Goal: Transaction & Acquisition: Purchase product/service

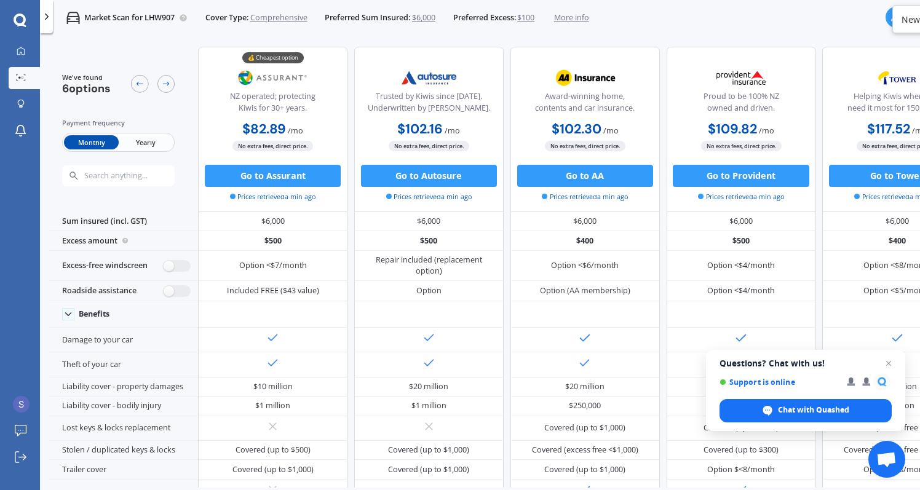
scroll to position [0, 1]
click at [255, 178] on button "Go to Assurant" at bounding box center [272, 176] width 136 height 22
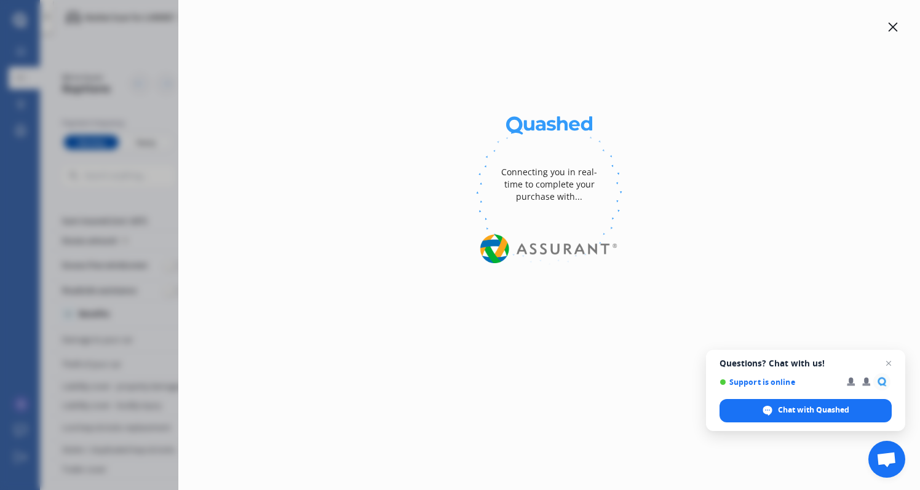
click at [894, 31] on icon at bounding box center [893, 27] width 10 height 10
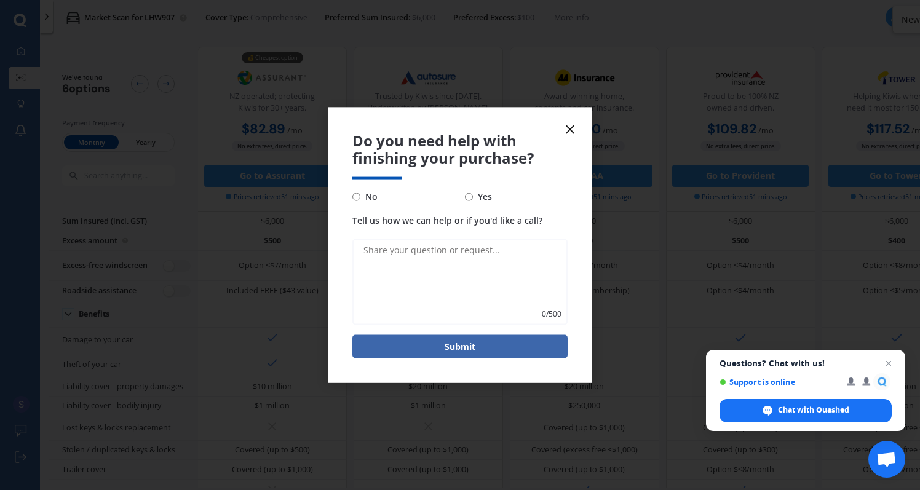
click at [568, 134] on icon at bounding box center [570, 129] width 15 height 15
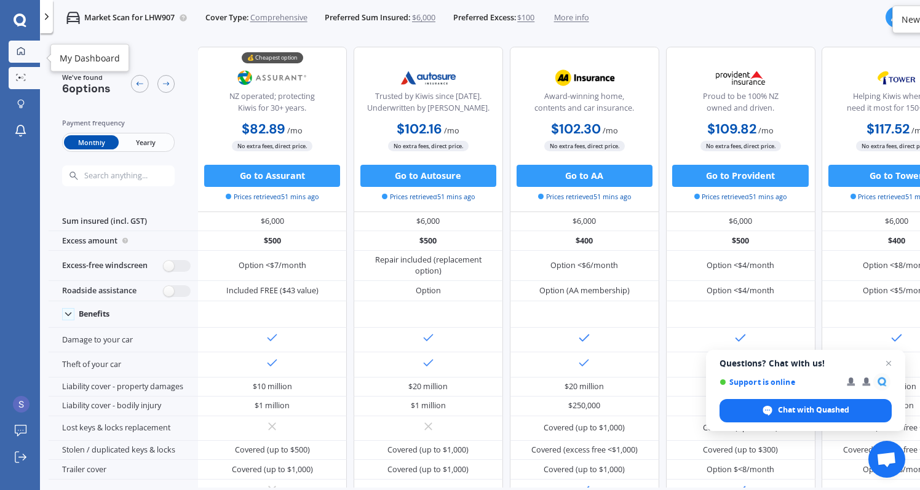
click at [25, 54] on icon at bounding box center [21, 51] width 8 height 8
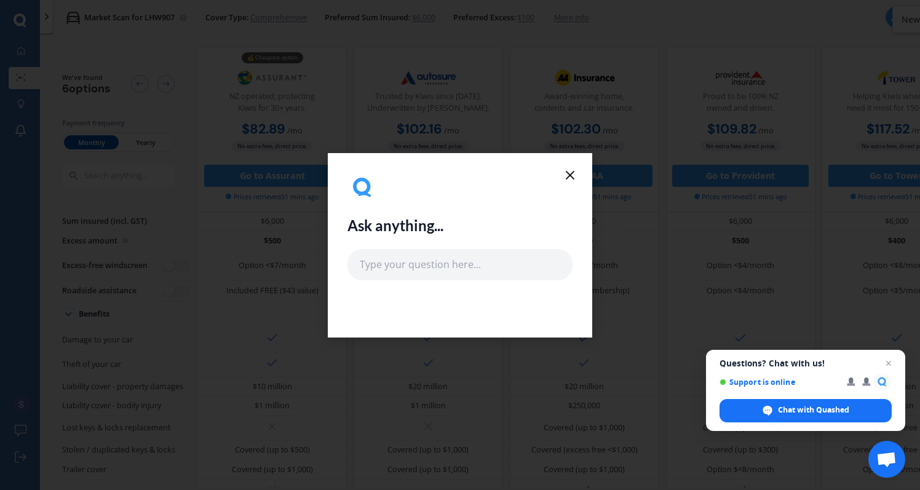
click at [568, 166] on div "Ask anything..." at bounding box center [460, 245] width 264 height 184
click at [569, 173] on icon at bounding box center [570, 175] width 15 height 15
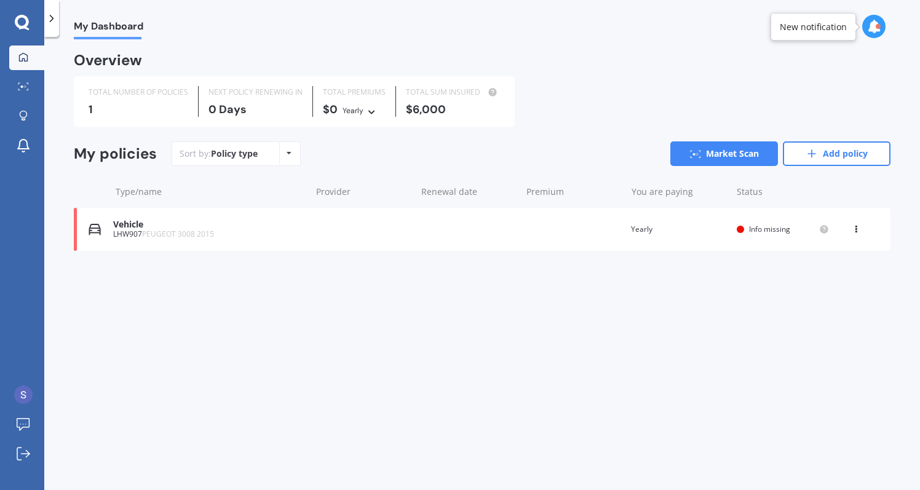
click at [861, 226] on div "View option View policy Delete" at bounding box center [857, 229] width 11 height 12
click at [833, 273] on div "Delete" at bounding box center [829, 277] width 122 height 25
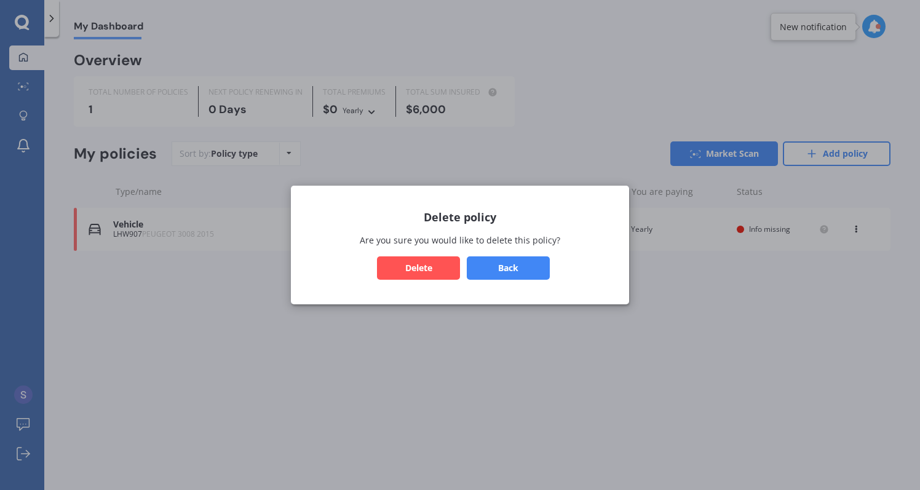
click at [448, 266] on button "Delete" at bounding box center [418, 267] width 83 height 23
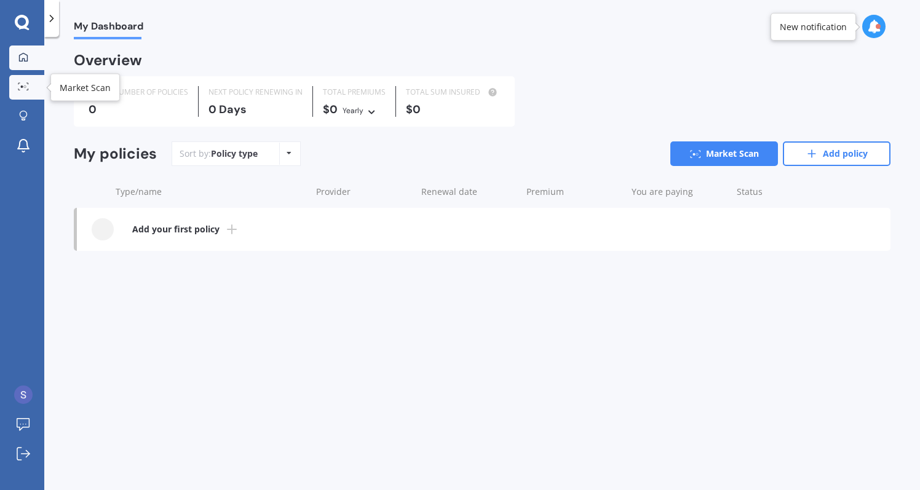
click at [25, 93] on link "Market Scan" at bounding box center [26, 87] width 35 height 25
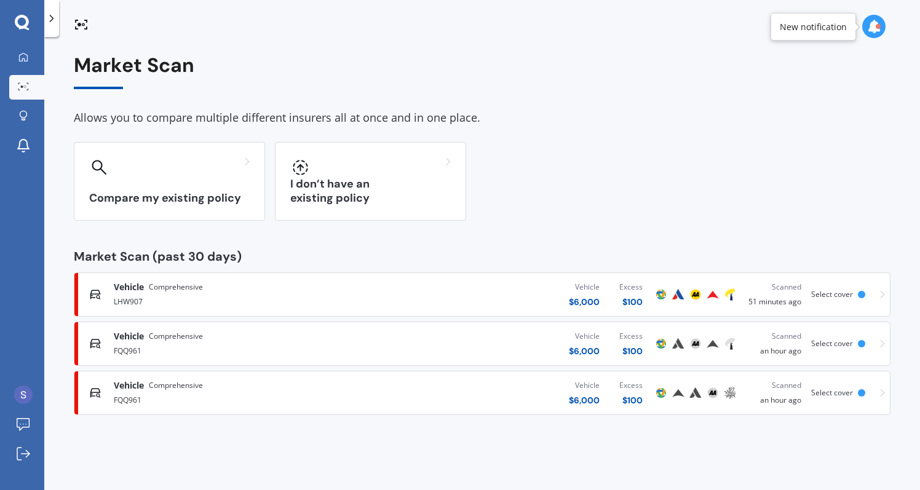
click at [400, 389] on div "Vehicle $ 6,000 Excess $ 100" at bounding box center [512, 393] width 282 height 37
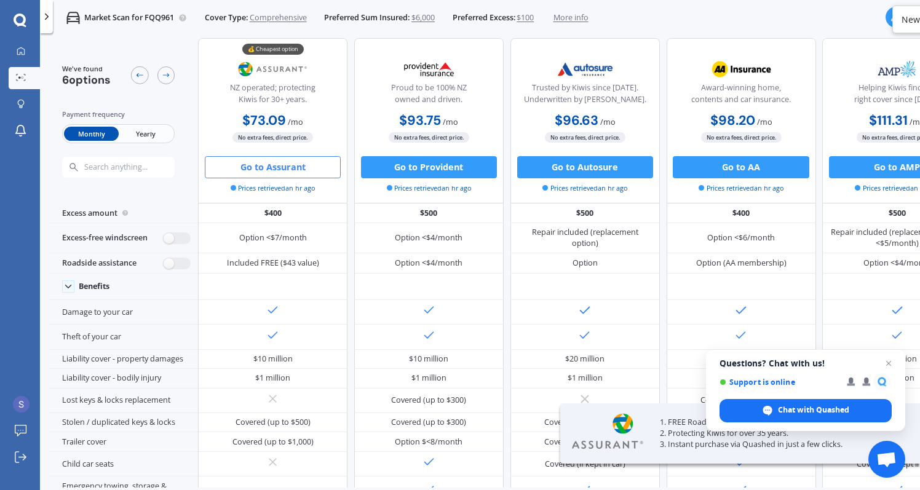
scroll to position [9, 0]
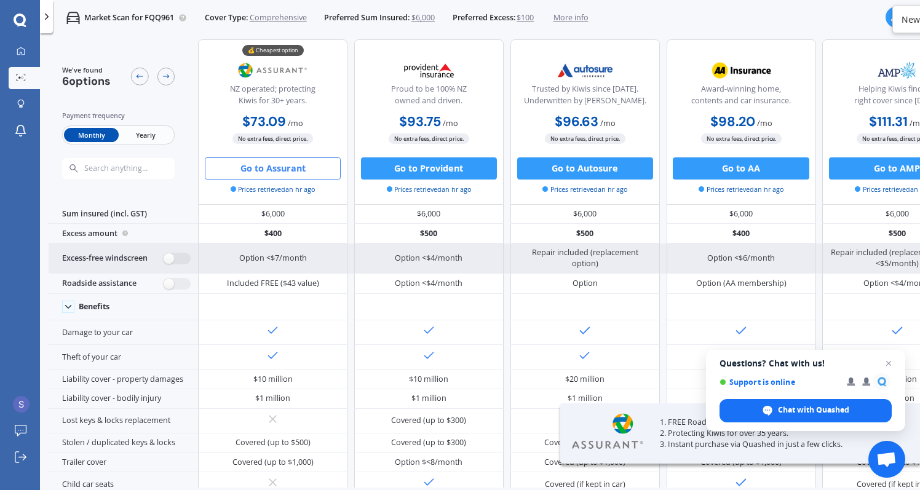
click at [124, 265] on div "Excess-free windscreen" at bounding box center [123, 259] width 149 height 31
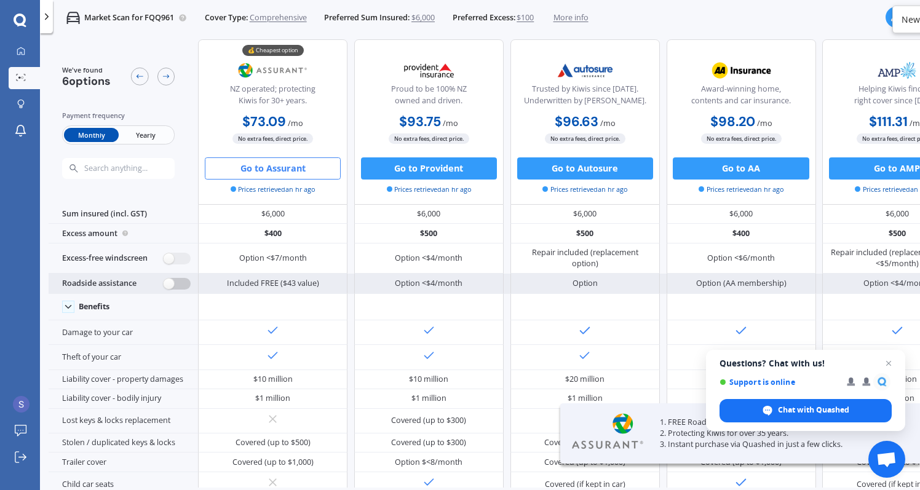
click at [169, 288] on label at bounding box center [177, 284] width 27 height 12
radio input "true"
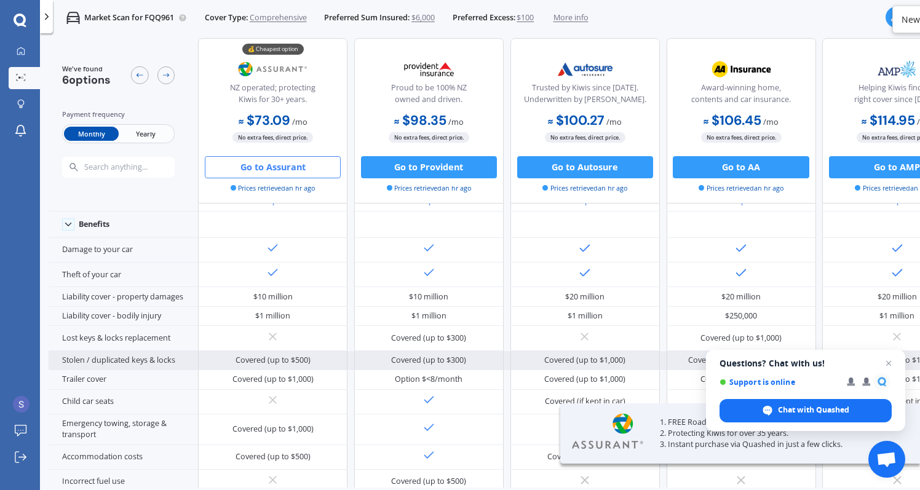
scroll to position [159, 0]
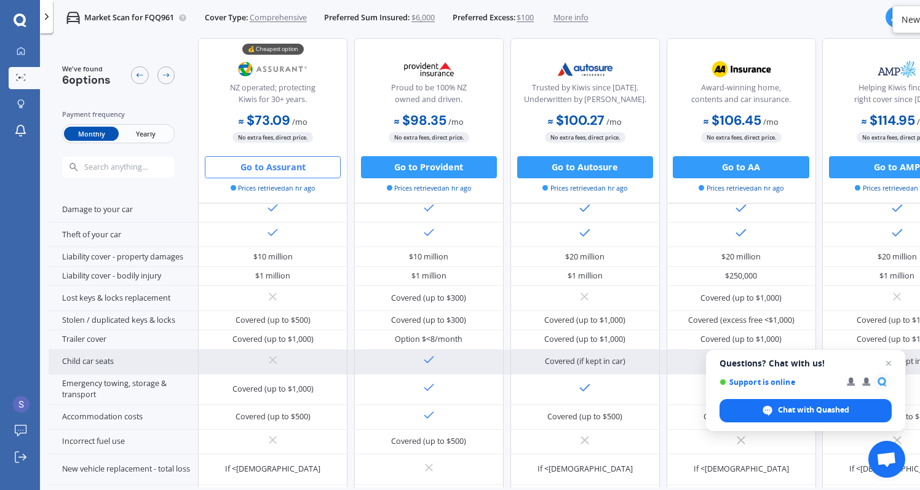
click at [139, 375] on div "Child car seats" at bounding box center [123, 362] width 149 height 25
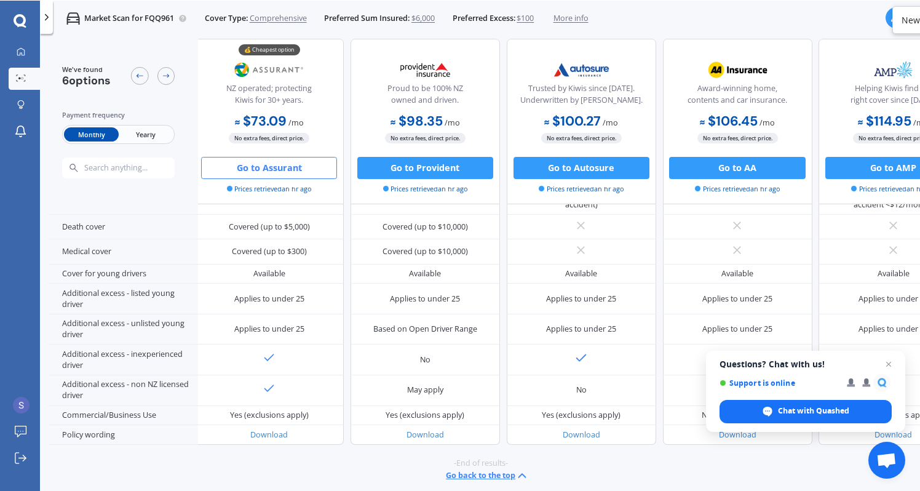
scroll to position [517, 4]
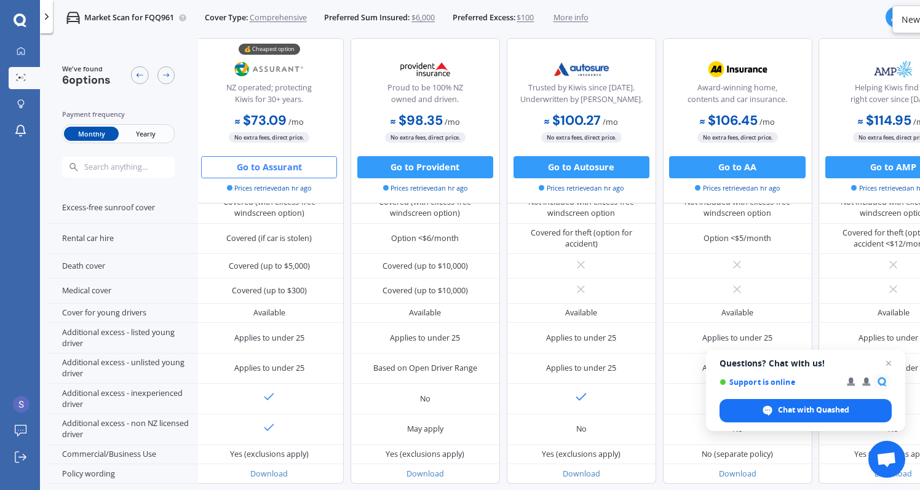
click at [157, 138] on span "Yearly" at bounding box center [146, 134] width 54 height 14
click at [95, 134] on span "Monthly" at bounding box center [91, 134] width 54 height 14
click at [132, 136] on span "Yearly" at bounding box center [146, 134] width 54 height 14
click at [338, 133] on div "No extra fees, direct price." at bounding box center [268, 137] width 149 height 11
click at [296, 163] on button "Go to Assurant" at bounding box center [269, 167] width 136 height 22
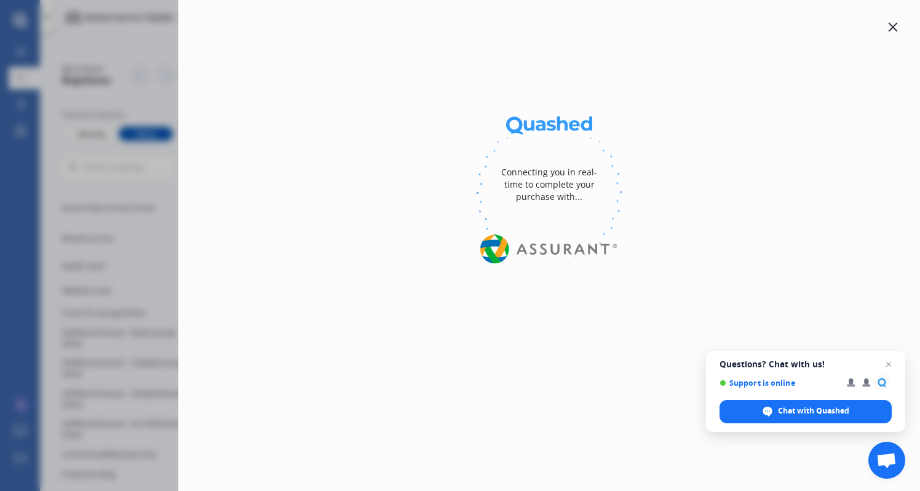
select select "full"
select select "0"
select select "On own property"
select select "Auckland City"
select select "20000"
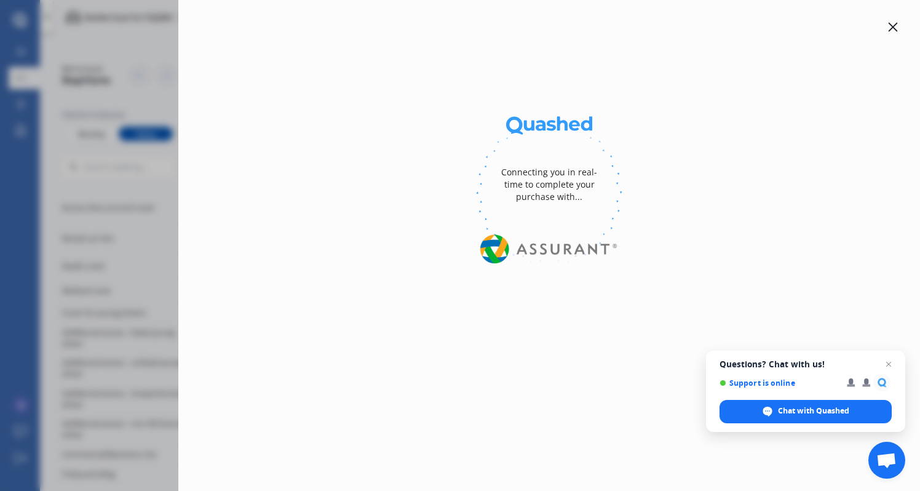
select select "HYUNDAI"
select select "SANTA FE"
select select "2.4 GL 4WD"
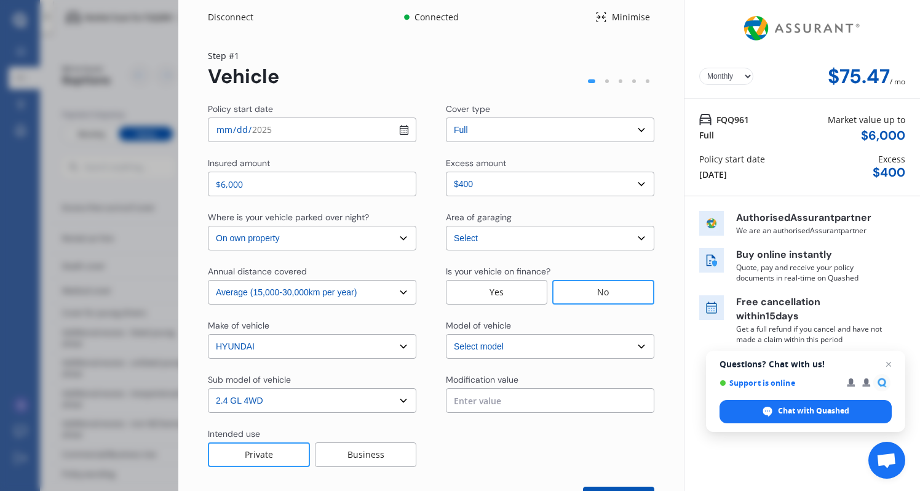
scroll to position [28, 0]
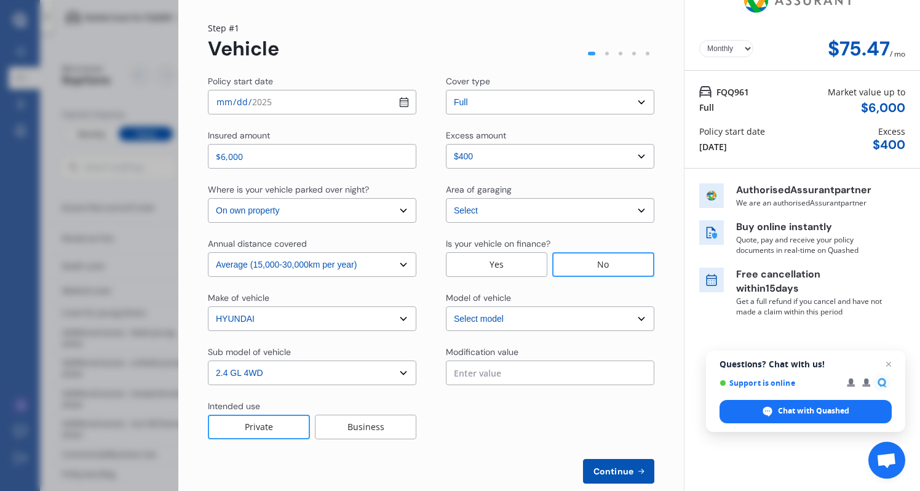
click at [442, 0] on html "We are experiencing high volume of Market Scans . Just a heads up we will have …" at bounding box center [460, 245] width 920 height 491
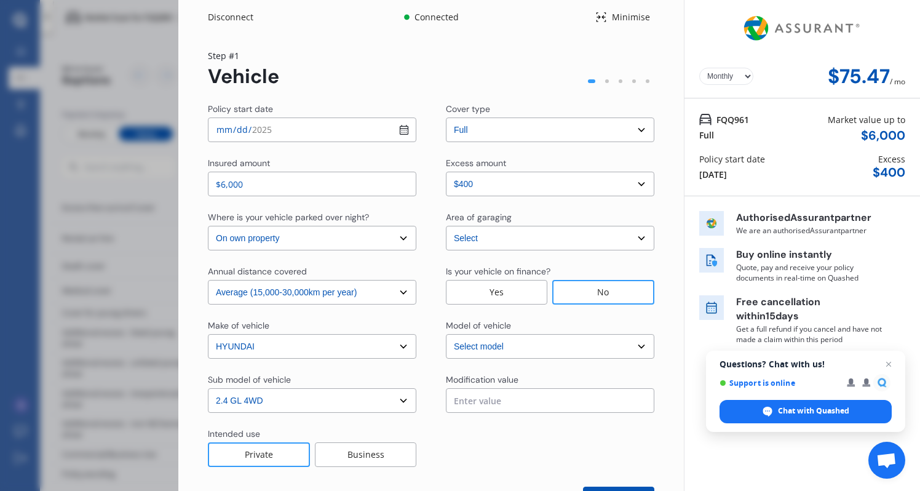
scroll to position [0, 0]
click at [615, 14] on div "Minimise" at bounding box center [630, 17] width 47 height 12
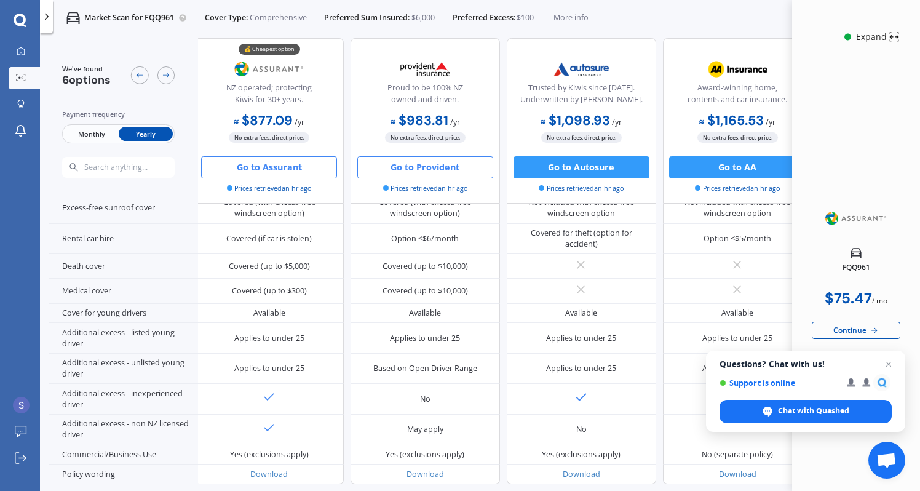
click at [428, 164] on button "Go to Provident" at bounding box center [425, 167] width 136 height 22
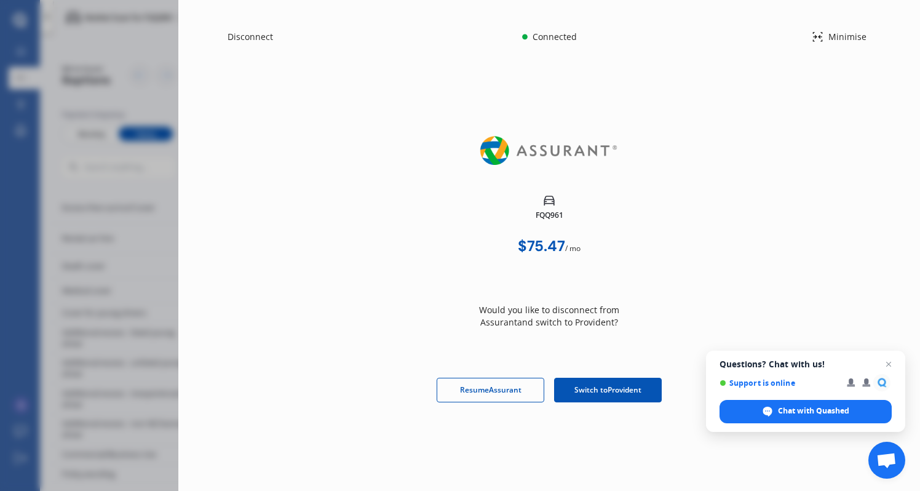
click at [579, 387] on span "Switch to Provident" at bounding box center [607, 389] width 67 height 11
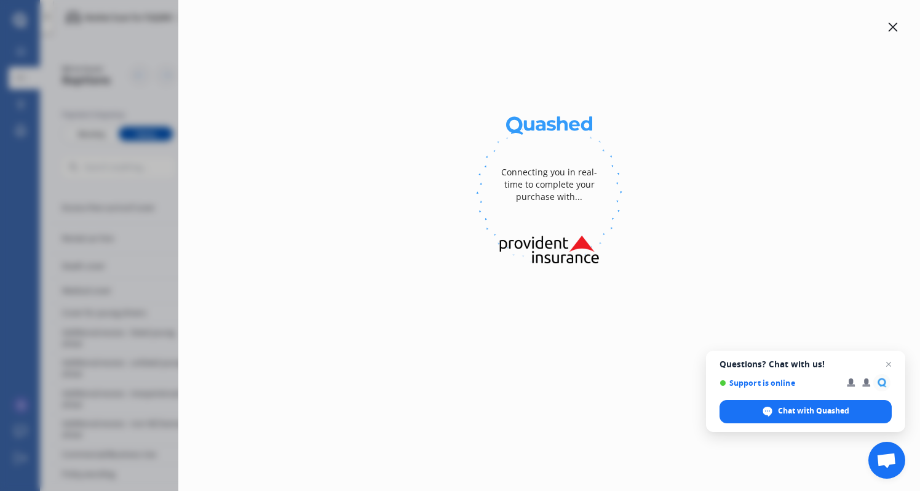
select select "full"
select select "19/27 Birdwood Crescent, Parnell, Auckland 1052"
select select "HYUNDAI"
select select "SANTA FE"
select select "NO"
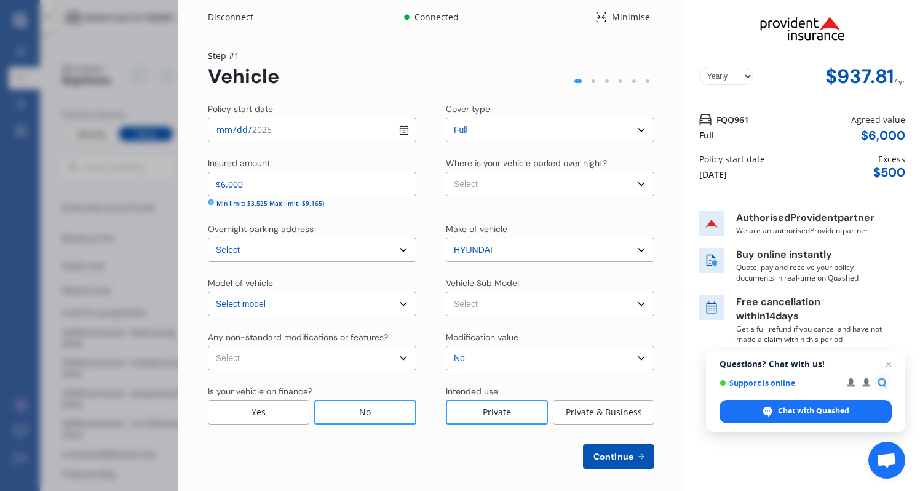
select select "NZVHYUN2010AEBX"
select select "OFF-STREET"
select select "none"
drag, startPoint x: 604, startPoint y: 462, endPoint x: 589, endPoint y: 411, distance: 53.3
click at [604, 462] on button "Continue" at bounding box center [618, 456] width 71 height 25
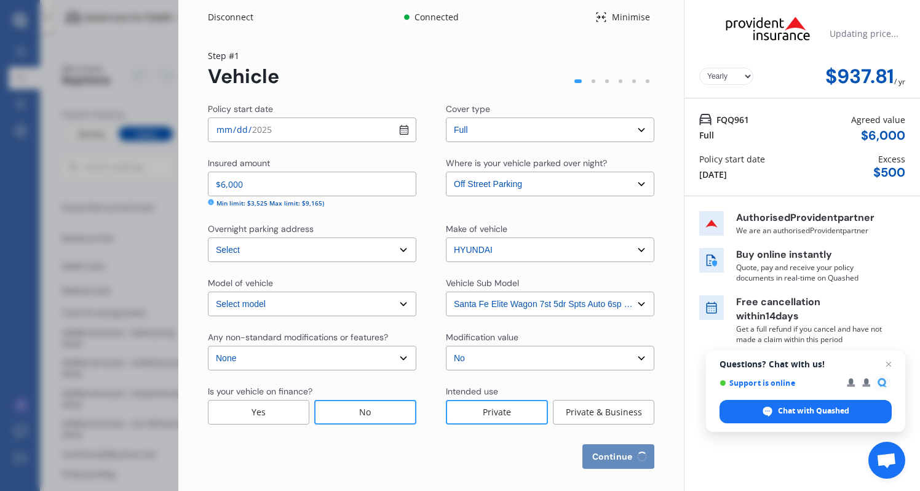
select select "23"
select select "01"
select select "1995"
select select "NZ_FULL"
select select "0"
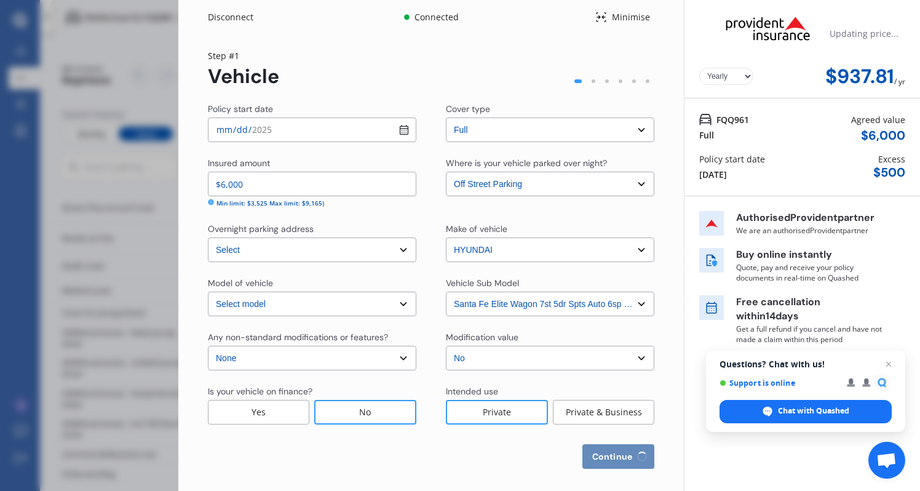
select select "25"
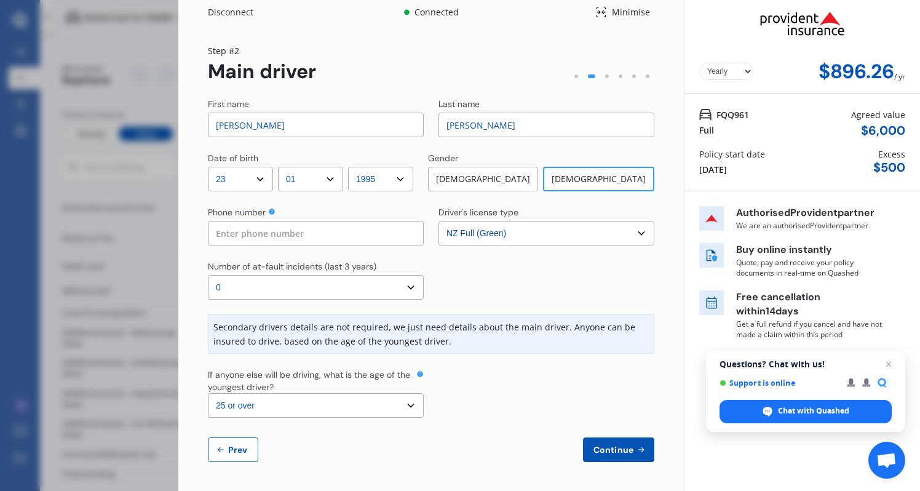
scroll to position [4, 0]
click at [501, 181] on div "[DEMOGRAPHIC_DATA]" at bounding box center [483, 179] width 110 height 25
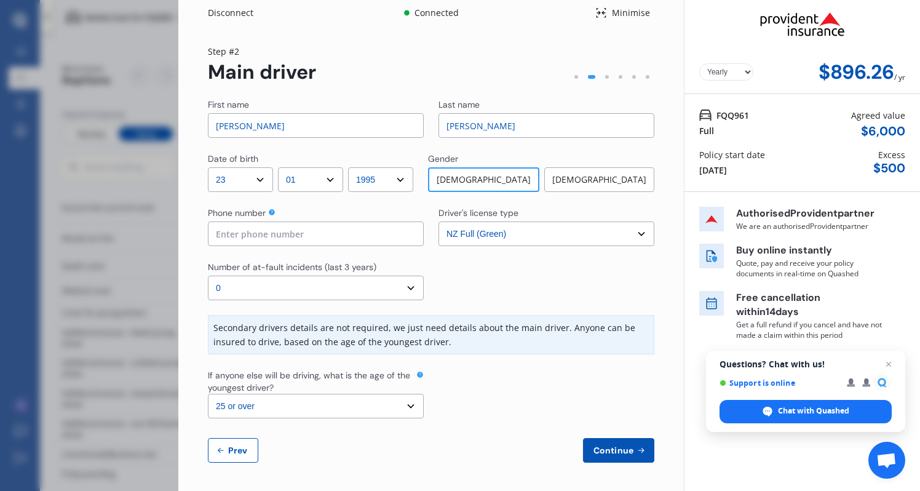
select select "18"
select select "05"
type input "0224251160"
click at [618, 450] on span "Continue" at bounding box center [613, 450] width 45 height 10
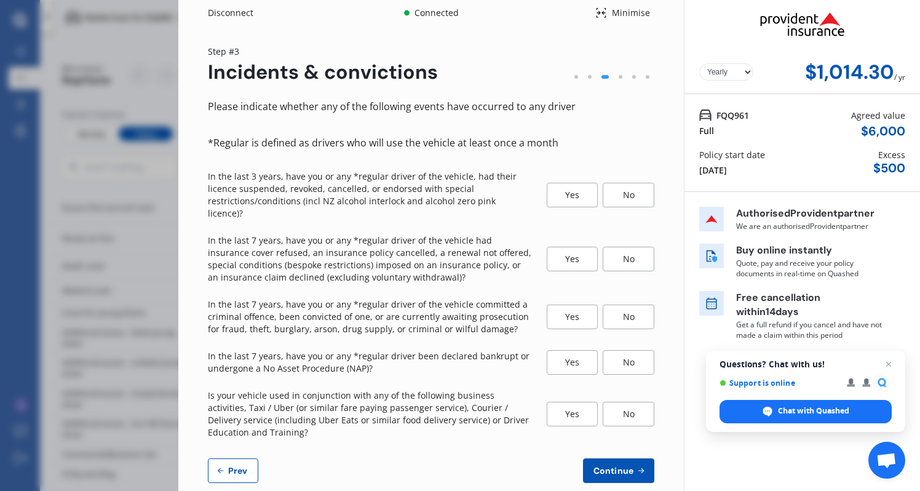
click at [236, 466] on span "Prev" at bounding box center [238, 471] width 25 height 10
select select "18"
select select "05"
select select "1995"
select select "NZ_FULL"
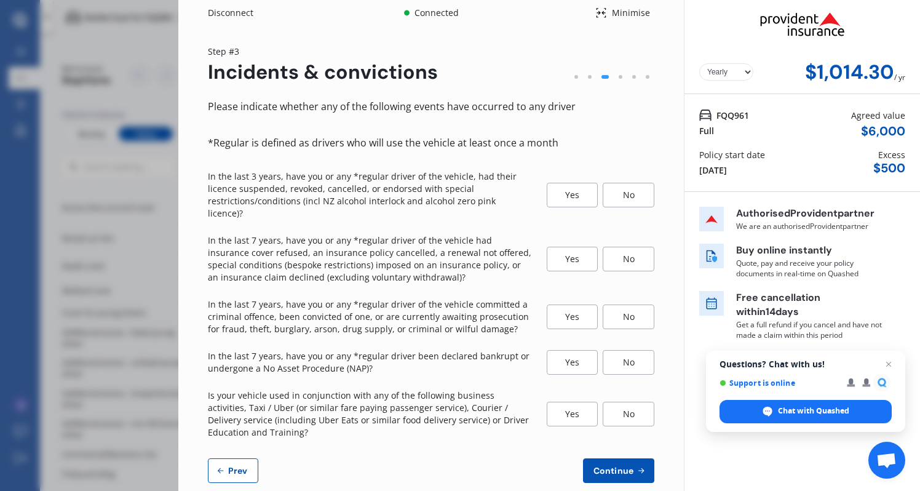
select select "0"
select select "25"
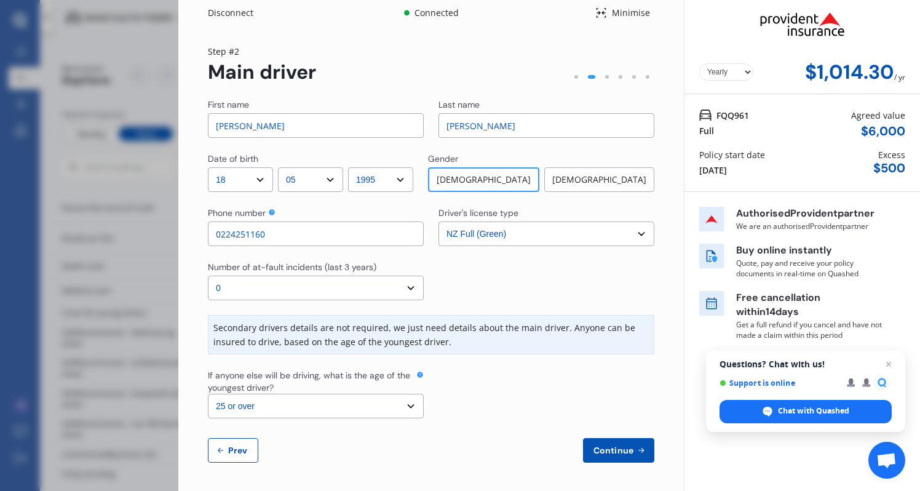
click at [589, 180] on div "[DEMOGRAPHIC_DATA]" at bounding box center [599, 179] width 110 height 25
select select "23"
click at [320, 165] on div "Date of birth" at bounding box center [310, 160] width 205 height 15
select select "01"
click at [360, 132] on input "Sam" at bounding box center [316, 125] width 216 height 25
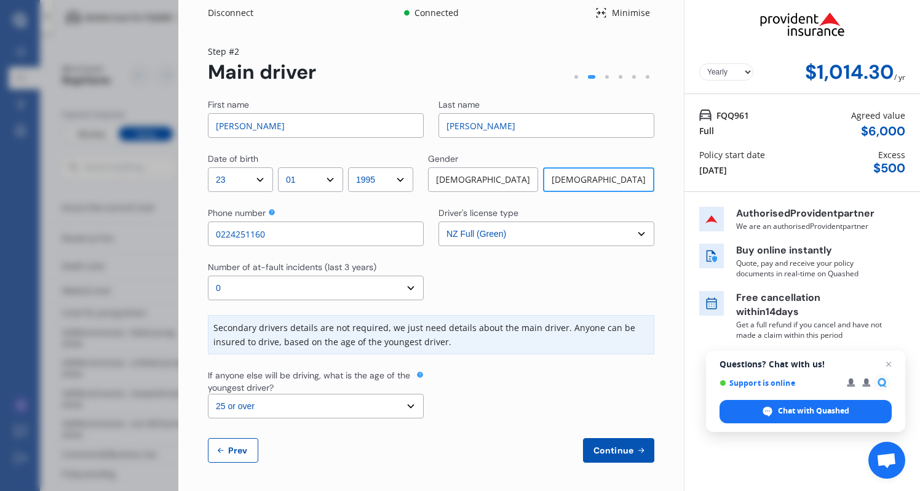
click at [360, 132] on input "Sam" at bounding box center [316, 125] width 216 height 25
type input "Bryony"
type input "Sharp"
click at [608, 438] on button "Continue" at bounding box center [618, 450] width 71 height 25
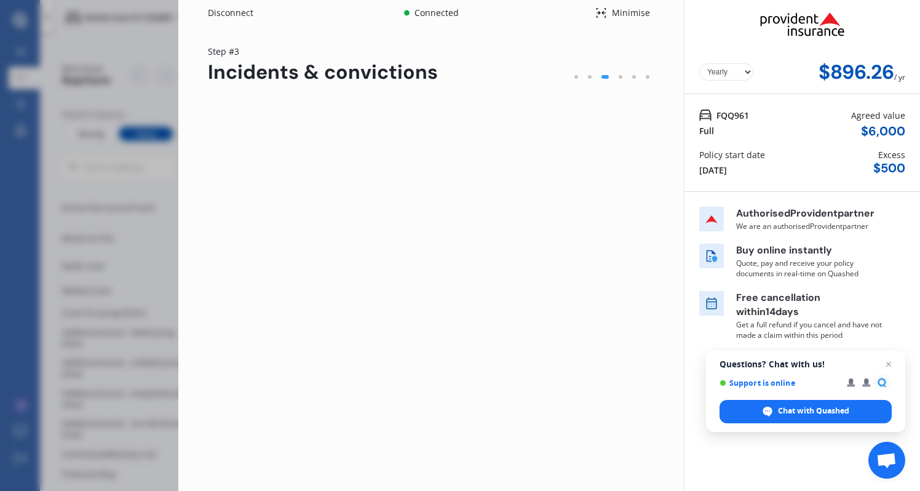
scroll to position [0, 0]
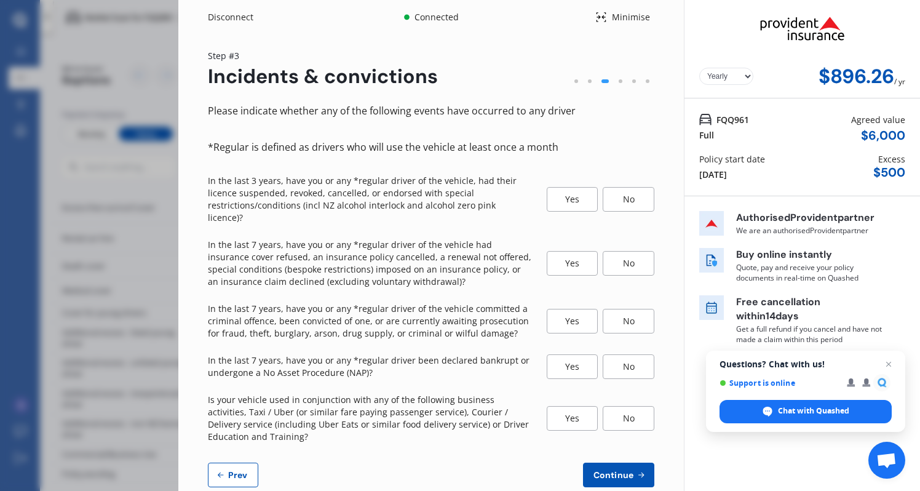
click at [609, 21] on div "Minimise" at bounding box center [630, 17] width 47 height 12
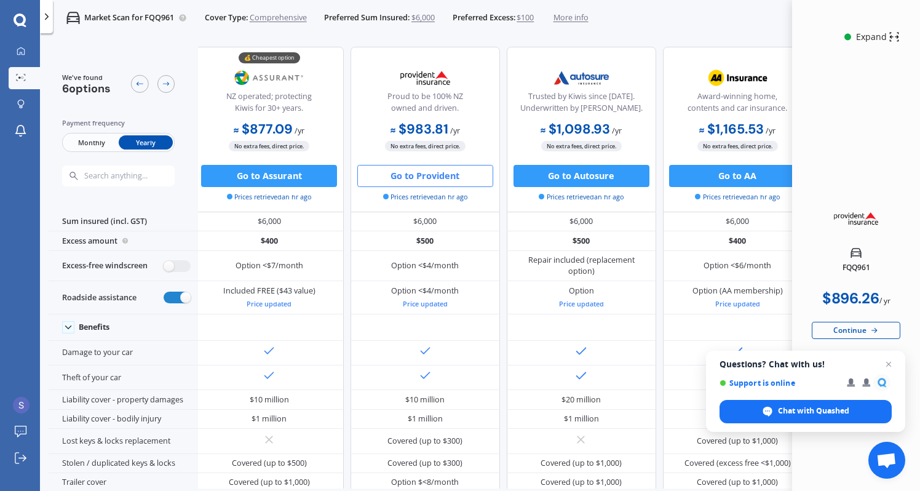
scroll to position [0, 4]
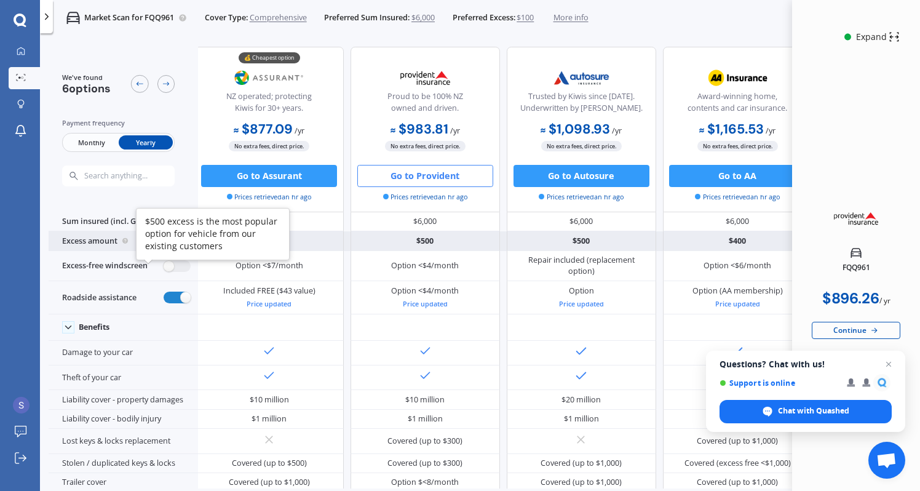
click at [126, 241] on icon at bounding box center [125, 240] width 2 height 2
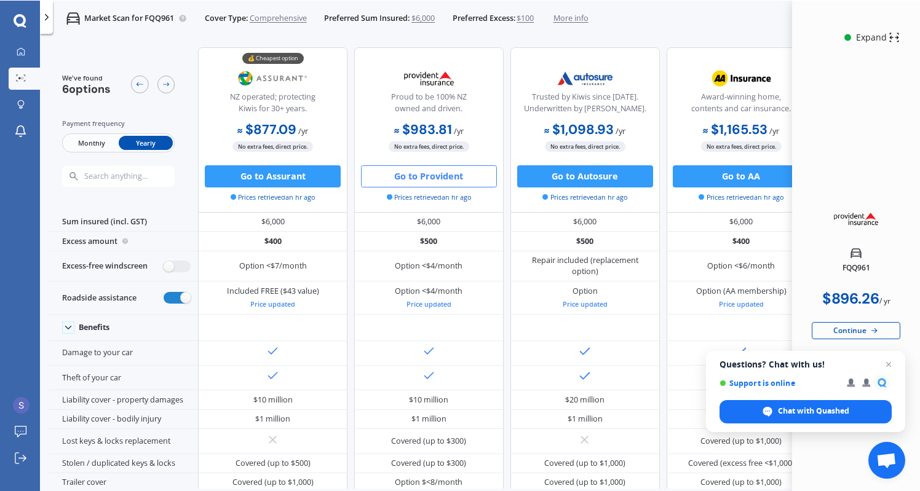
scroll to position [0, 0]
click at [85, 141] on span "Monthly" at bounding box center [91, 142] width 54 height 14
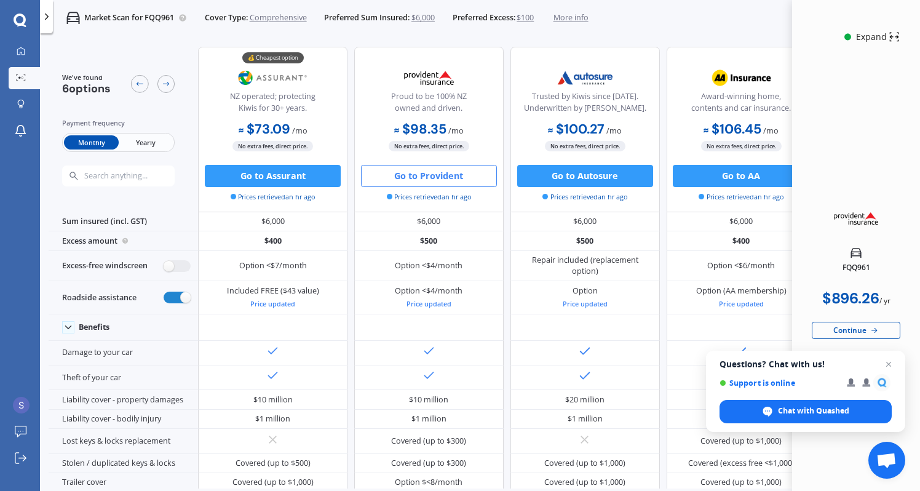
click at [134, 140] on span "Yearly" at bounding box center [146, 142] width 54 height 14
click at [93, 148] on span "Monthly" at bounding box center [91, 142] width 54 height 14
click at [132, 145] on span "Yearly" at bounding box center [146, 142] width 54 height 14
click at [85, 144] on span "Monthly" at bounding box center [91, 142] width 54 height 14
click at [576, 17] on span "More info" at bounding box center [570, 17] width 35 height 11
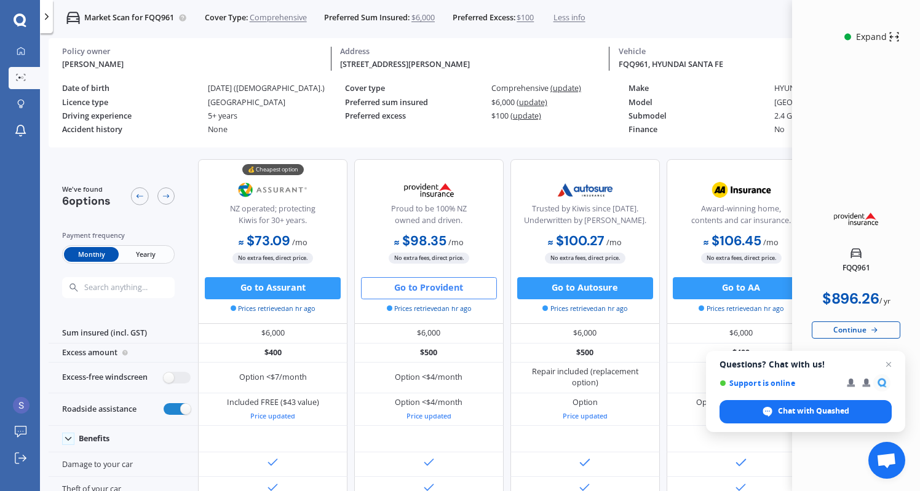
click at [149, 249] on span "Yearly" at bounding box center [146, 254] width 54 height 14
click at [101, 255] on span "Monthly" at bounding box center [91, 254] width 54 height 14
click at [148, 255] on span "Yearly" at bounding box center [146, 254] width 54 height 14
click at [92, 254] on span "Monthly" at bounding box center [91, 254] width 54 height 14
click at [135, 254] on span "Yearly" at bounding box center [146, 254] width 54 height 14
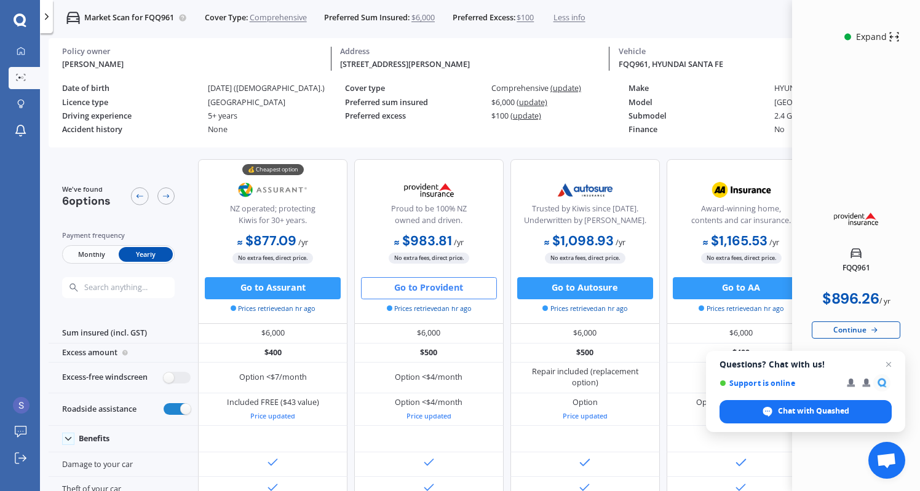
click at [83, 252] on span "Monthly" at bounding box center [91, 254] width 54 height 14
click at [114, 252] on span "Monthly" at bounding box center [91, 254] width 54 height 14
click at [138, 252] on span "Yearly" at bounding box center [146, 254] width 54 height 14
click at [97, 255] on span "Monthly" at bounding box center [91, 254] width 54 height 14
click at [133, 256] on span "Yearly" at bounding box center [146, 254] width 54 height 14
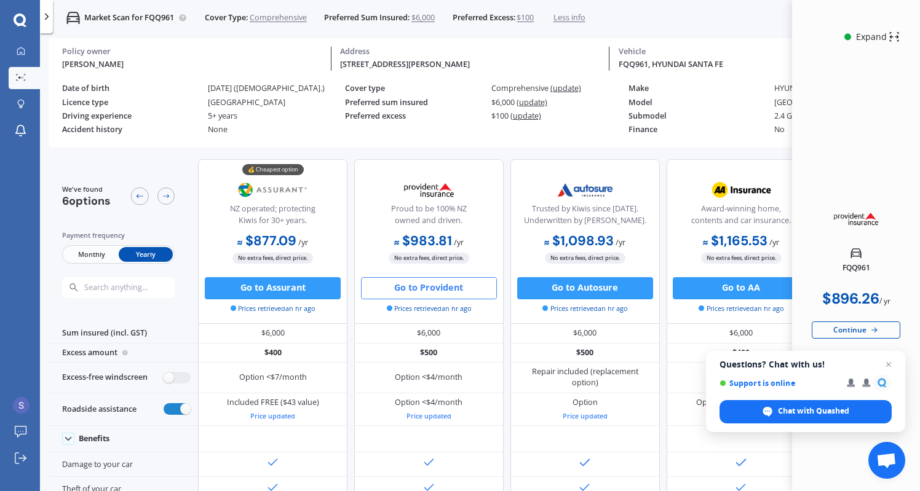
click at [90, 258] on span "Monthly" at bounding box center [91, 254] width 54 height 14
click at [133, 256] on span "Yearly" at bounding box center [146, 254] width 54 height 14
click at [64, 255] on div "Monthly Yearly" at bounding box center [118, 254] width 113 height 19
click at [79, 252] on span "Monthly" at bounding box center [91, 254] width 54 height 14
click at [134, 250] on span "Yearly" at bounding box center [146, 254] width 54 height 14
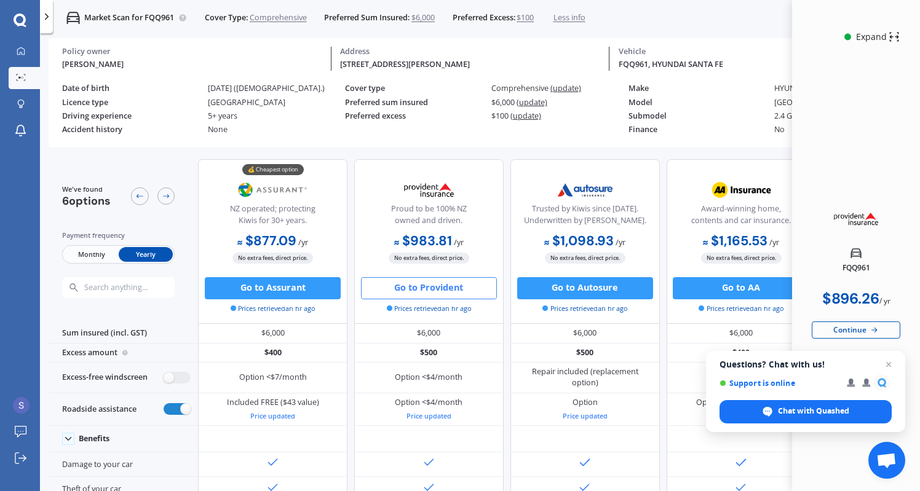
click at [95, 253] on span "Monthly" at bounding box center [91, 254] width 54 height 14
click at [138, 252] on span "Yearly" at bounding box center [146, 254] width 54 height 14
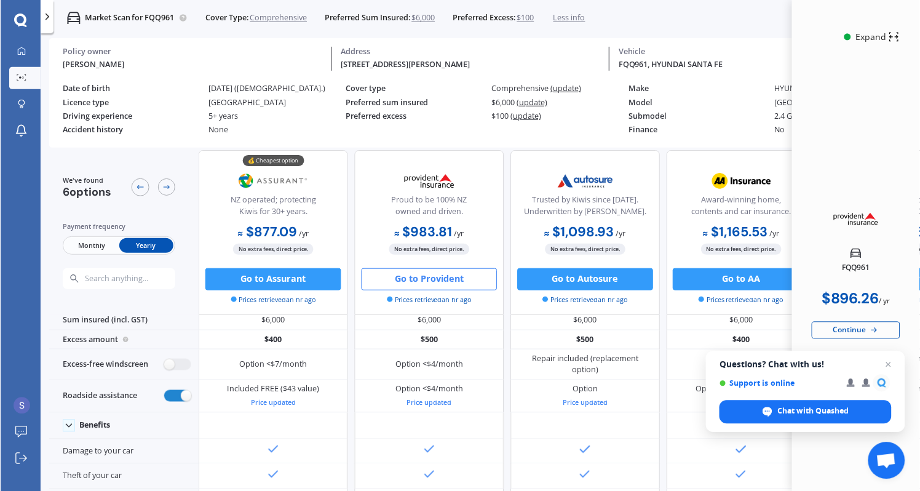
scroll to position [5, 0]
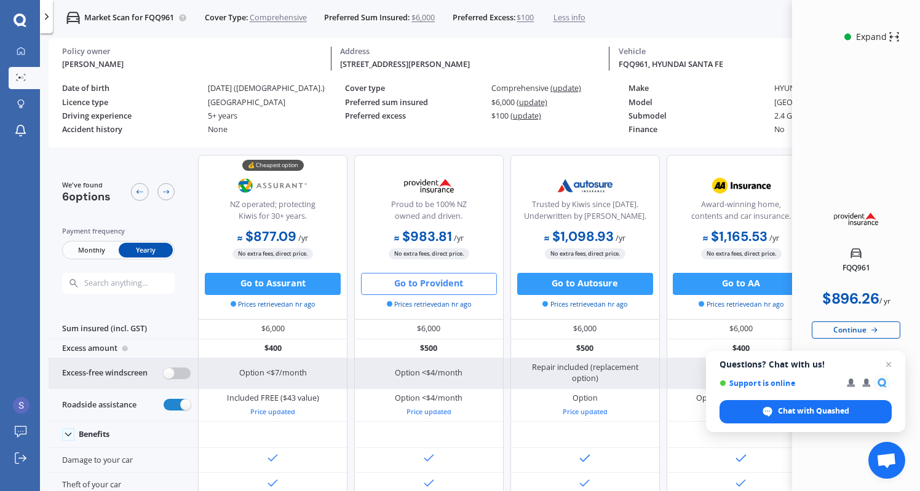
click at [179, 376] on label at bounding box center [177, 374] width 27 height 12
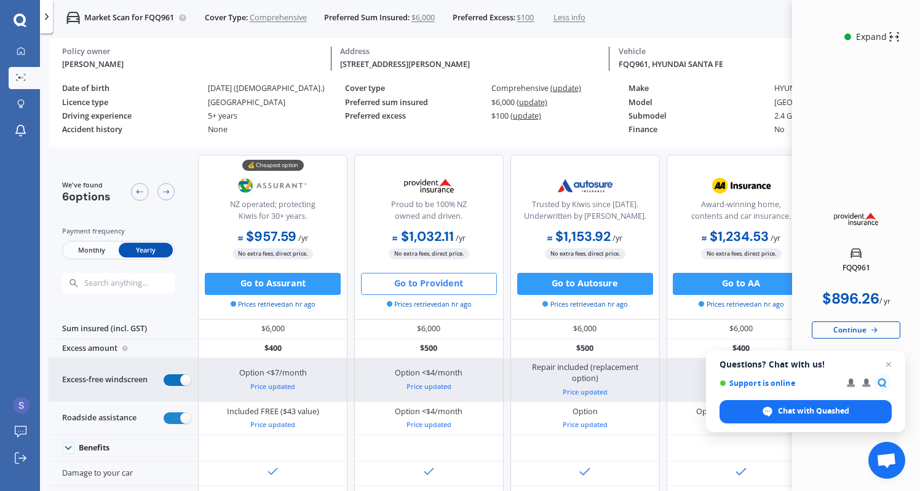
click at [180, 384] on label at bounding box center [177, 381] width 27 height 12
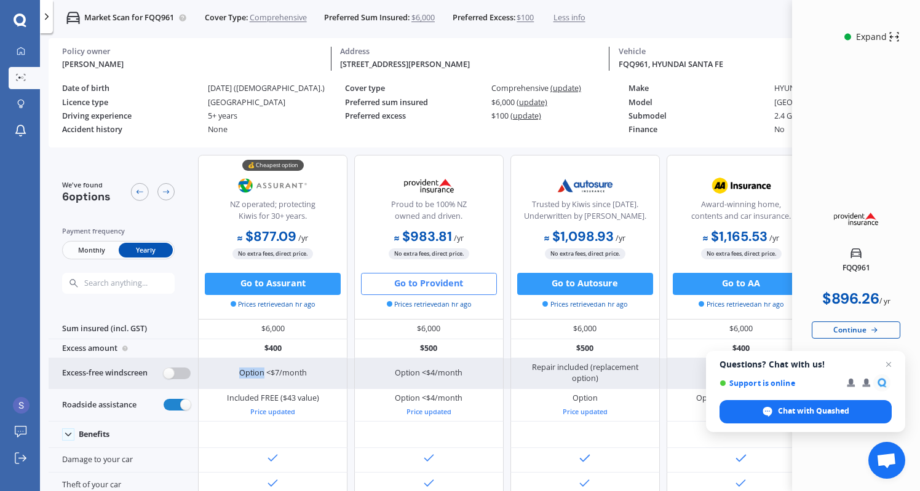
click at [180, 384] on div "Excess-free windscreen" at bounding box center [123, 374] width 149 height 31
click at [181, 377] on label at bounding box center [177, 374] width 27 height 12
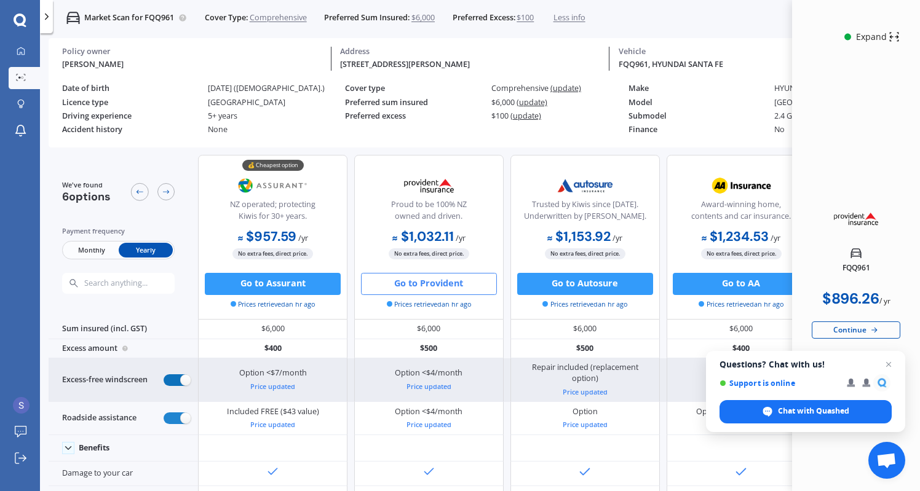
click at [181, 377] on label at bounding box center [177, 381] width 27 height 12
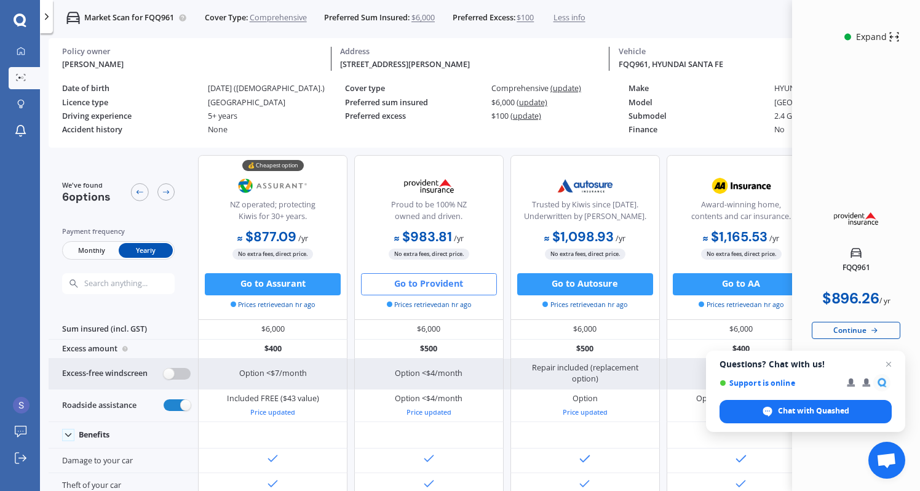
click at [170, 374] on label at bounding box center [177, 374] width 27 height 12
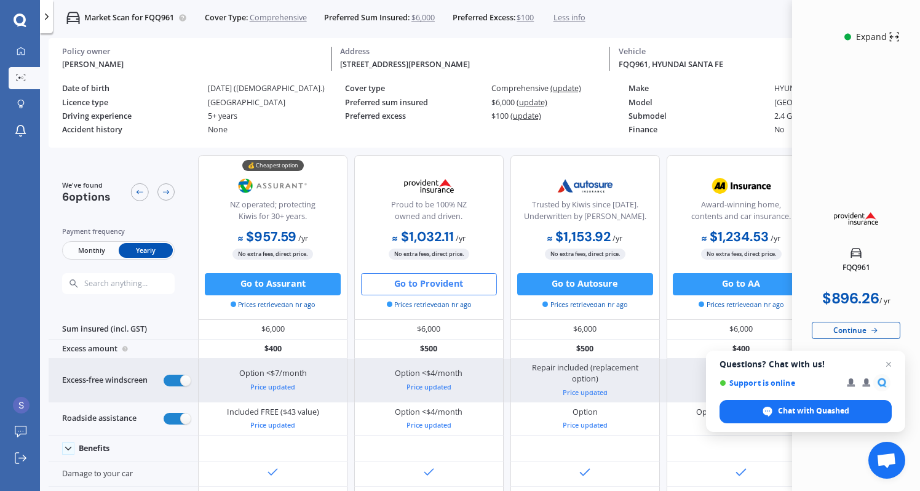
click at [170, 374] on div "Excess-free windscreen" at bounding box center [123, 381] width 149 height 44
click at [173, 380] on label at bounding box center [177, 381] width 27 height 12
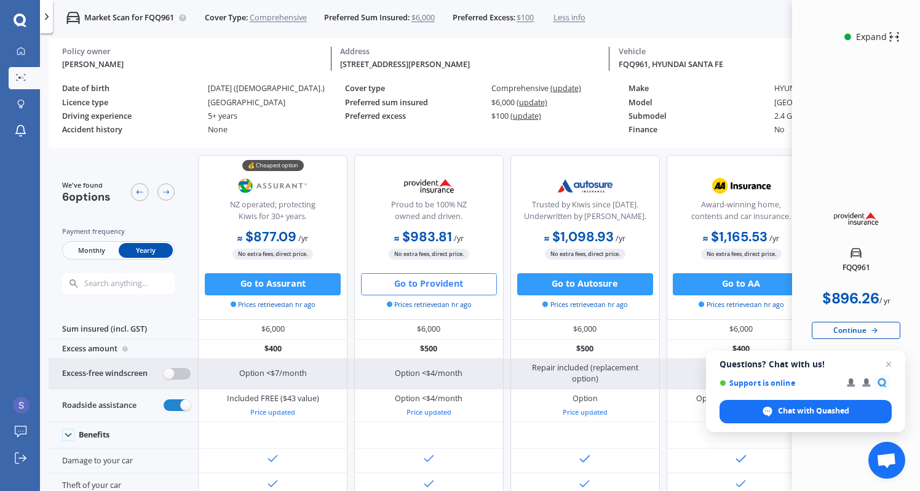
click at [172, 379] on label at bounding box center [177, 374] width 27 height 12
radio input "true"
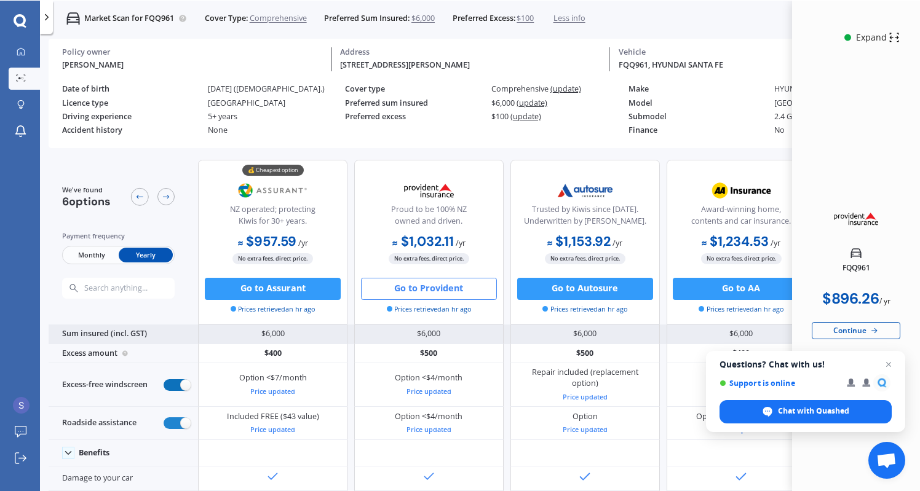
scroll to position [0, 0]
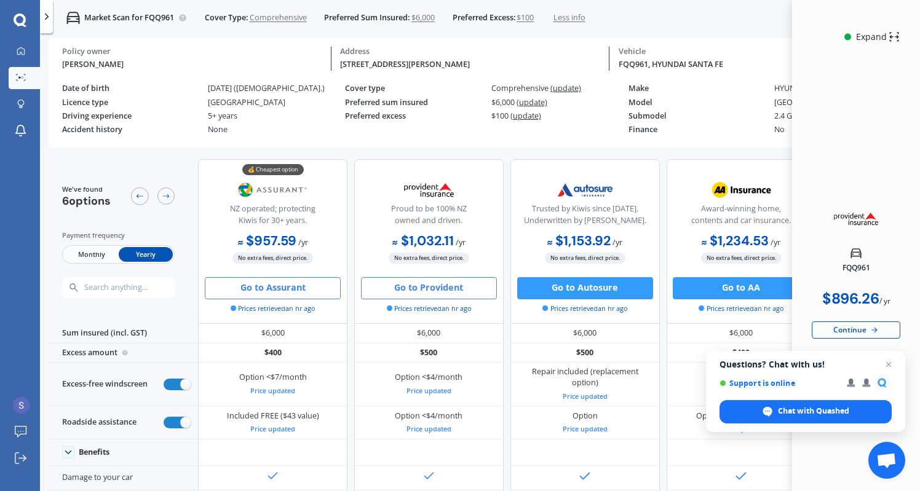
click at [288, 283] on button "Go to Assurant" at bounding box center [273, 288] width 136 height 22
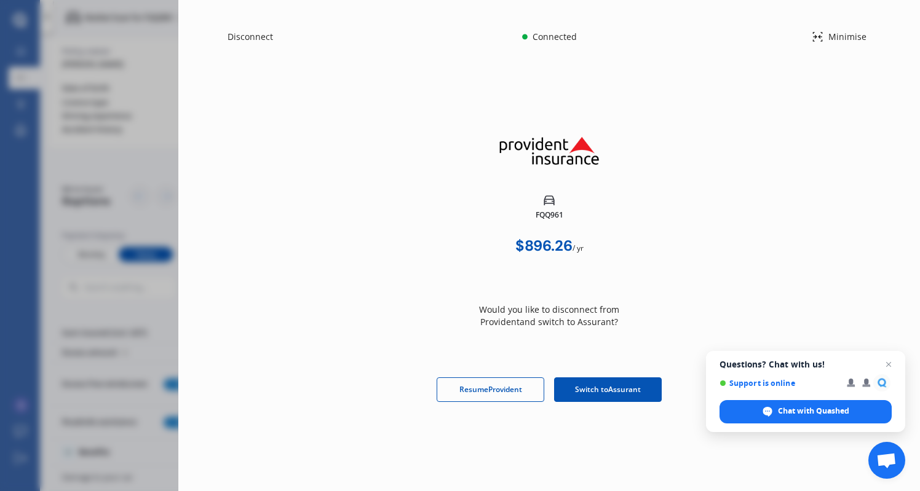
click at [601, 397] on div "Switch to Assurant" at bounding box center [608, 390] width 108 height 25
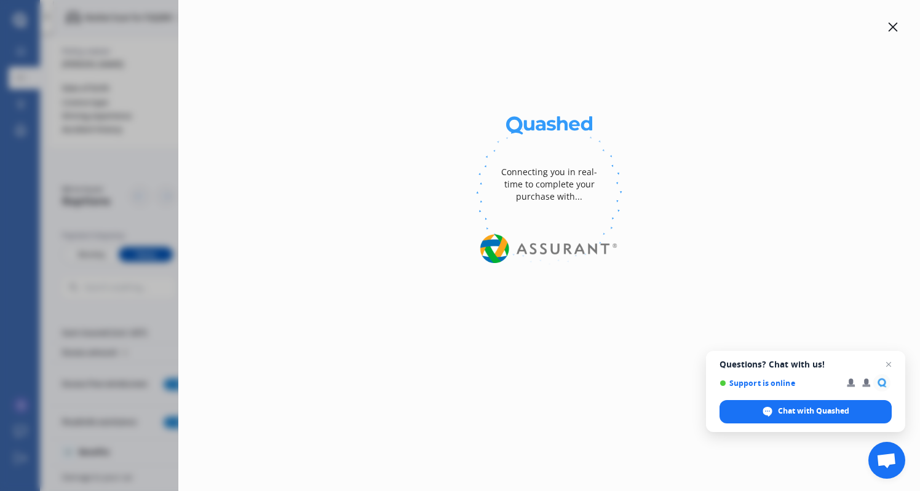
select select "full"
select select "0"
select select "On own property"
select select "Auckland City"
select select "20000"
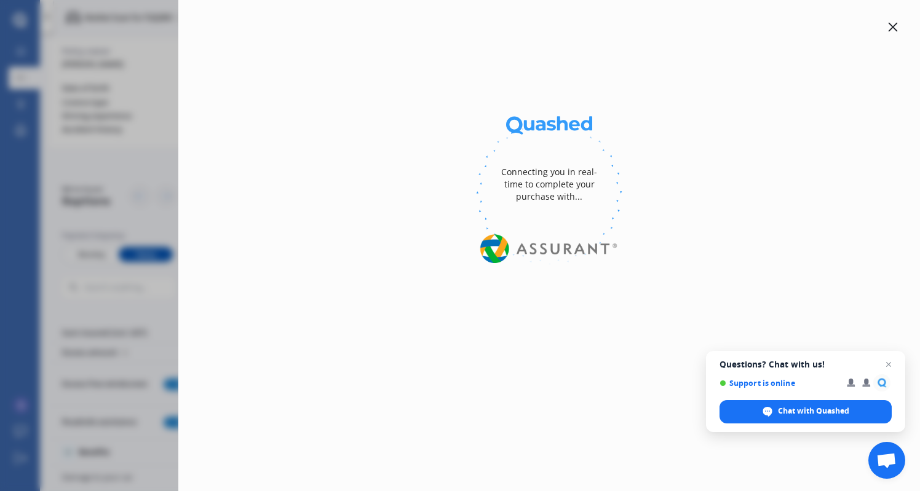
select select "HYUNDAI"
select select "2.4 GL 4WD"
select select "SANTA FE"
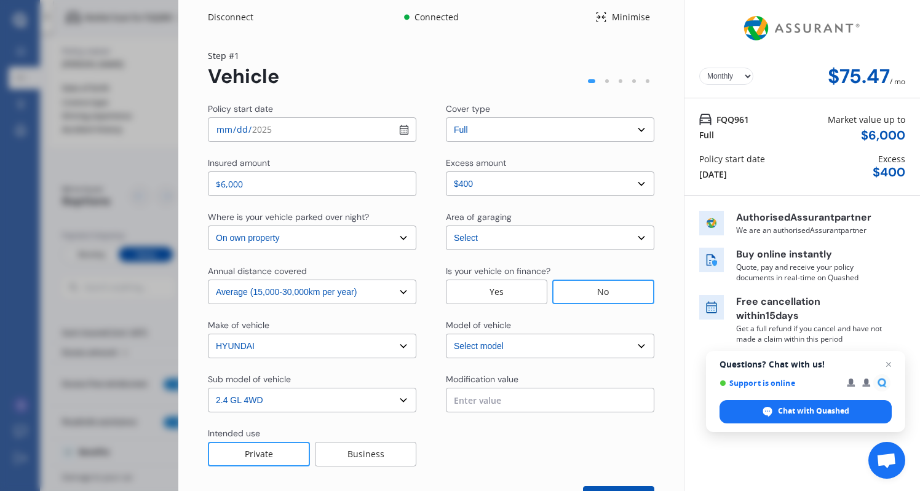
scroll to position [39, 0]
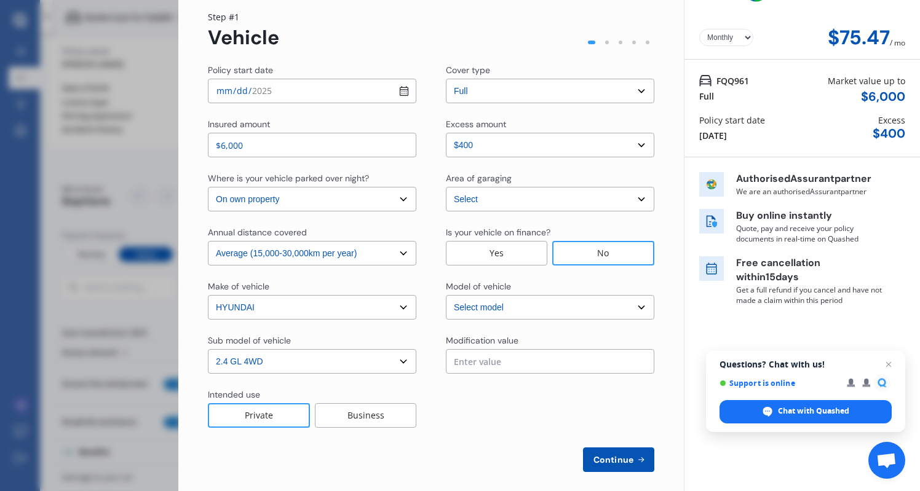
click at [616, 466] on button "Continue" at bounding box center [618, 460] width 71 height 25
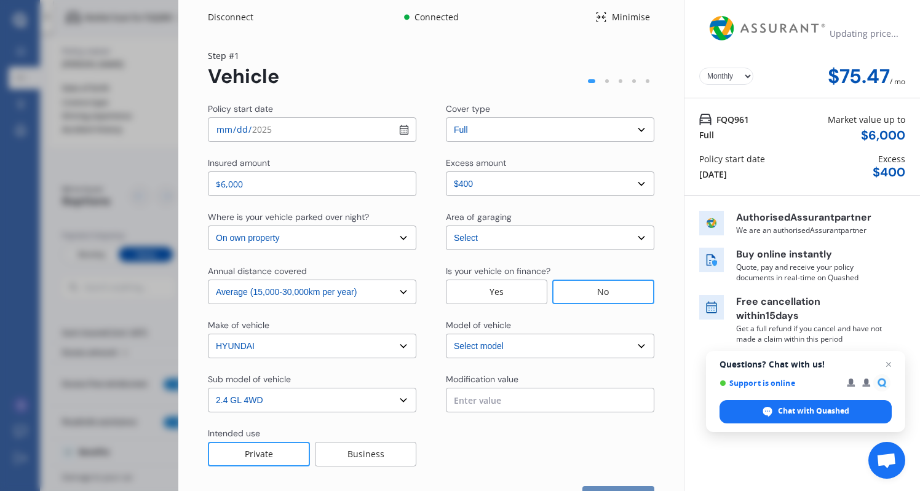
select select "Miss"
select select "23"
select select "01"
select select "1995"
select select "full"
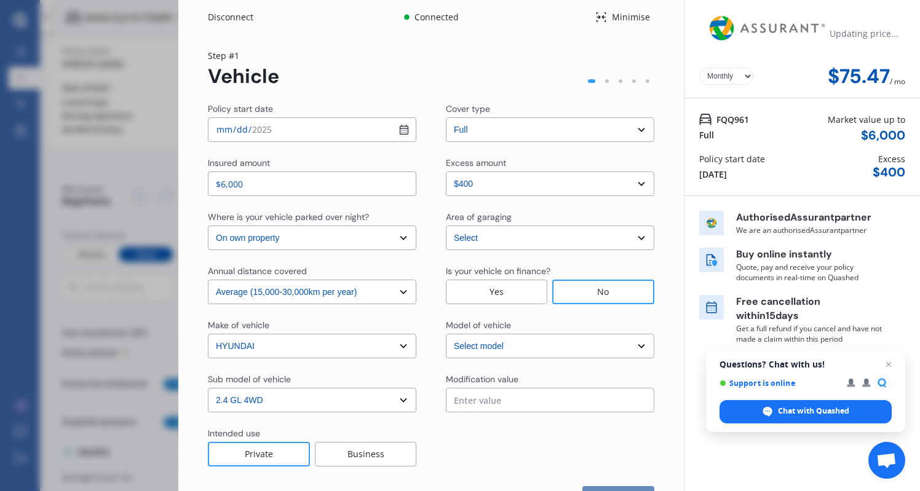
select select "more than 4 years"
select select "[GEOGRAPHIC_DATA]"
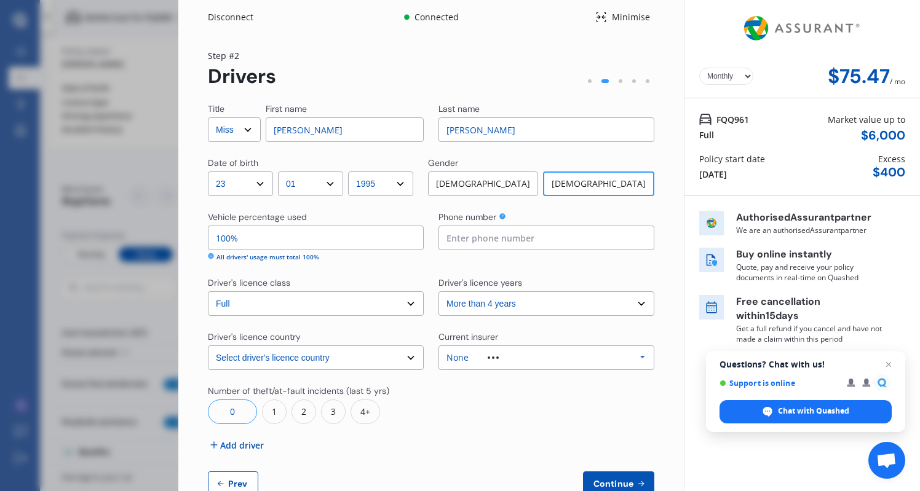
scroll to position [0, 0]
click at [315, 135] on input "Sam" at bounding box center [345, 129] width 158 height 25
type input "Bryony"
type input "Sharp"
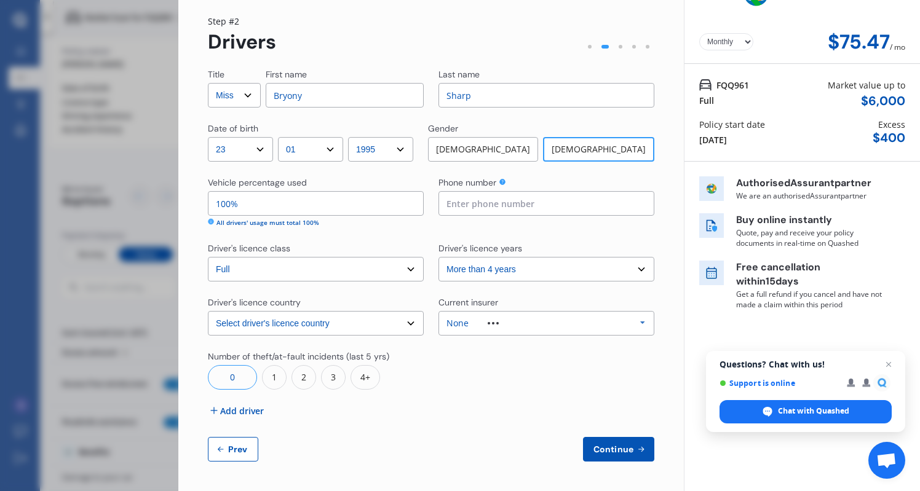
scroll to position [34, 0]
click at [245, 208] on input "100%" at bounding box center [316, 203] width 216 height 25
type input "50%"
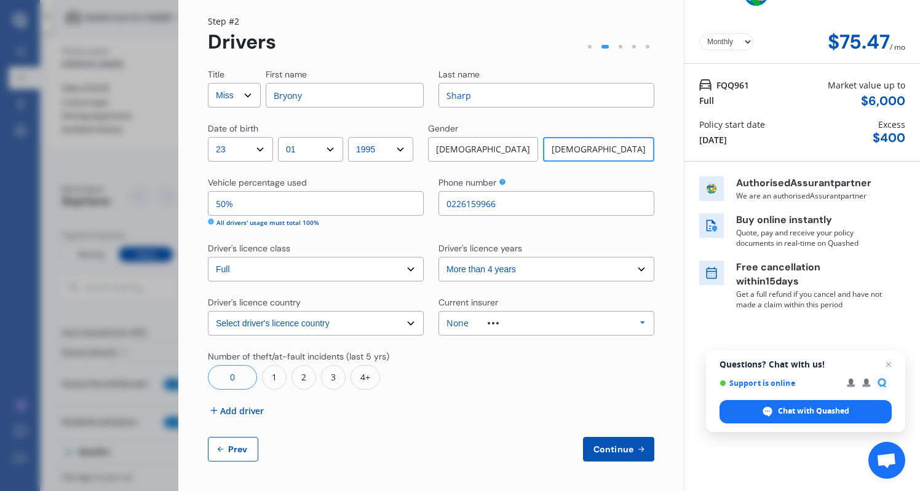
type input "0226159966"
click at [378, 424] on div "Title Select Mr Mrs Miss Ms Dr First name Bryony Last name Sharp Date of birth …" at bounding box center [431, 265] width 446 height 394
click at [253, 416] on span "Add driver" at bounding box center [242, 411] width 44 height 13
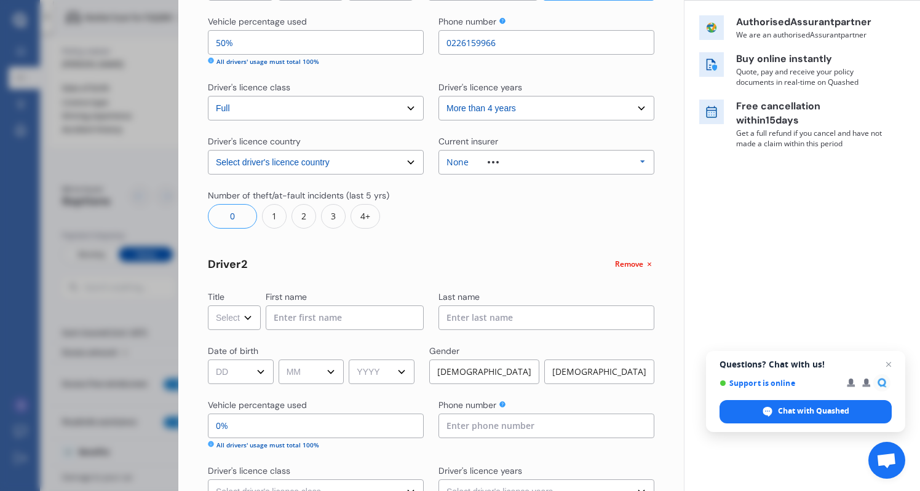
scroll to position [202, 0]
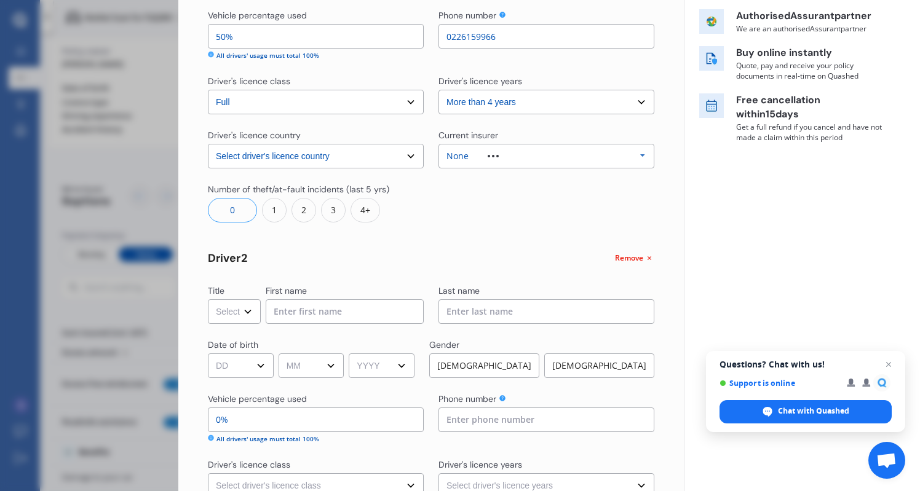
select select "Dr"
type input "Sam"
type input "[PERSON_NAME]"
select select "18"
select select "05"
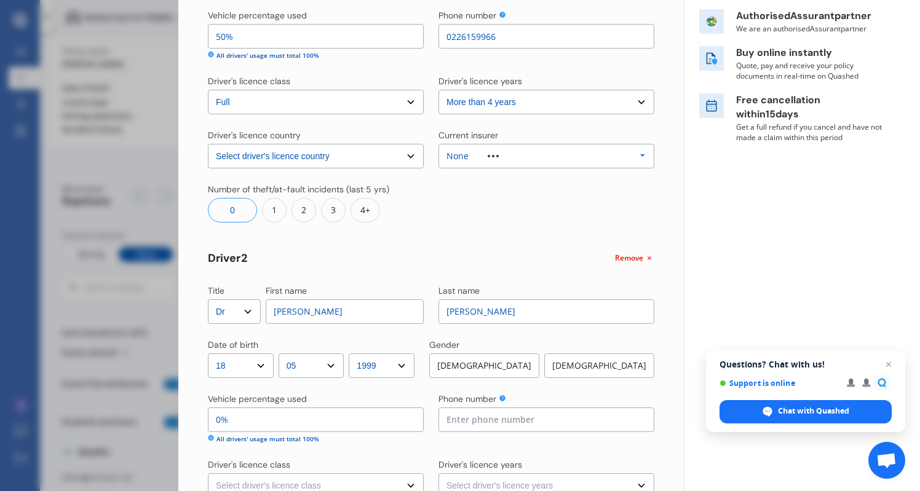
select select "1990"
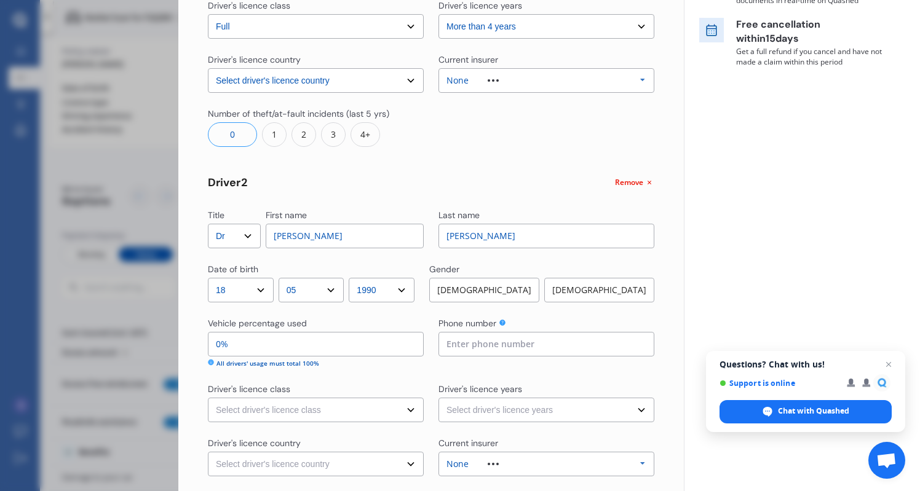
scroll to position [302, 0]
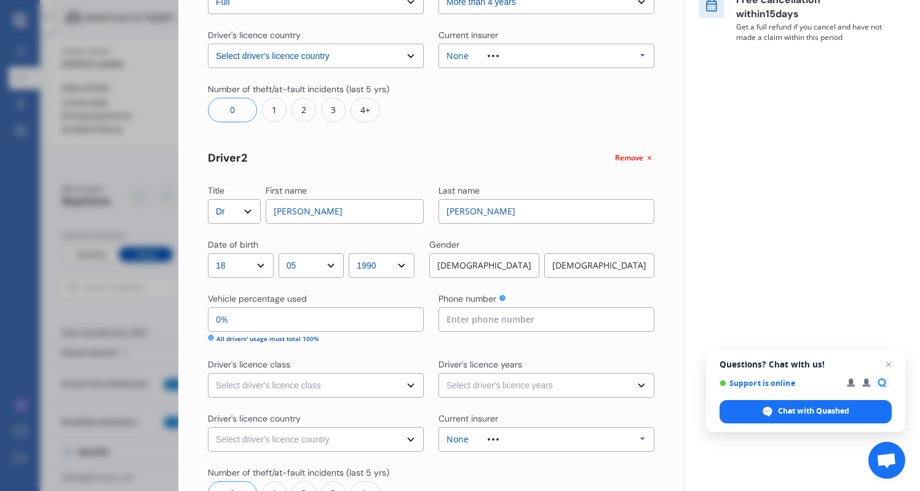
click at [499, 260] on div "[DEMOGRAPHIC_DATA]" at bounding box center [484, 265] width 110 height 25
click at [288, 318] on input "0%" at bounding box center [316, 319] width 216 height 25
type input "95%"
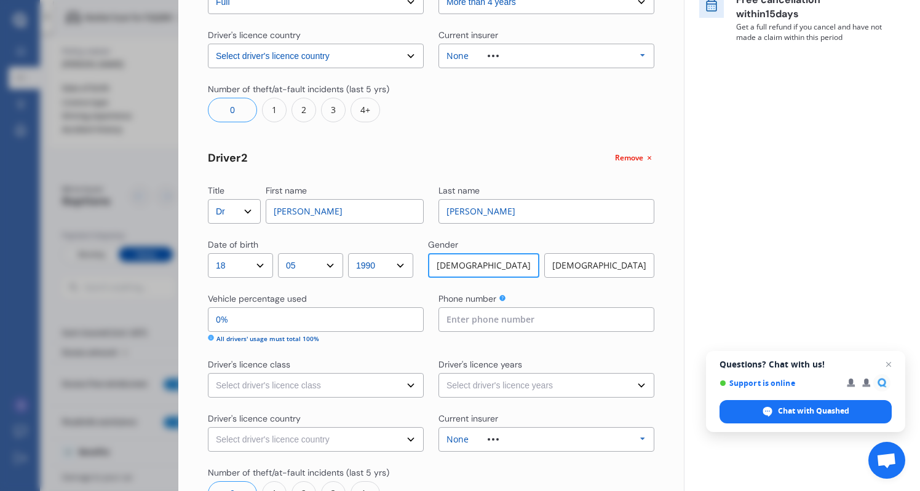
type input "5%"
type input "50%"
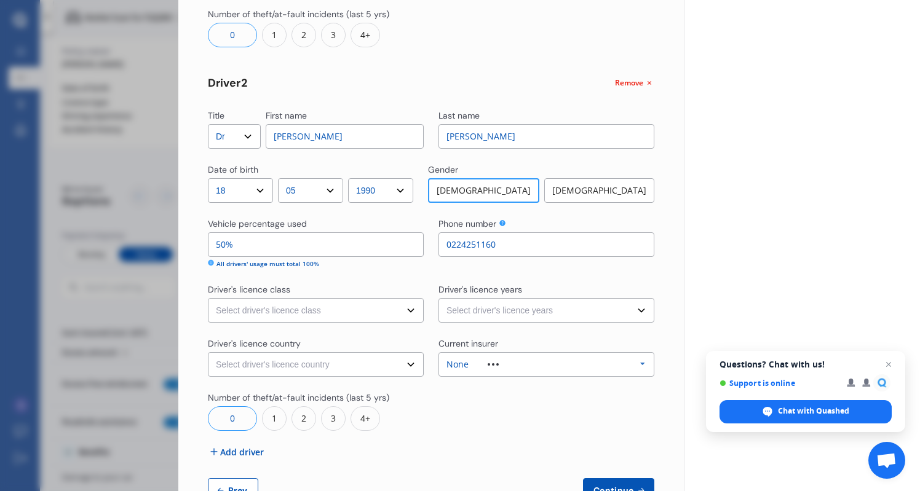
scroll to position [378, 0]
type input "0224251160"
select select "full"
select select "more than 4 years"
select select "UK"
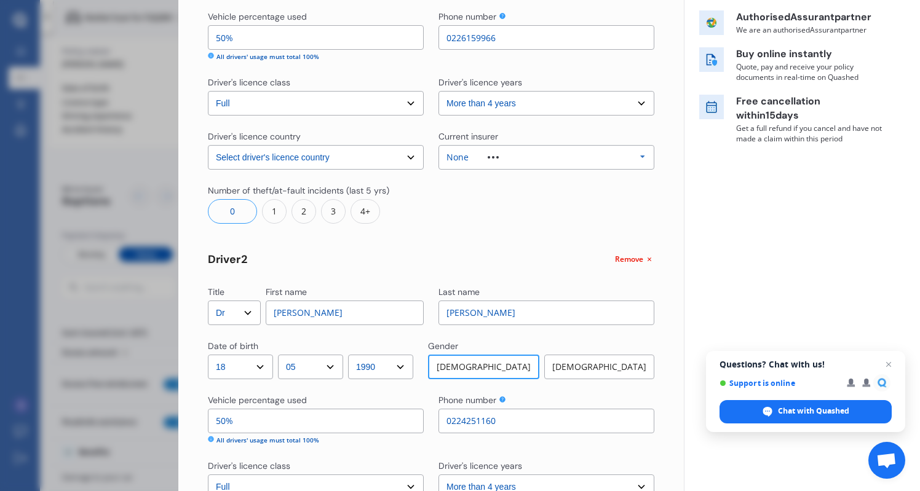
scroll to position [197, 0]
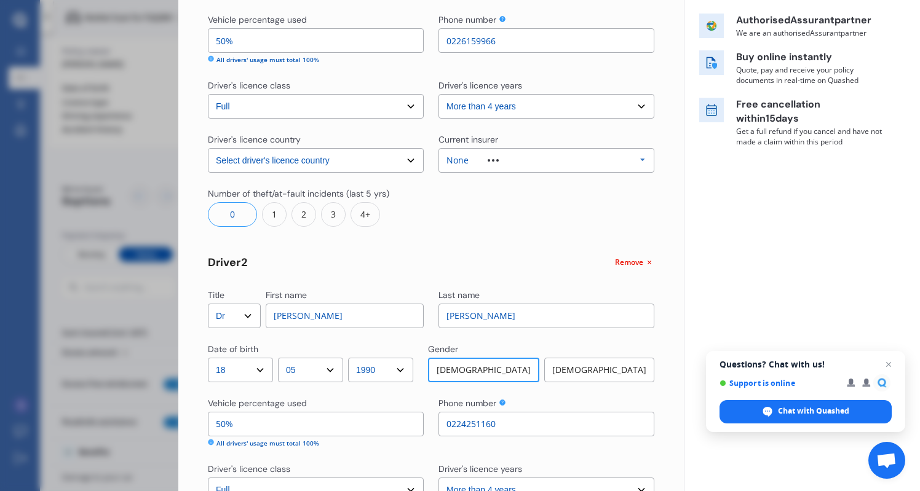
select select "UK"
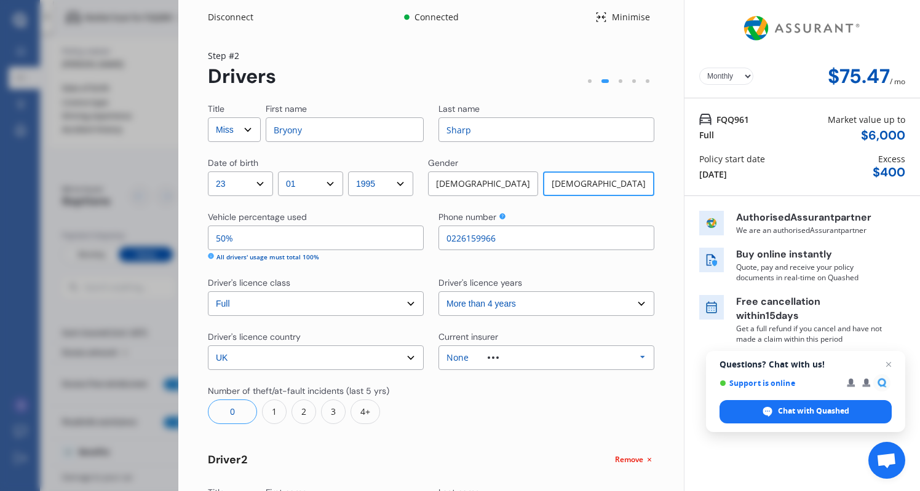
scroll to position [0, 0]
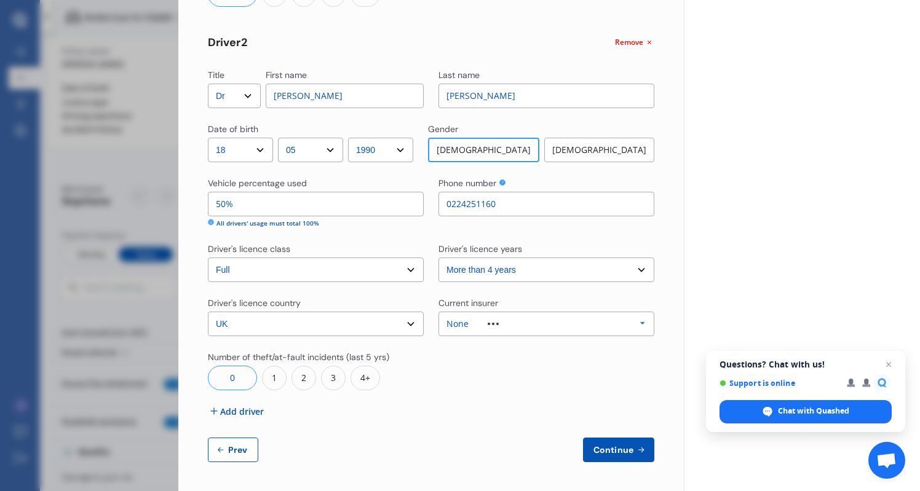
click at [592, 440] on button "Continue" at bounding box center [618, 450] width 71 height 25
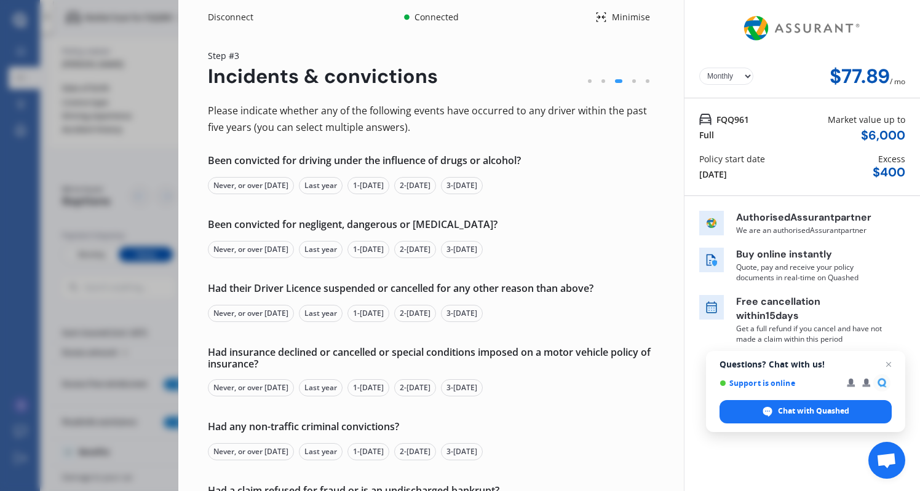
scroll to position [54, 0]
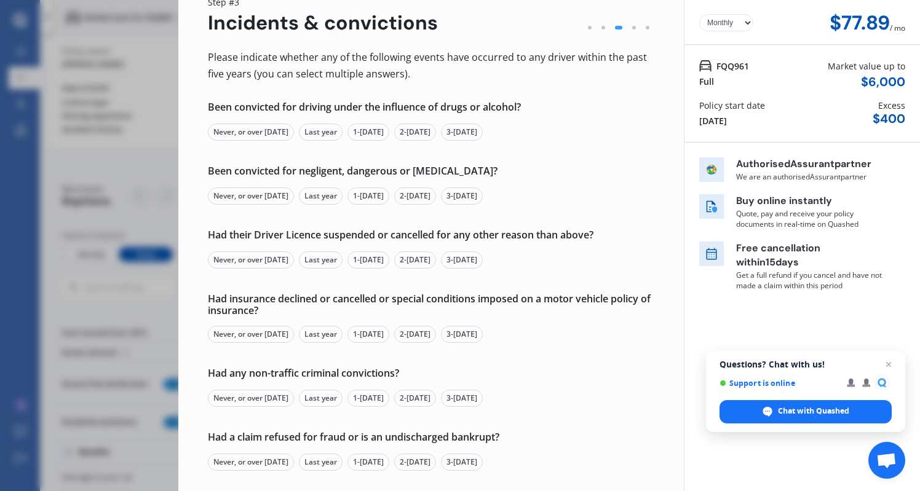
click at [280, 133] on div "Never, or over [DATE]" at bounding box center [251, 132] width 86 height 17
click at [268, 196] on div "Never, or over [DATE]" at bounding box center [251, 196] width 86 height 17
click at [250, 268] on div "Never, or over [DATE]" at bounding box center [251, 260] width 86 height 17
click at [245, 334] on div "Never, or over [DATE]" at bounding box center [251, 334] width 86 height 17
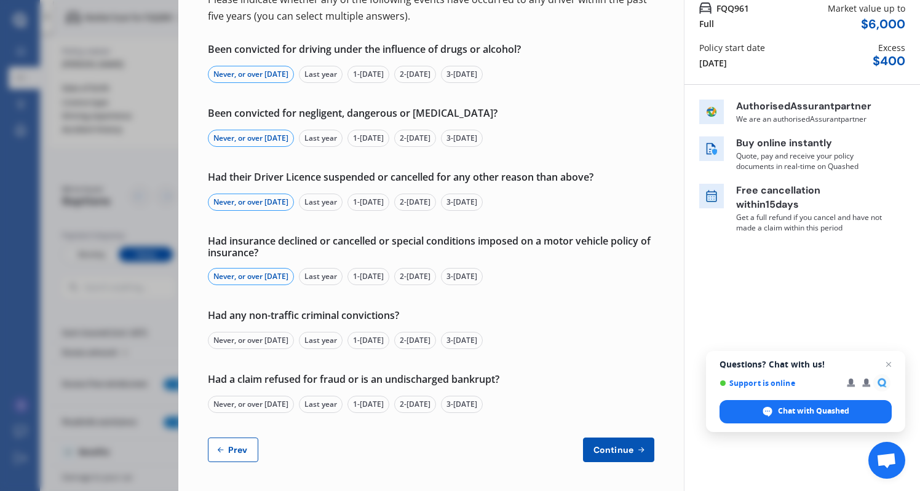
click at [248, 320] on div "Had any non-traffic criminal convictions?" at bounding box center [431, 316] width 446 height 12
click at [248, 333] on div "Never, or over [DATE]" at bounding box center [251, 341] width 86 height 17
click at [248, 408] on div "Never, or over [DATE]" at bounding box center [251, 405] width 86 height 17
click at [602, 446] on span "Continue" at bounding box center [613, 451] width 45 height 10
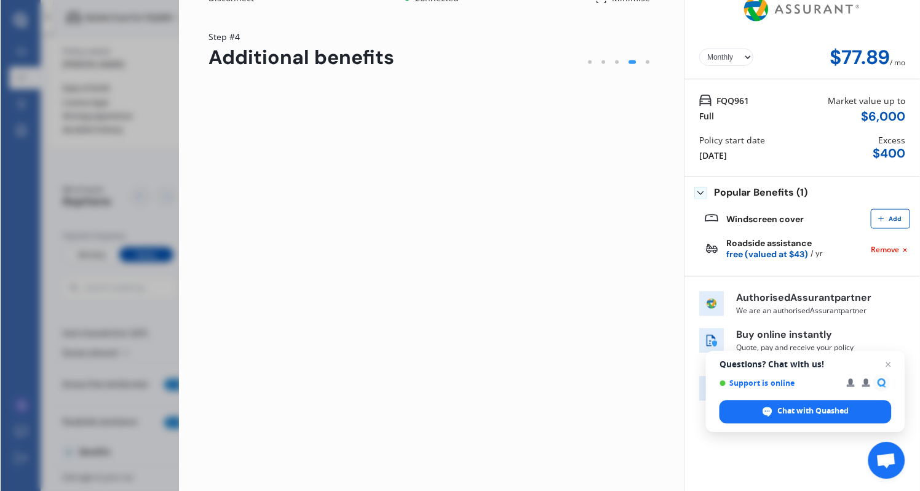
scroll to position [0, 0]
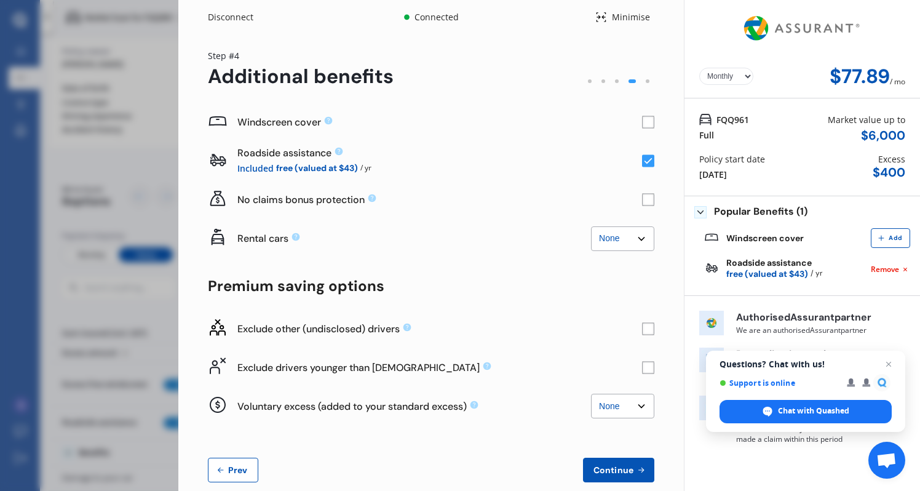
click at [642, 123] on rect at bounding box center [648, 122] width 12 height 12
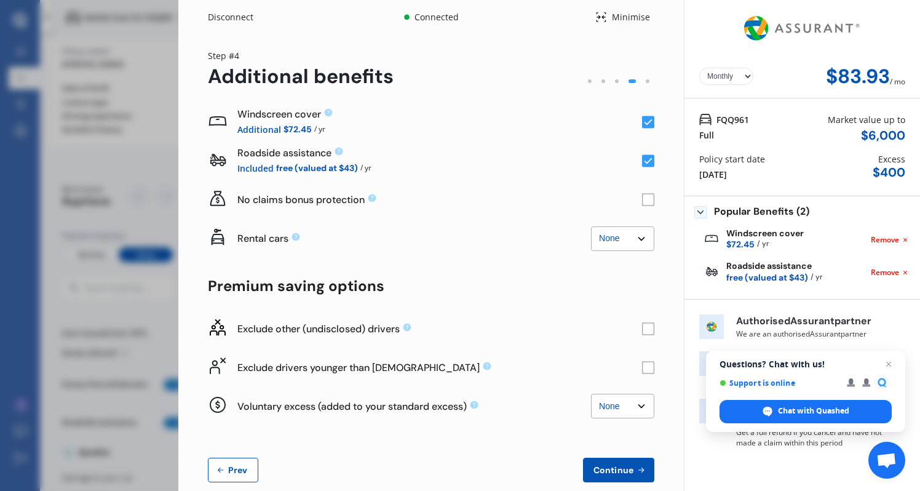
click at [644, 123] on icon at bounding box center [648, 122] width 8 height 6
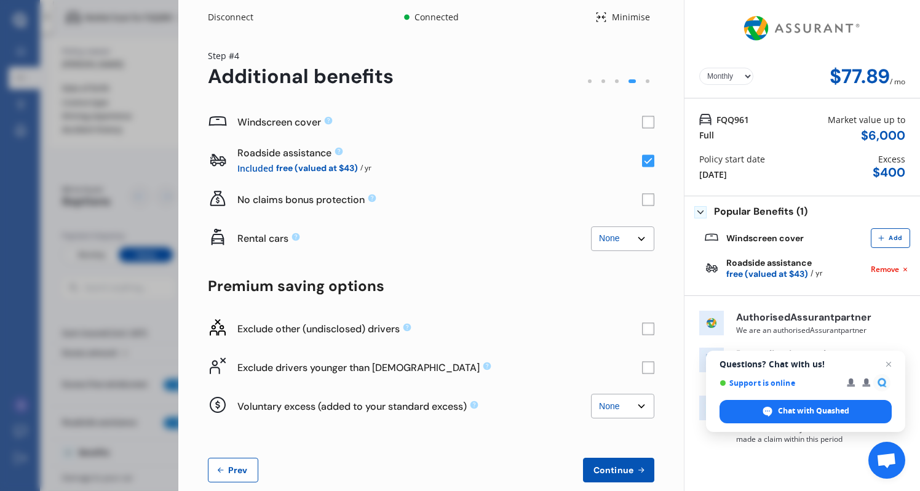
click at [717, 66] on div "Yearly Monthly $77.89 / mo" at bounding box center [802, 76] width 206 height 23
select select "Yearly"
click at [643, 124] on rect at bounding box center [648, 122] width 12 height 12
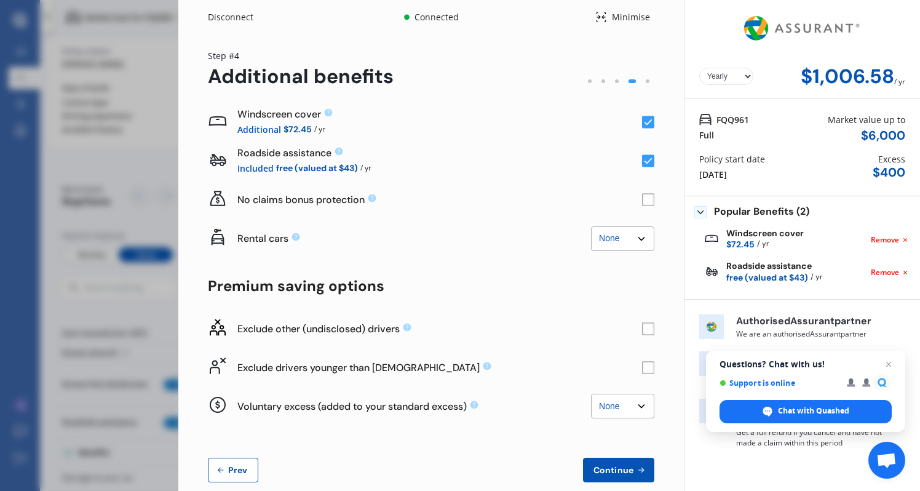
click at [643, 124] on rect at bounding box center [648, 122] width 12 height 12
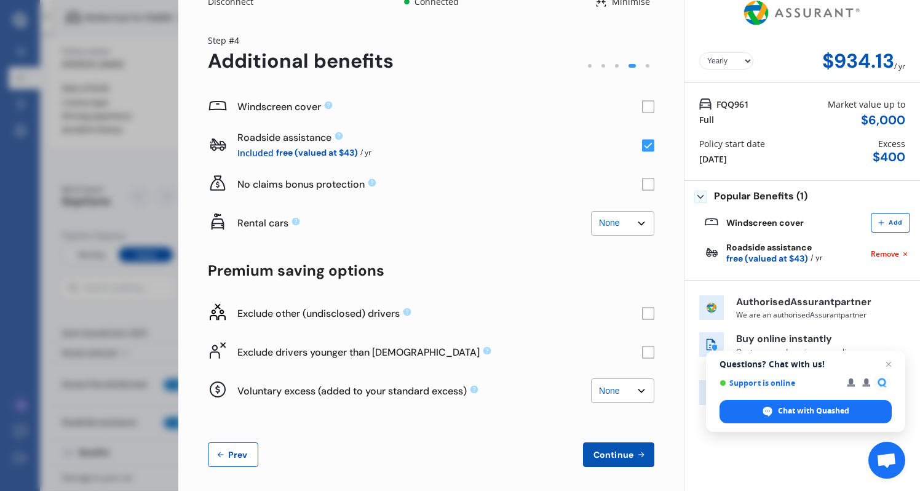
scroll to position [19, 0]
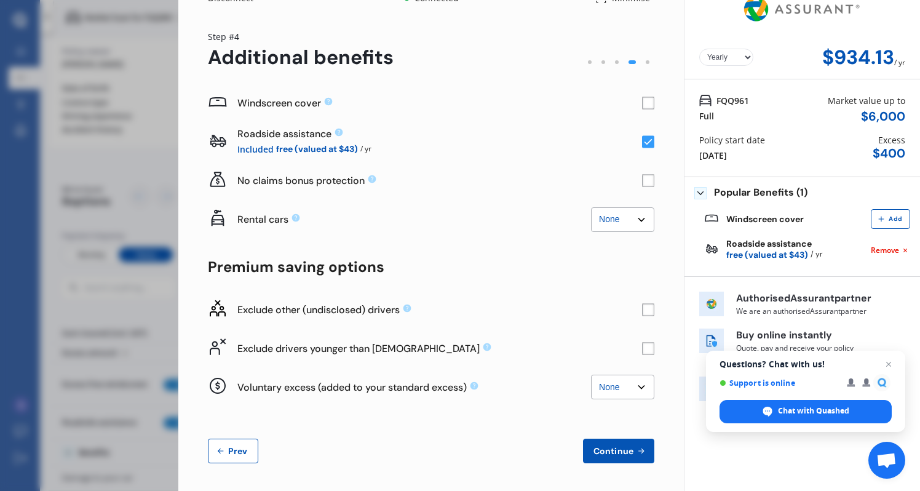
click at [643, 181] on rect at bounding box center [648, 181] width 12 height 12
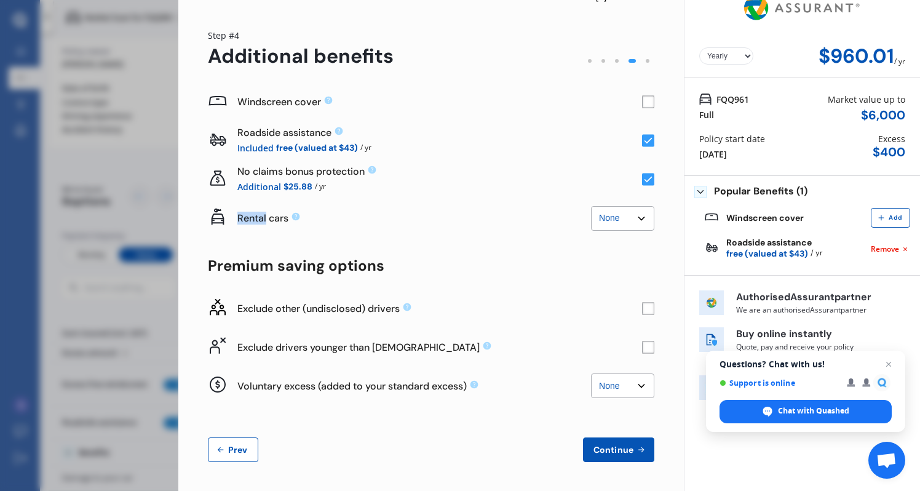
scroll to position [20, 0]
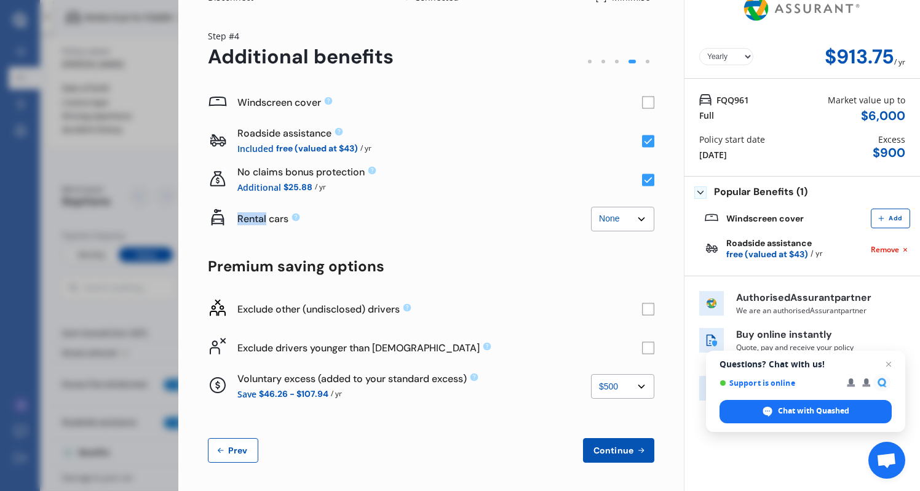
select select "0"
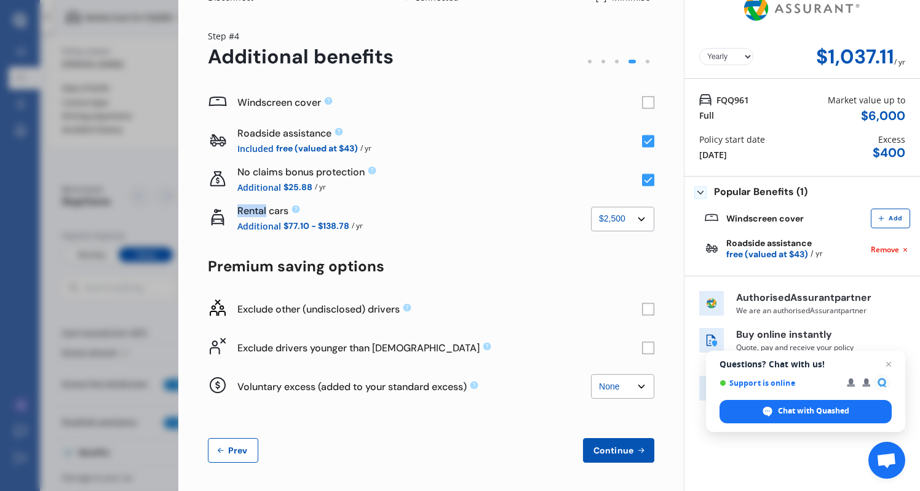
select select "0"
click at [642, 350] on rect at bounding box center [648, 347] width 12 height 12
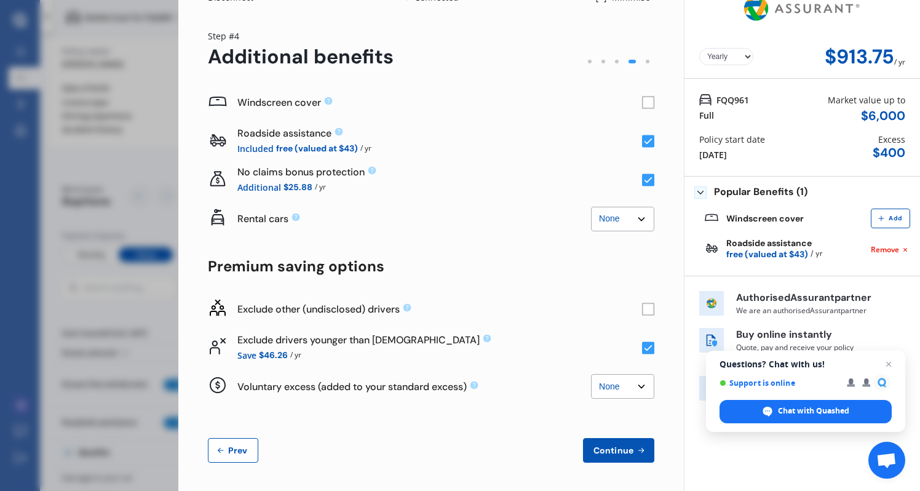
click at [643, 308] on rect at bounding box center [648, 309] width 12 height 12
click at [642, 311] on rect at bounding box center [648, 309] width 12 height 12
select select "Monthly"
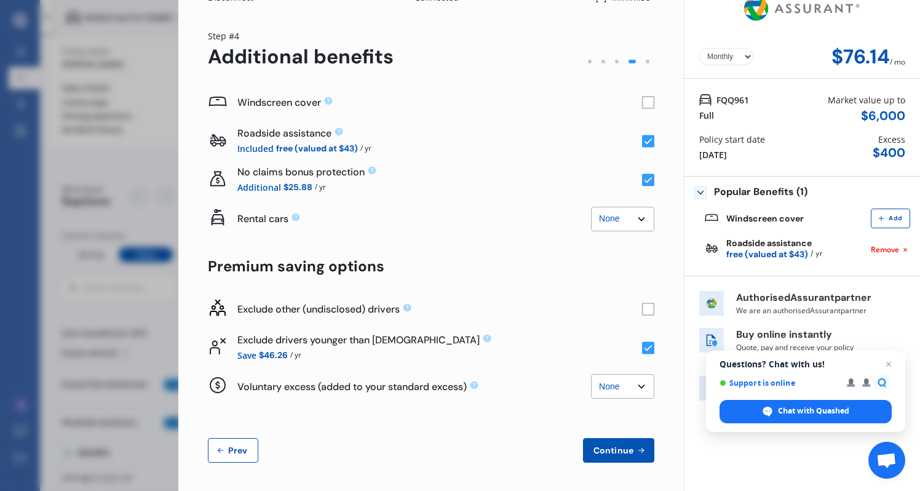
click at [643, 307] on rect at bounding box center [648, 309] width 12 height 12
click at [616, 455] on button "Continue" at bounding box center [618, 450] width 71 height 25
click at [871, 218] on div "Add" at bounding box center [890, 218] width 39 height 20
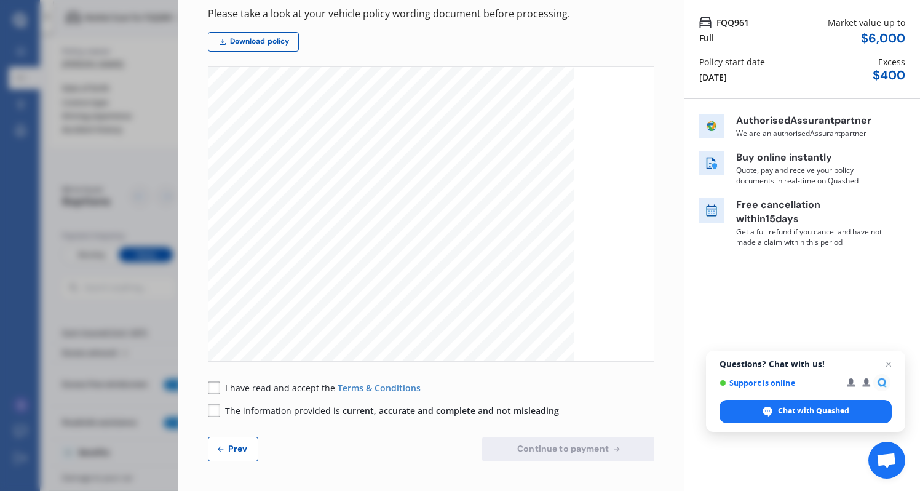
scroll to position [97, 0]
click at [242, 443] on button "Prev" at bounding box center [233, 449] width 50 height 25
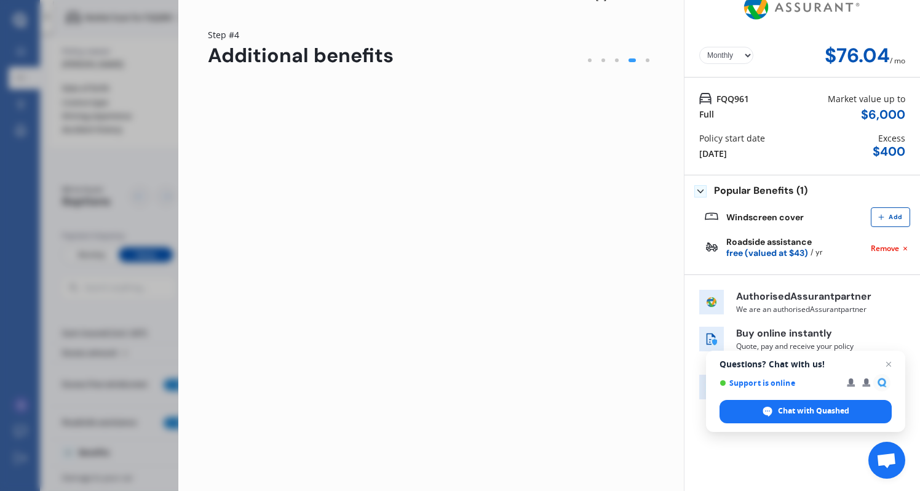
scroll to position [20, 0]
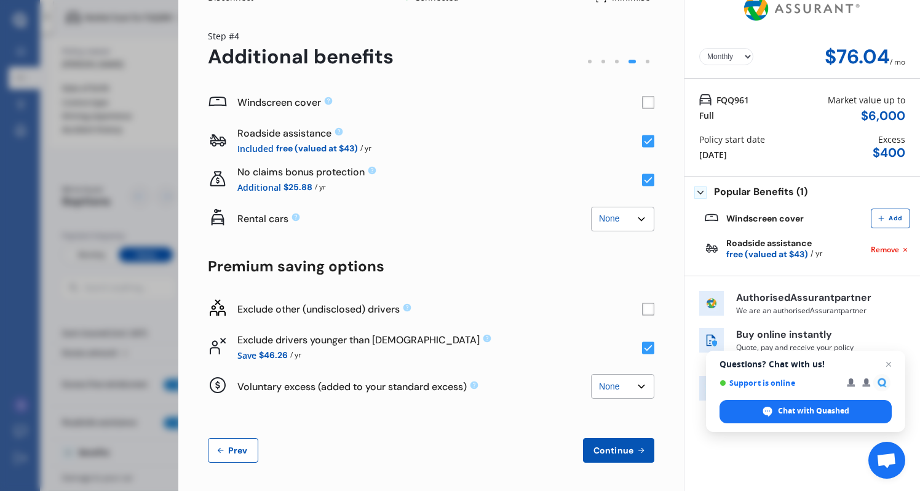
click at [644, 103] on rect at bounding box center [648, 103] width 12 height 12
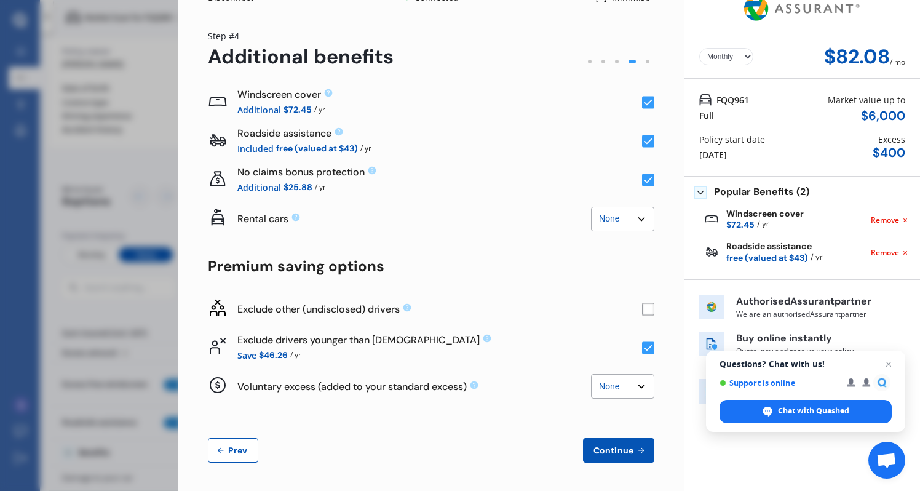
click at [644, 103] on rect at bounding box center [648, 103] width 12 height 12
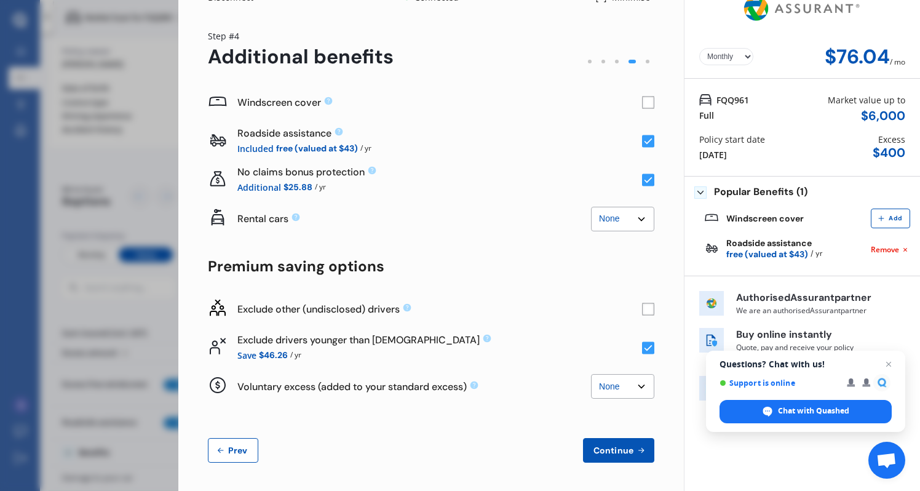
click at [643, 105] on rect at bounding box center [649, 103] width 12 height 12
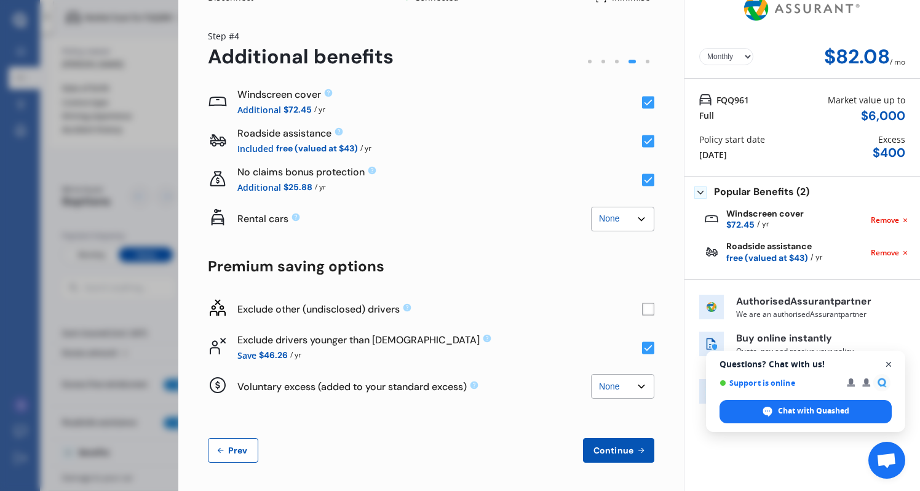
click at [889, 364] on span "Close chat" at bounding box center [888, 364] width 15 height 15
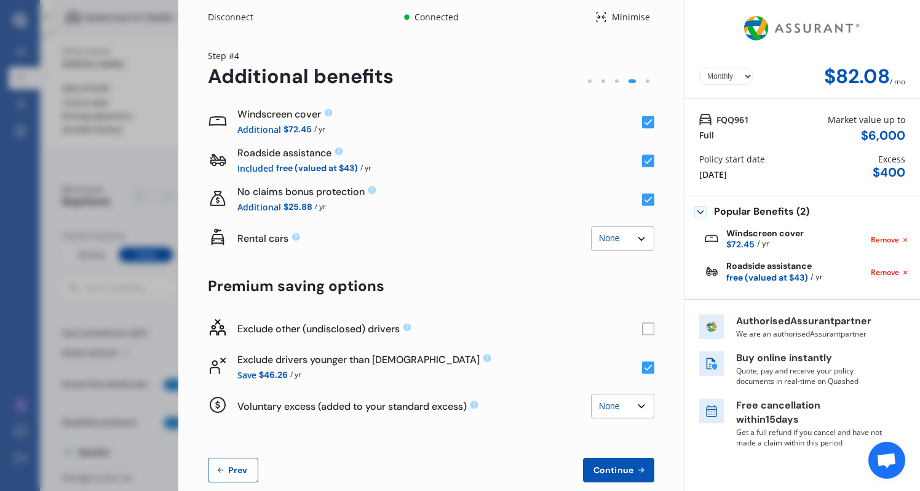
scroll to position [0, 0]
click at [619, 15] on div "Minimise" at bounding box center [630, 17] width 47 height 12
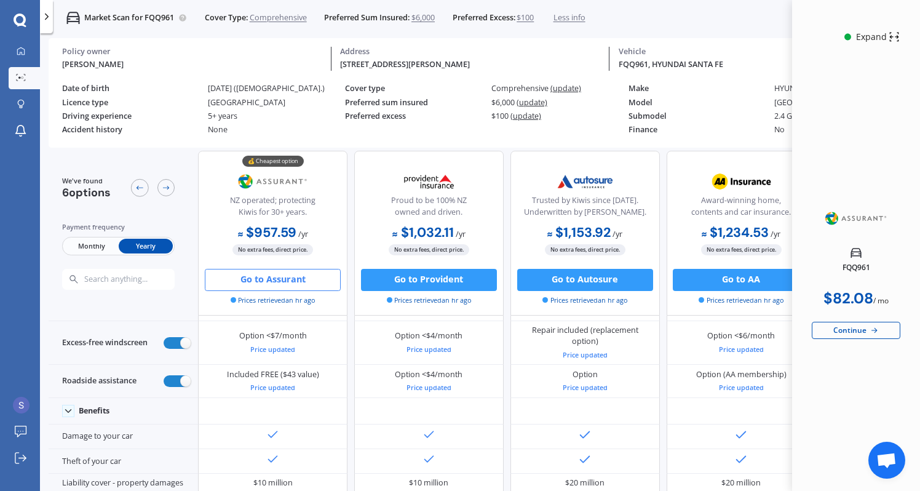
scroll to position [57, 0]
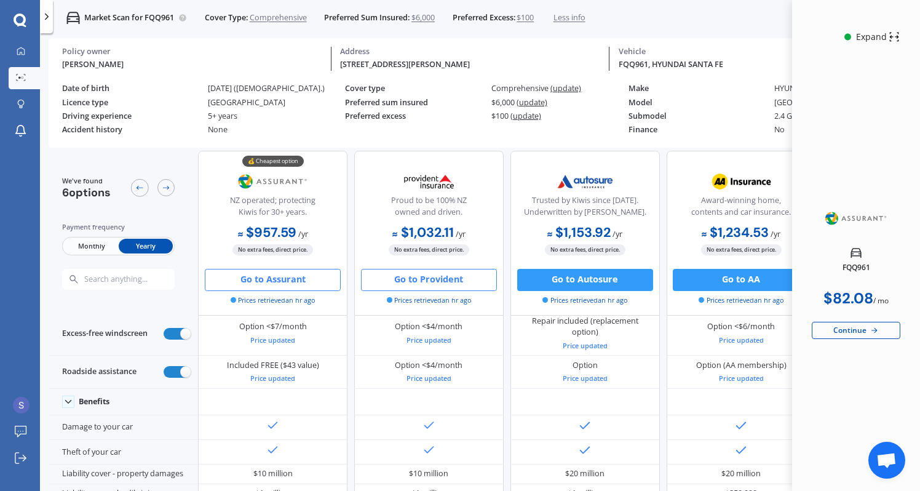
click at [479, 278] on button "Go to Provident" at bounding box center [429, 279] width 136 height 22
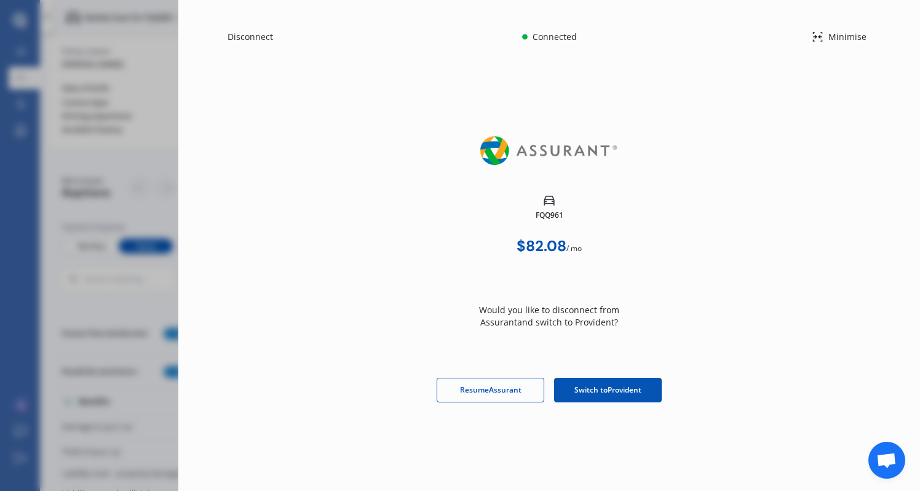
click at [572, 392] on div "Switch to Provident" at bounding box center [608, 390] width 108 height 25
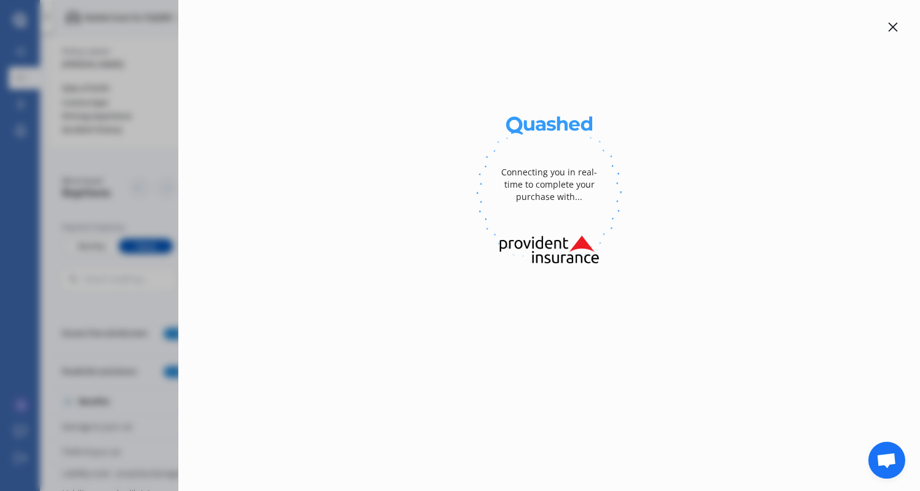
select select "23"
select select "01"
select select "1995"
select select "NZ_FULL"
select select "0"
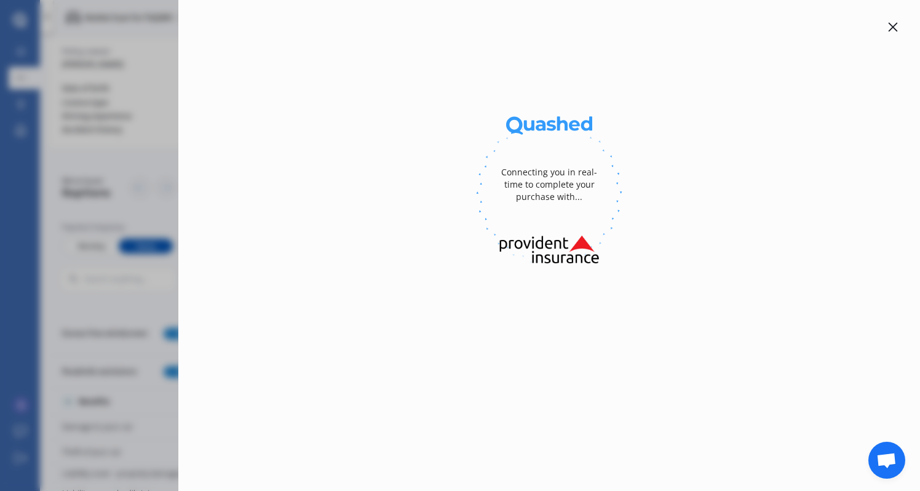
select select "25"
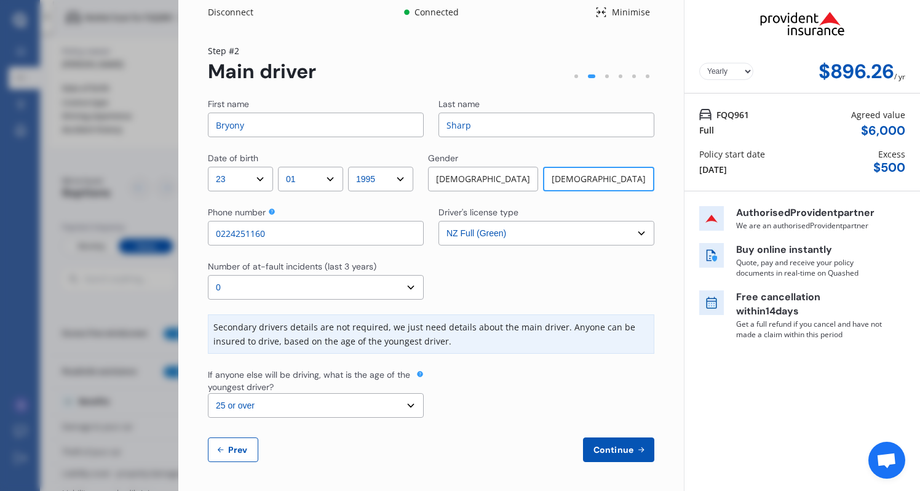
scroll to position [4, 0]
click at [626, 453] on span "Continue" at bounding box center [613, 450] width 45 height 10
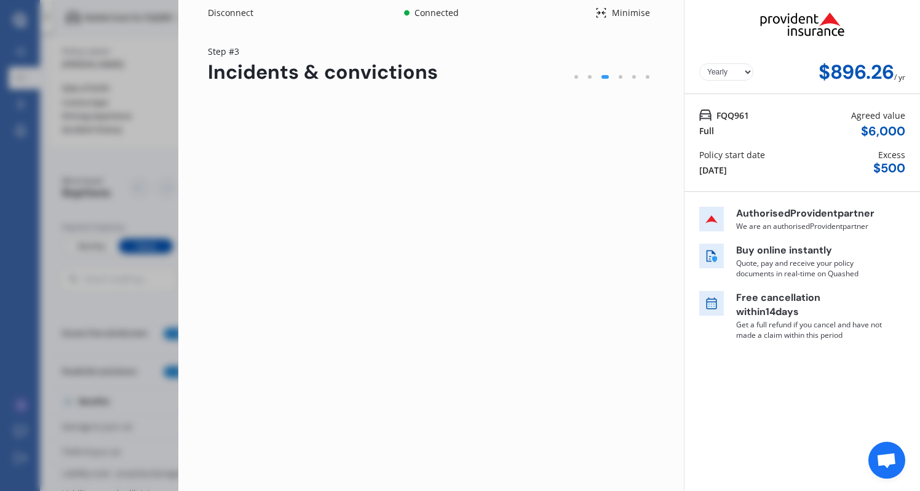
scroll to position [0, 0]
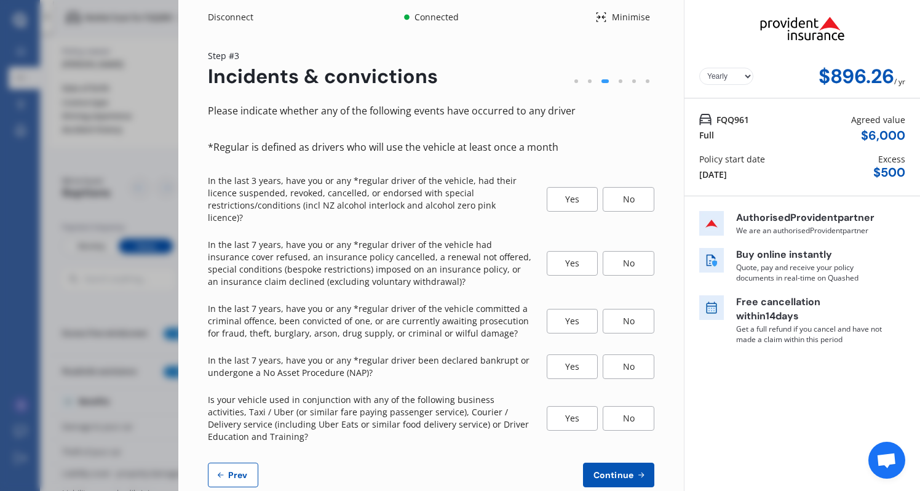
click at [610, 191] on div "No" at bounding box center [629, 199] width 52 height 25
click at [620, 251] on div "No" at bounding box center [629, 263] width 52 height 25
click at [620, 309] on div "No" at bounding box center [629, 321] width 52 height 25
click at [621, 354] on div "No" at bounding box center [629, 366] width 52 height 25
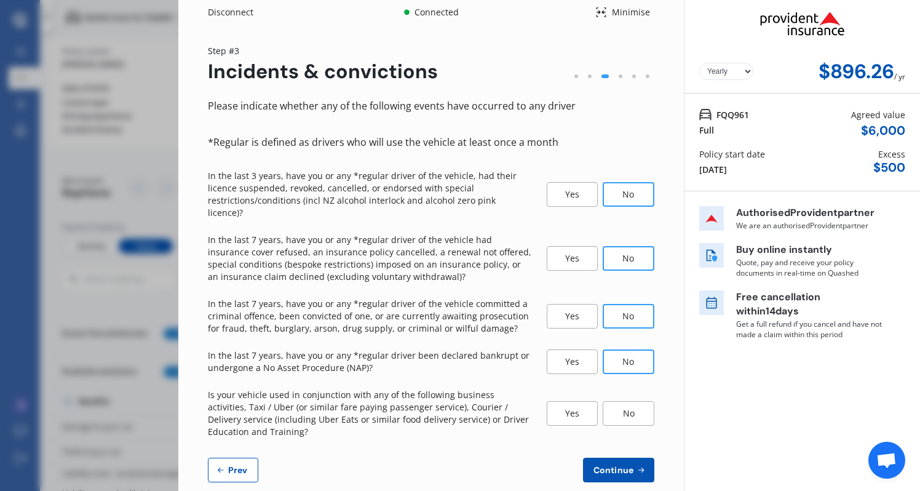
scroll to position [4, 0]
click at [616, 402] on div "No" at bounding box center [629, 414] width 52 height 25
click at [609, 466] on span "Continue" at bounding box center [613, 471] width 45 height 10
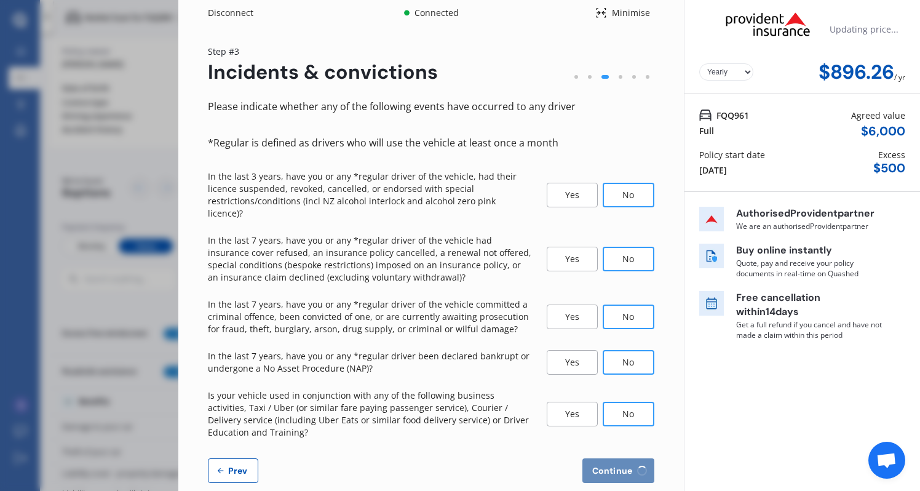
scroll to position [0, 0]
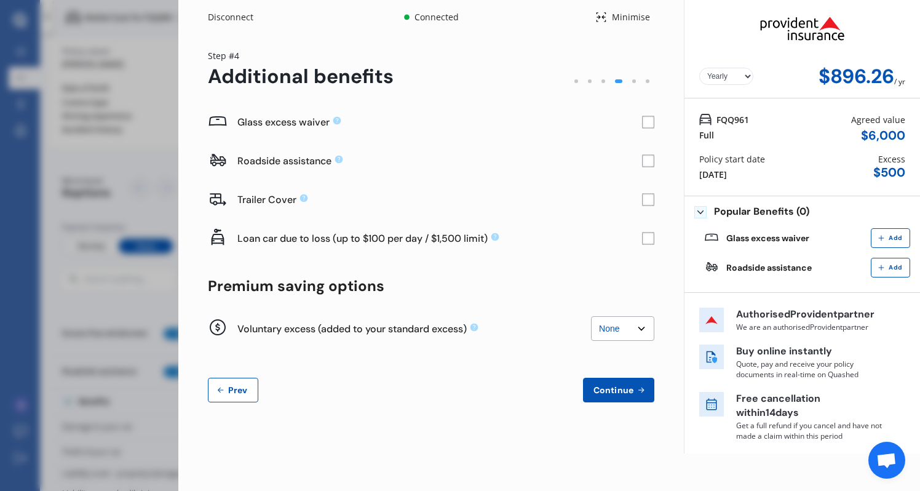
click at [638, 121] on div "Glass excess waiver" at bounding box center [439, 122] width 405 height 13
click at [644, 125] on rect at bounding box center [648, 122] width 12 height 12
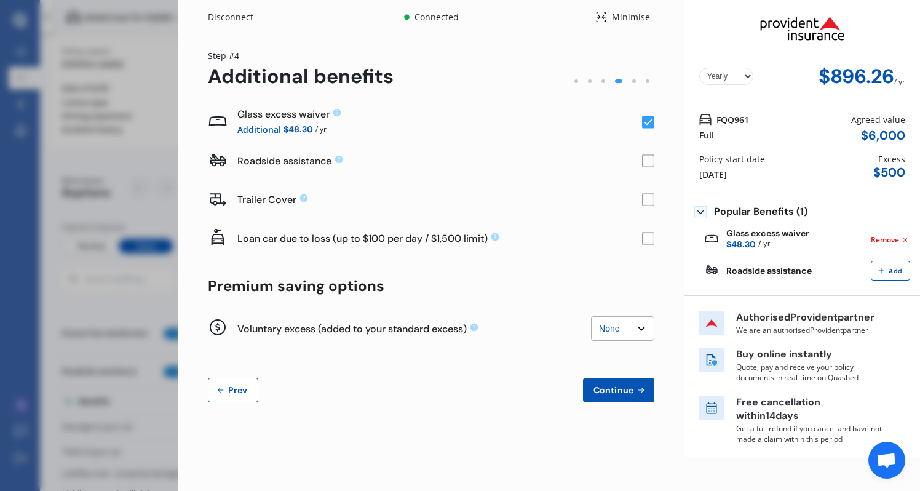
click at [647, 160] on rect at bounding box center [648, 161] width 12 height 12
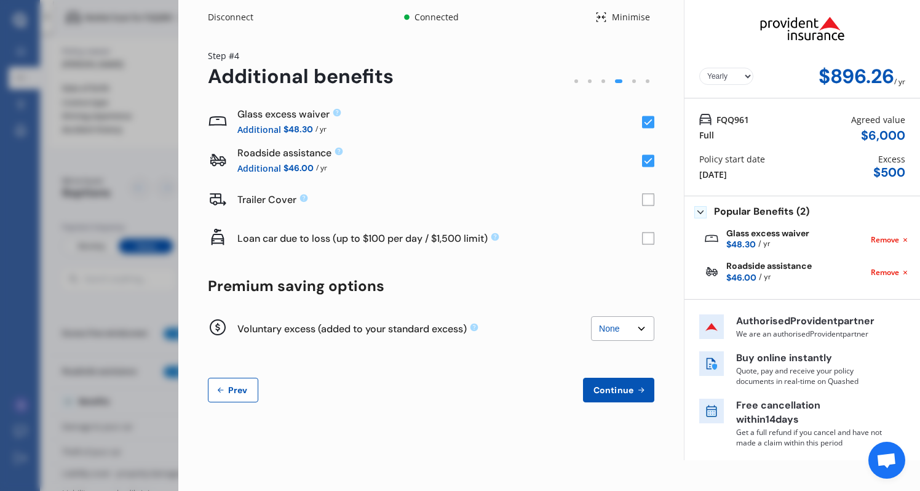
click at [597, 216] on div "Trailer Cover" at bounding box center [431, 199] width 446 height 39
click at [651, 240] on rect at bounding box center [648, 238] width 12 height 12
click at [618, 390] on span "Continue" at bounding box center [613, 390] width 45 height 10
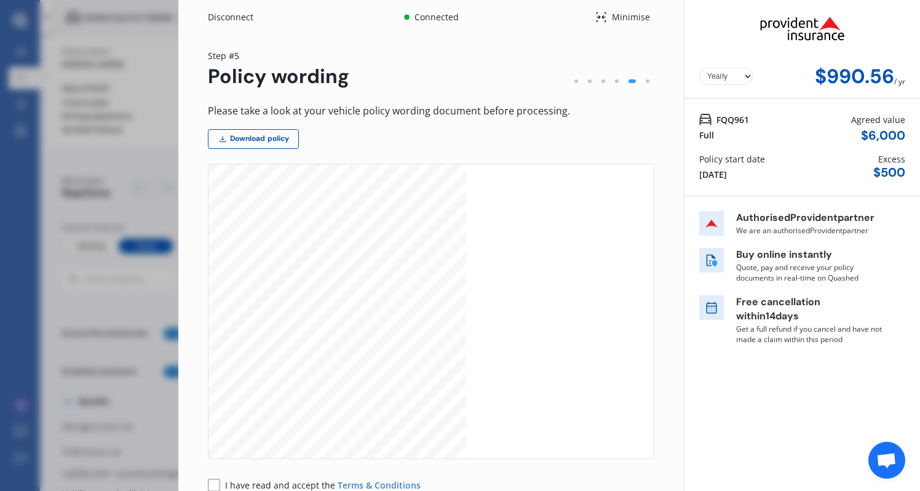
click at [619, 16] on div "Minimise" at bounding box center [630, 17] width 47 height 12
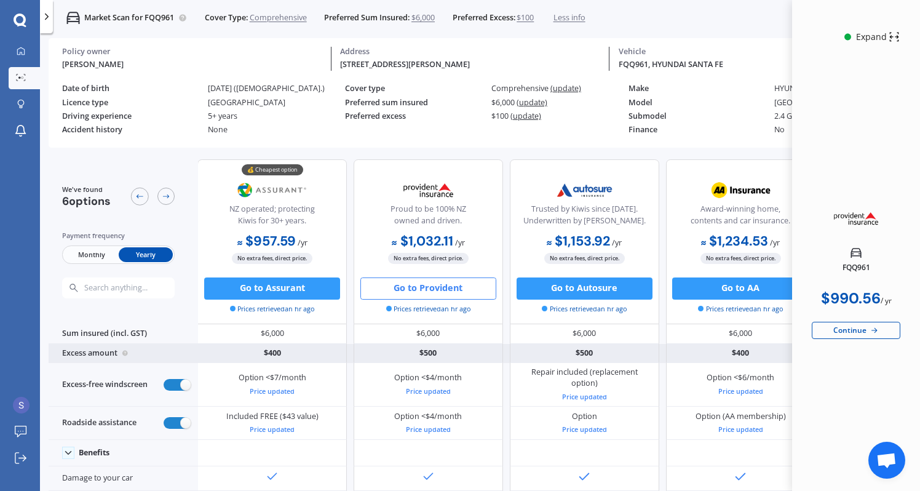
scroll to position [0, 1]
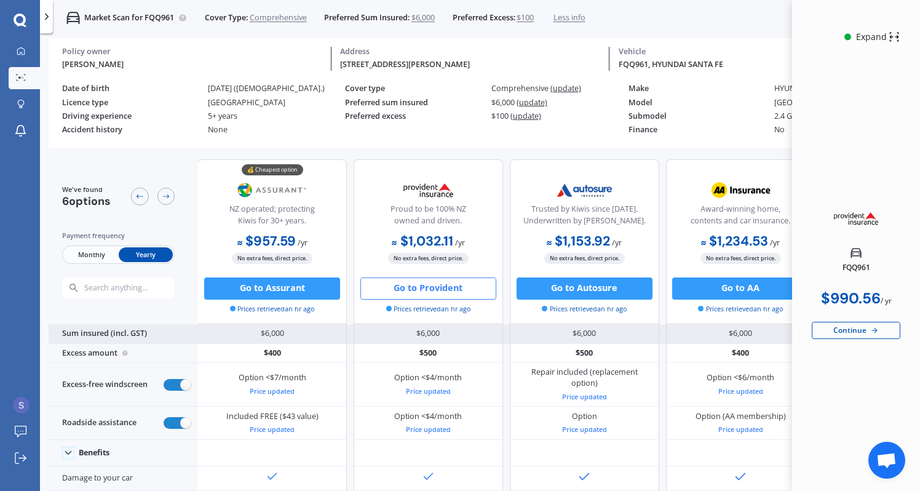
click at [260, 335] on div "$6,000" at bounding box center [271, 334] width 149 height 20
drag, startPoint x: 260, startPoint y: 335, endPoint x: 248, endPoint y: 332, distance: 12.1
click at [248, 333] on div "$6,000" at bounding box center [271, 334] width 149 height 20
click at [141, 337] on div "Sum insured (incl. GST)" at bounding box center [123, 334] width 149 height 20
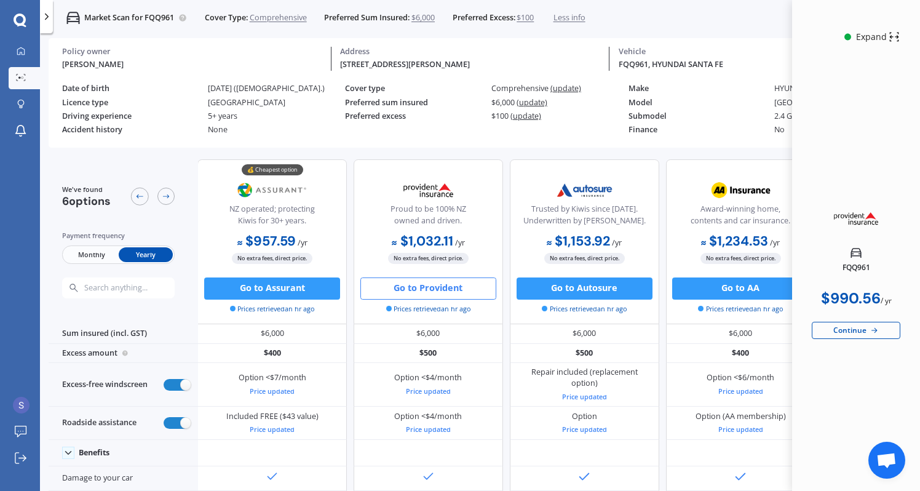
click at [430, 16] on span "$6,000" at bounding box center [422, 17] width 23 height 11
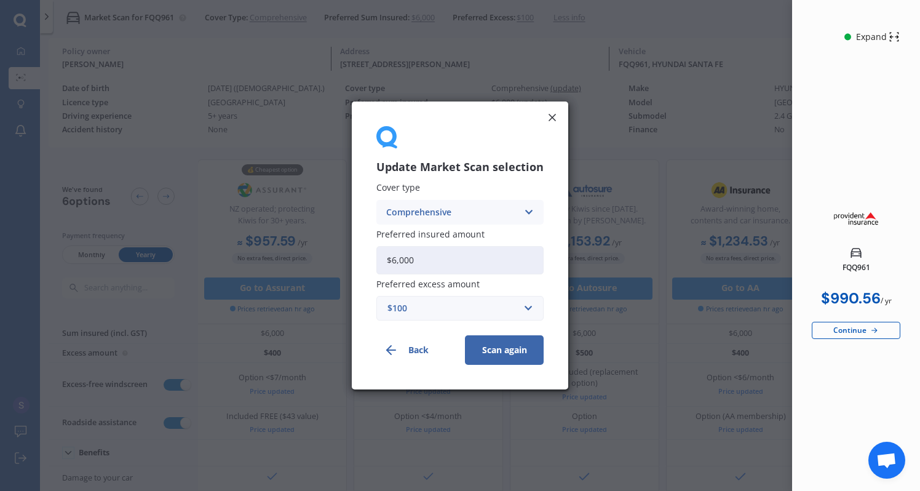
click at [474, 257] on input "$6,000" at bounding box center [459, 260] width 167 height 28
click at [398, 263] on input "$6,000" at bounding box center [459, 260] width 167 height 28
type input "$7,500"
click at [501, 309] on div "$100" at bounding box center [452, 308] width 130 height 14
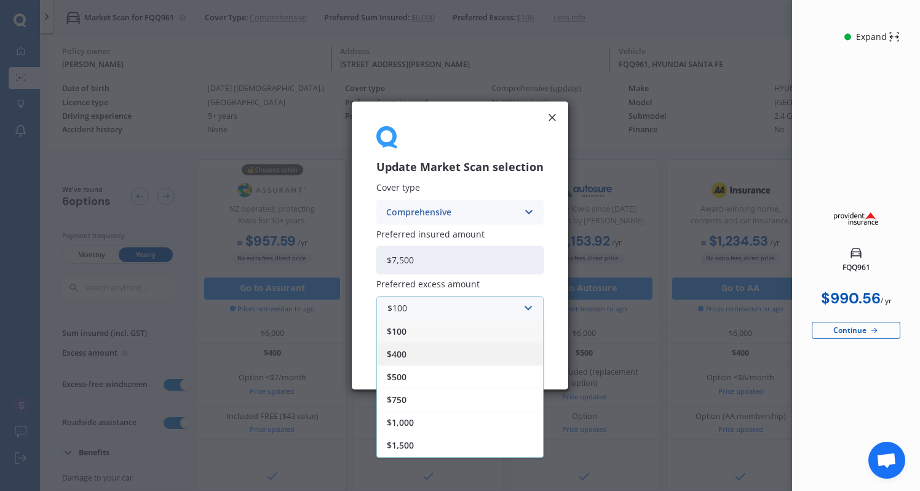
click at [482, 357] on div "$400" at bounding box center [460, 354] width 166 height 23
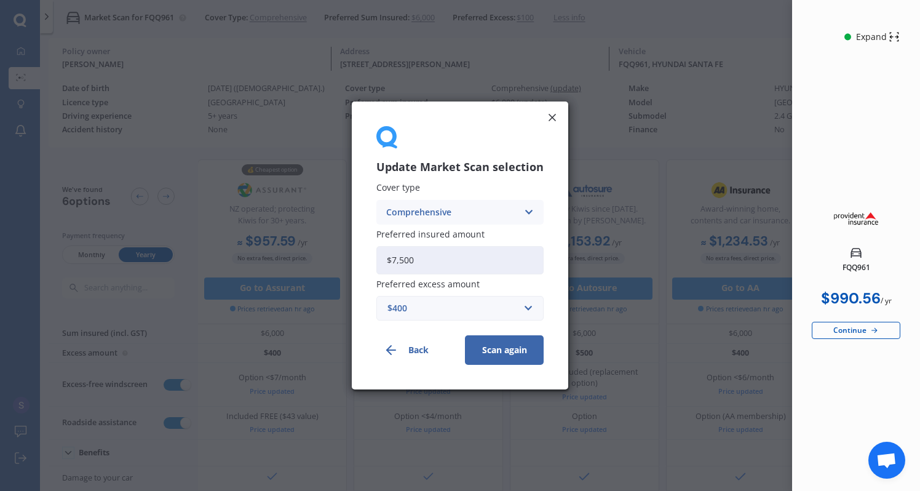
click at [501, 351] on button "Scan again" at bounding box center [504, 350] width 79 height 30
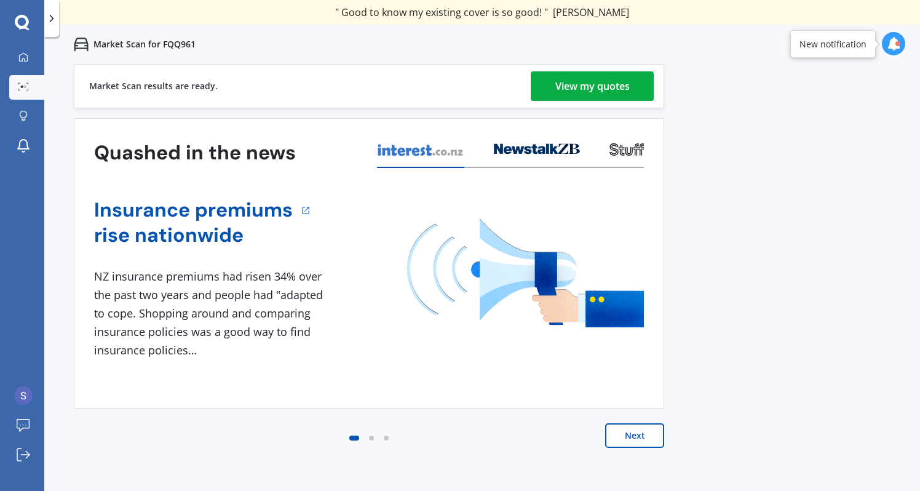
click at [552, 90] on link "View my quotes" at bounding box center [592, 86] width 123 height 30
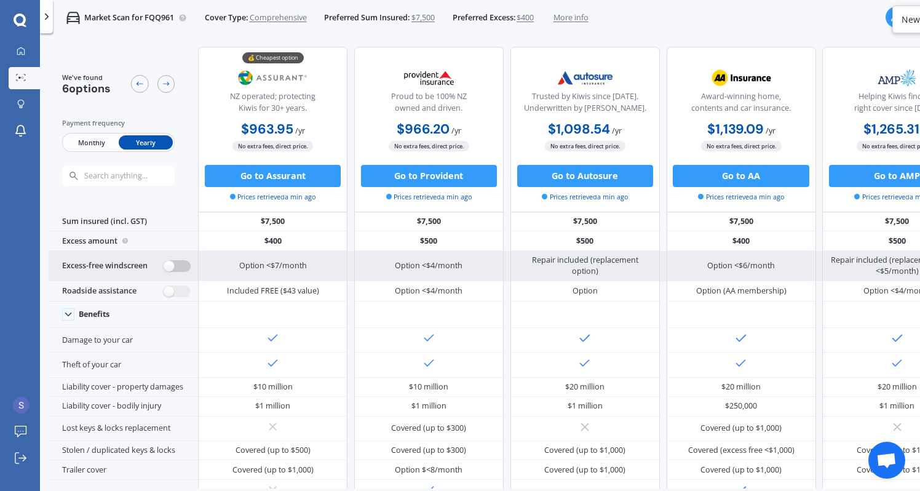
click at [175, 268] on label at bounding box center [177, 266] width 27 height 12
radio input "true"
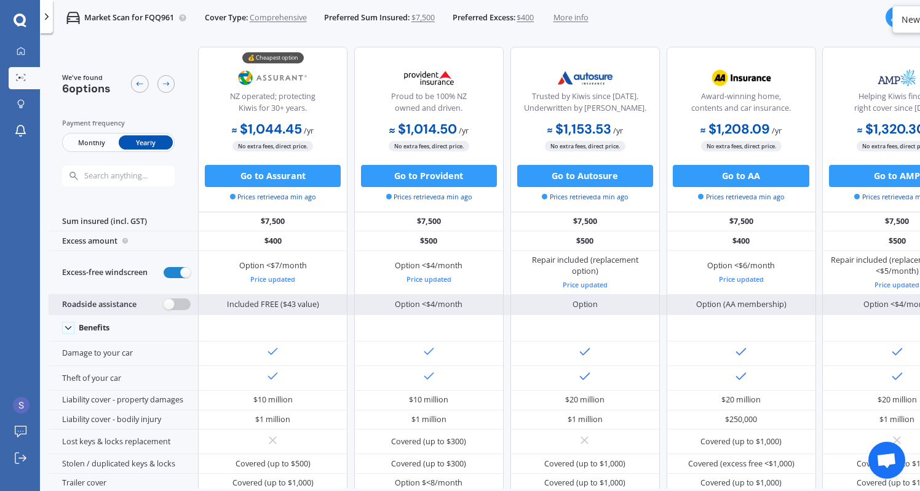
click at [177, 310] on label at bounding box center [177, 304] width 27 height 12
radio input "true"
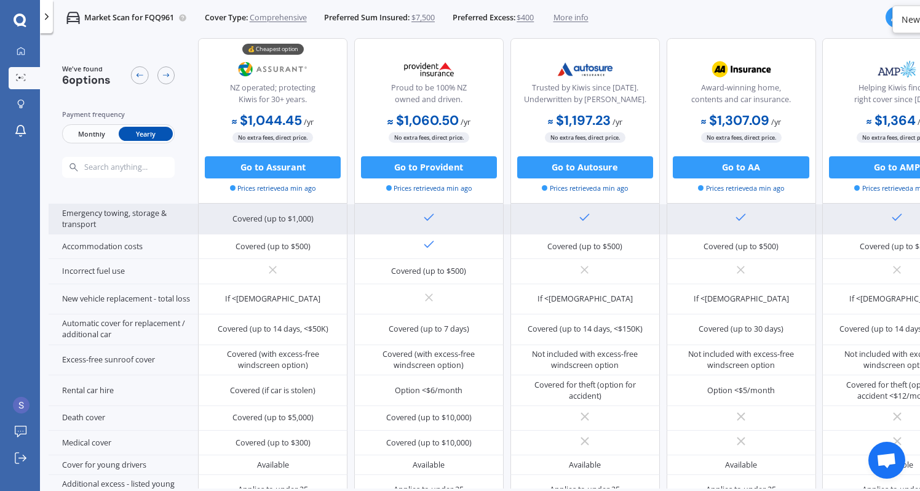
scroll to position [635, 1]
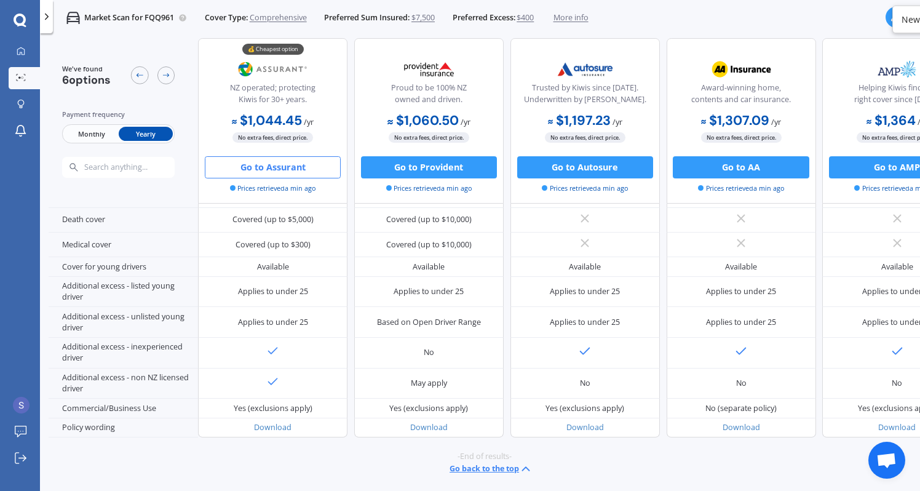
click at [268, 171] on button "Go to Assurant" at bounding box center [273, 167] width 136 height 22
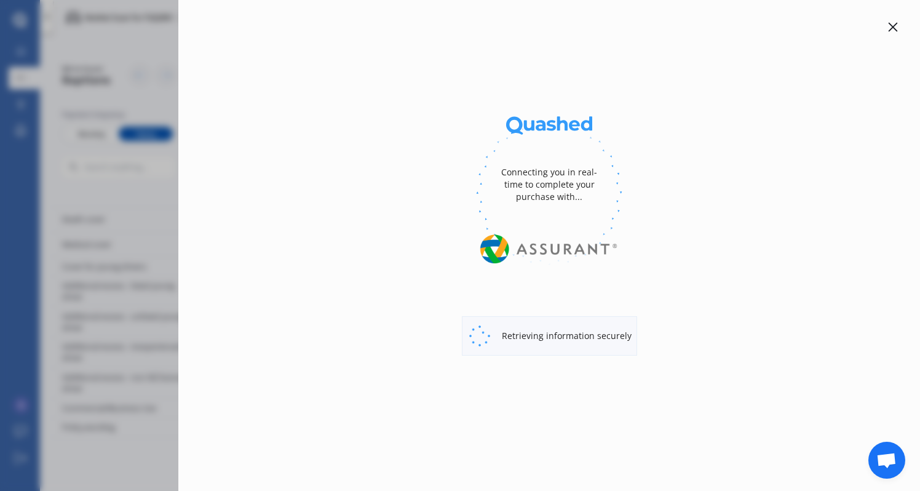
select select "full"
select select "0"
select select "Auckland City"
select select "HYUNDAI"
select select "SANTA FE"
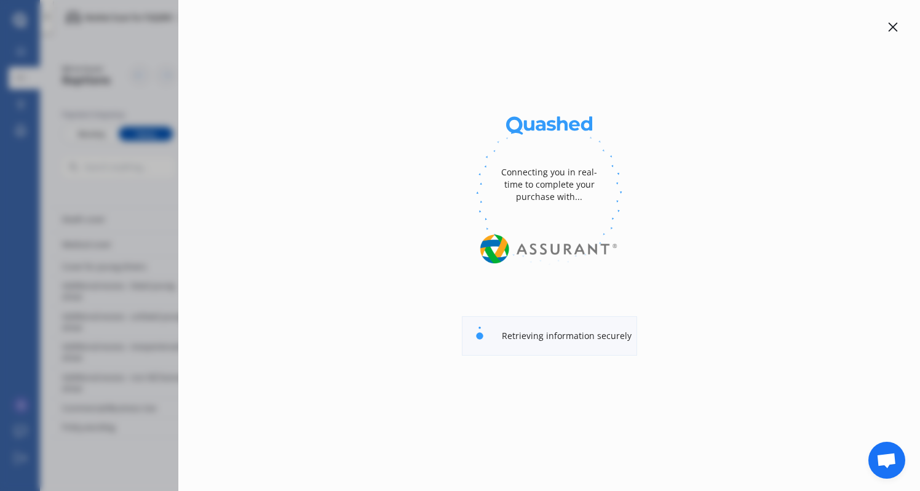
select select "2.4 GL 4WD"
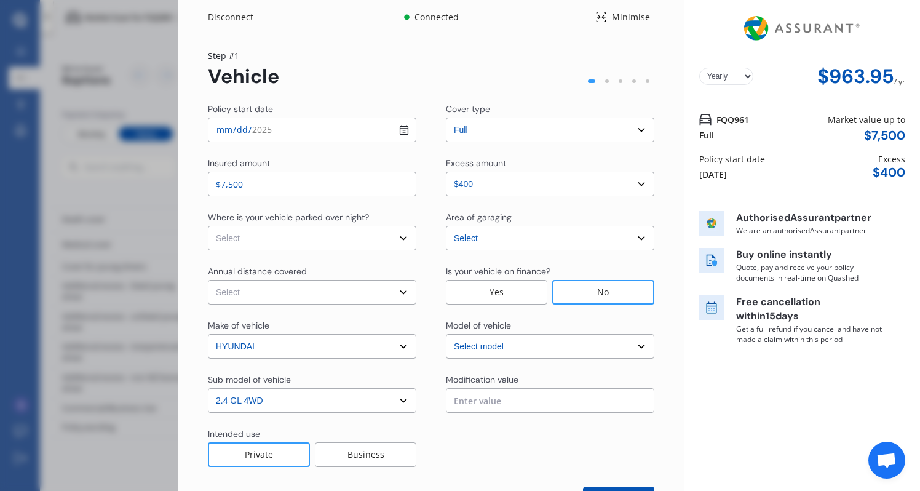
select select "On own property"
select select "20000"
click at [517, 245] on select "Select Auckland City Auckland West Country / Rodney / Gulf Islands Bay Of Plent…" at bounding box center [550, 238] width 208 height 25
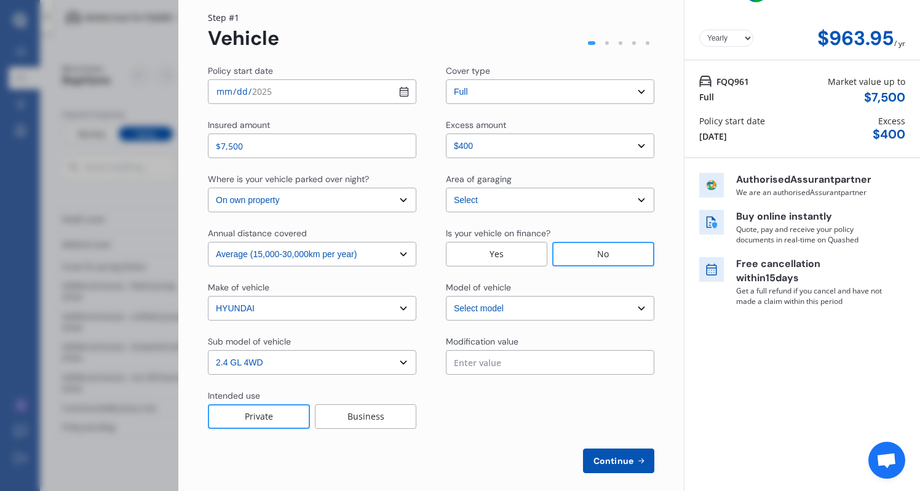
scroll to position [41, 0]
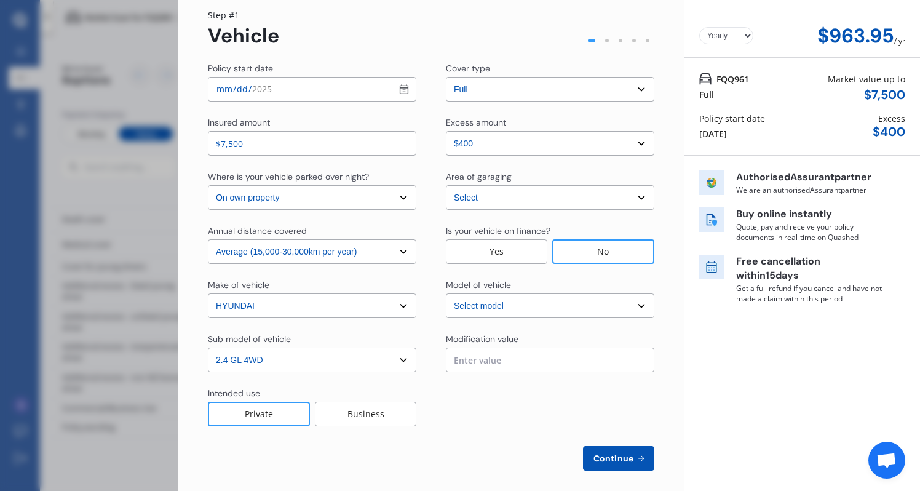
click at [610, 456] on span "Continue" at bounding box center [613, 458] width 45 height 10
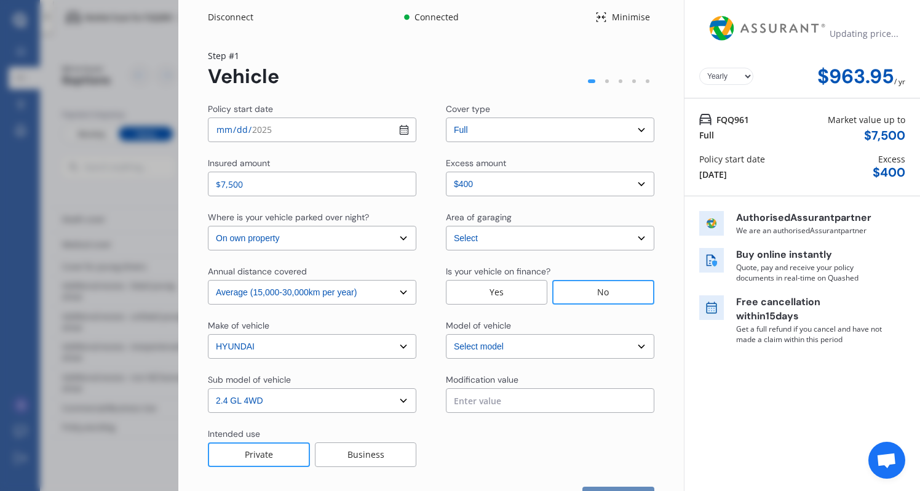
scroll to position [54, 0]
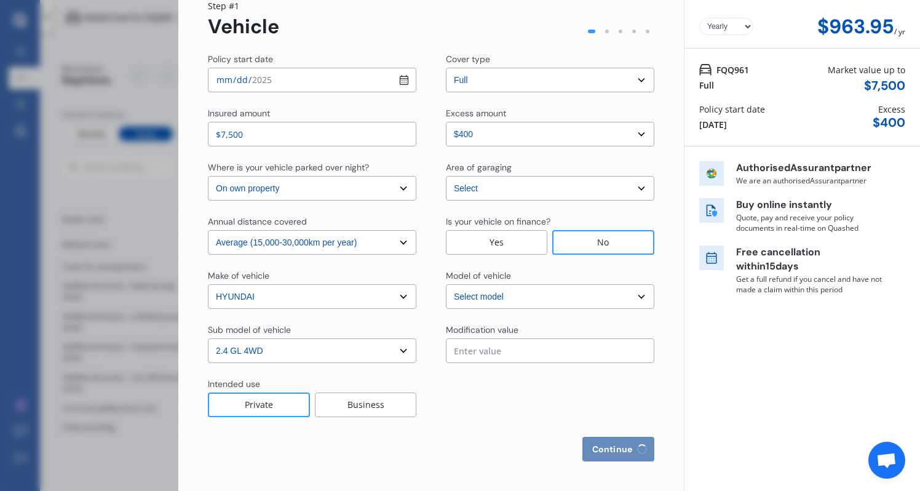
select select "Miss"
select select "23"
select select "01"
select select "1995"
select select "full"
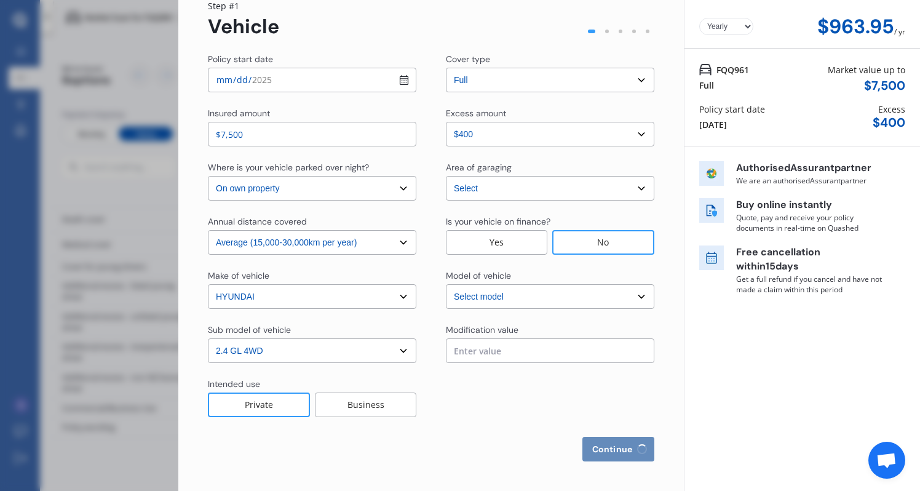
select select "more than 4 years"
select select "[GEOGRAPHIC_DATA]"
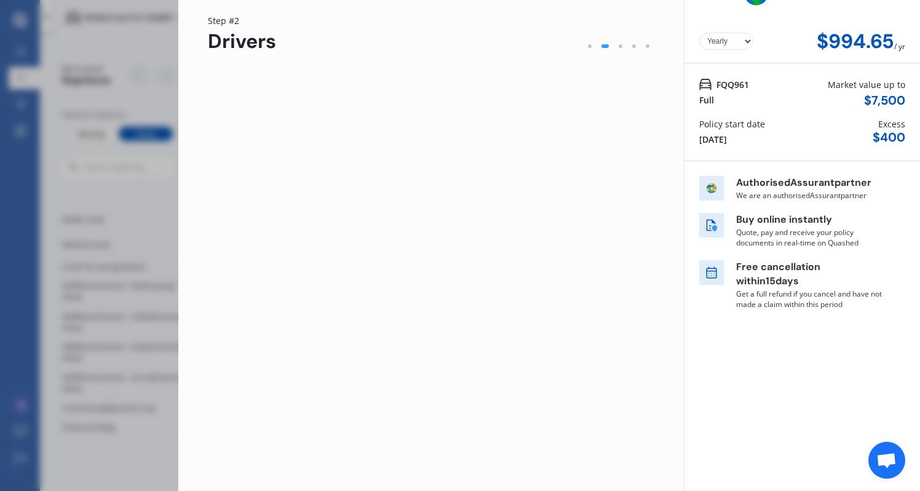
scroll to position [0, 0]
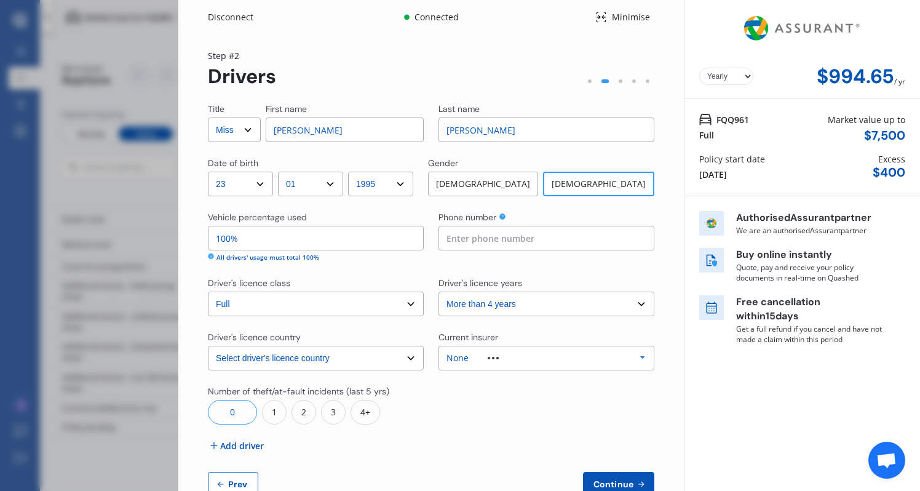
click at [298, 132] on input "Sam" at bounding box center [345, 129] width 158 height 25
type input "Bryony"
type input "Sharp"
click at [335, 247] on input "100%" at bounding box center [316, 238] width 216 height 25
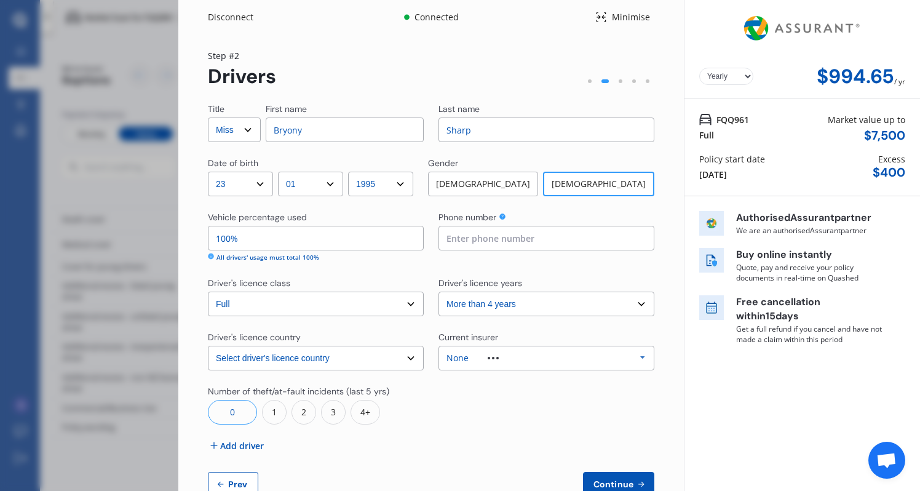
click at [335, 247] on input "100%" at bounding box center [316, 238] width 216 height 25
drag, startPoint x: 335, startPoint y: 247, endPoint x: 141, endPoint y: 232, distance: 194.2
click at [140, 233] on div "Disconnect Connected Minimise Yearly Monthly $994.65 / yr Step # 2 Drivers Titl…" at bounding box center [460, 245] width 920 height 491
type input "50%"
type input "0226159966"
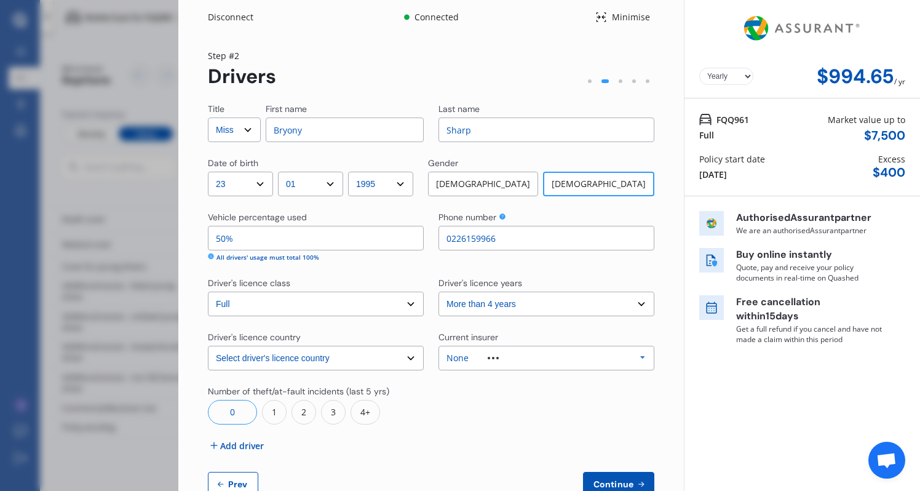
select select "UK"
click at [501, 356] on div "None" at bounding box center [481, 358] width 71 height 9
click at [480, 415] on div at bounding box center [546, 404] width 216 height 39
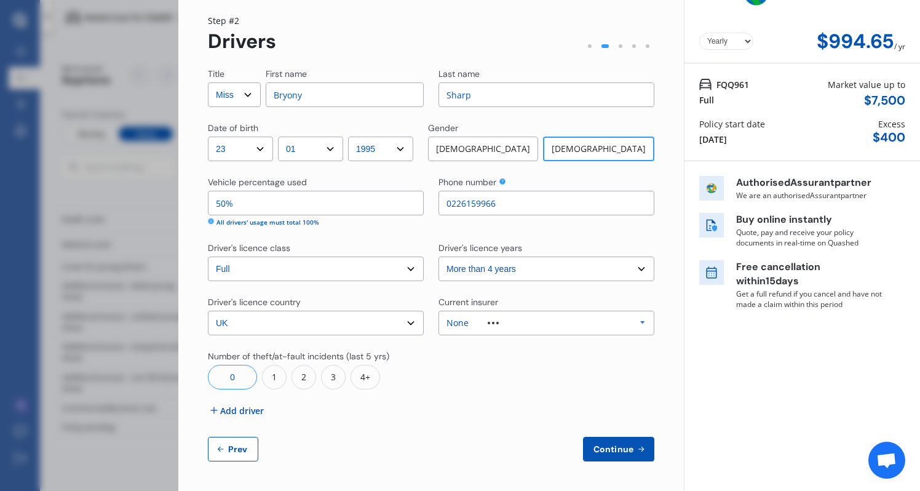
scroll to position [35, 0]
click at [247, 413] on span "Add driver" at bounding box center [242, 410] width 44 height 13
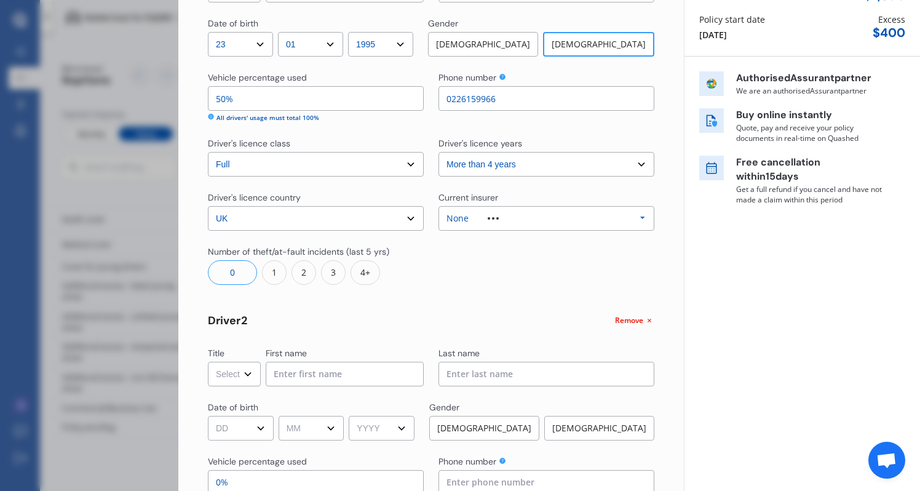
scroll to position [157, 0]
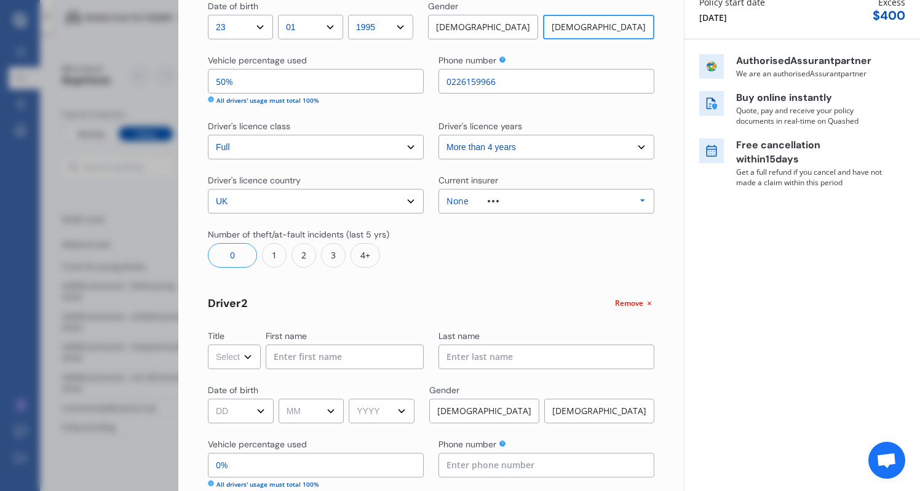
select select "Dr"
type input "Sam"
type input "[PERSON_NAME]"
click at [307, 353] on input "Sam" at bounding box center [345, 356] width 158 height 25
type input "[PERSON_NAME]"
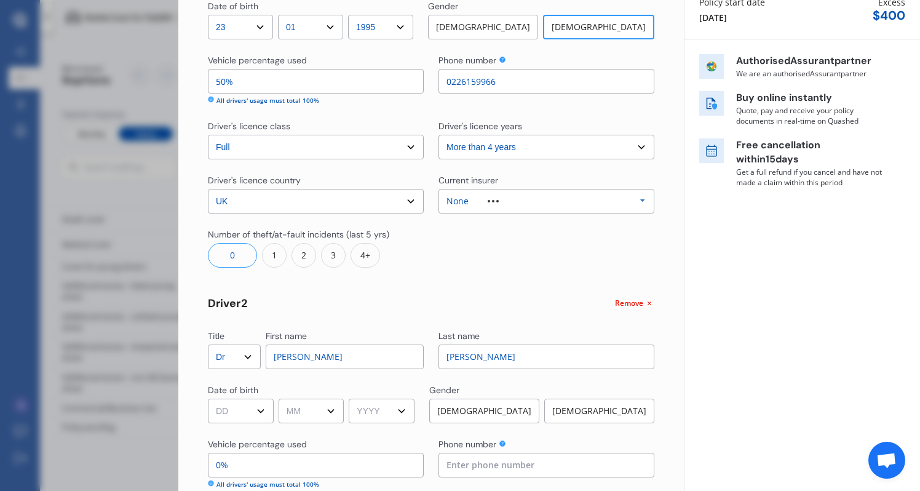
select select "18"
select select "05"
select select "1990"
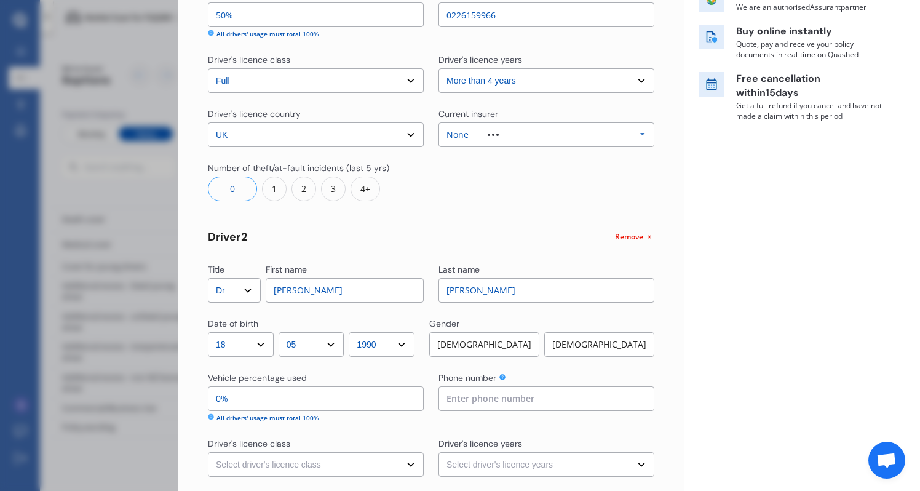
click at [521, 341] on div "[DEMOGRAPHIC_DATA]" at bounding box center [484, 344] width 110 height 25
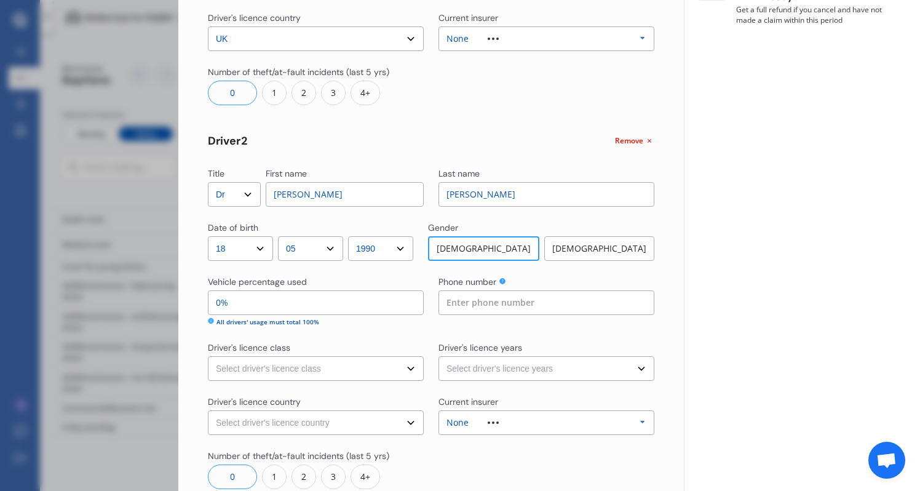
scroll to position [355, 0]
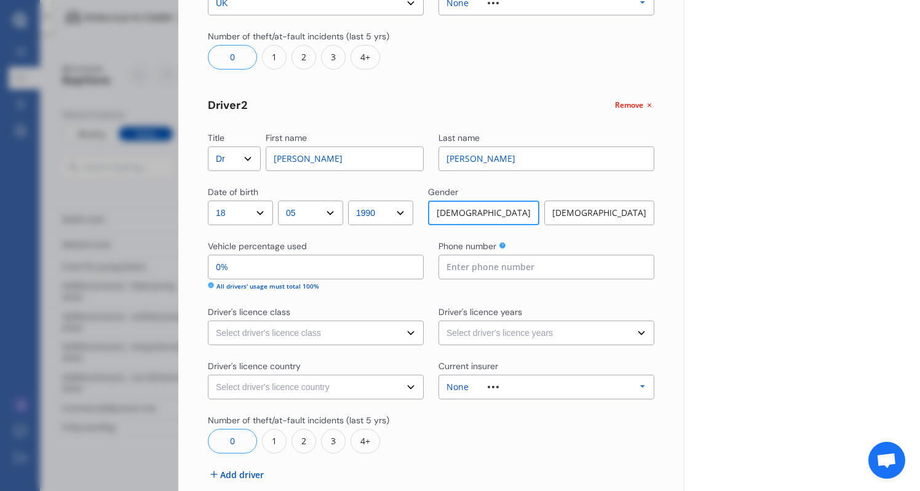
click at [275, 265] on input "0%" at bounding box center [316, 267] width 216 height 25
type input "95%"
type input "5%"
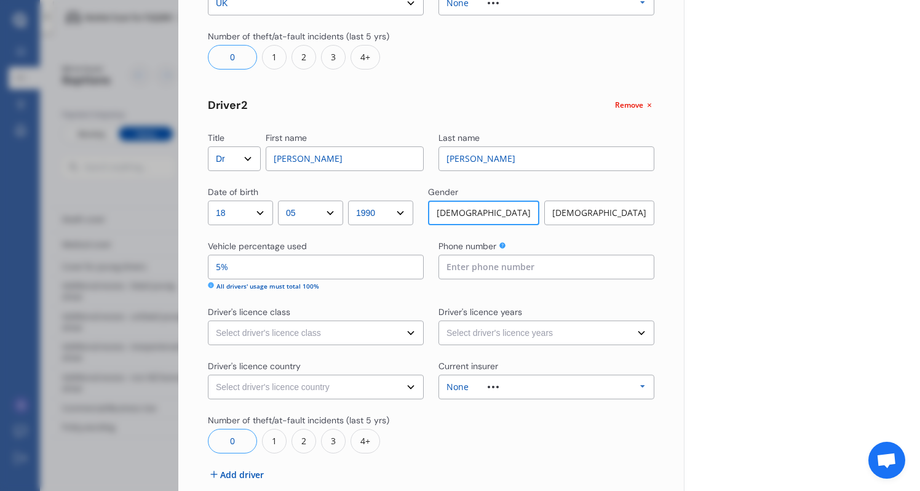
type input "50%"
type input "0224251160"
select select "full"
select select "more than 4 years"
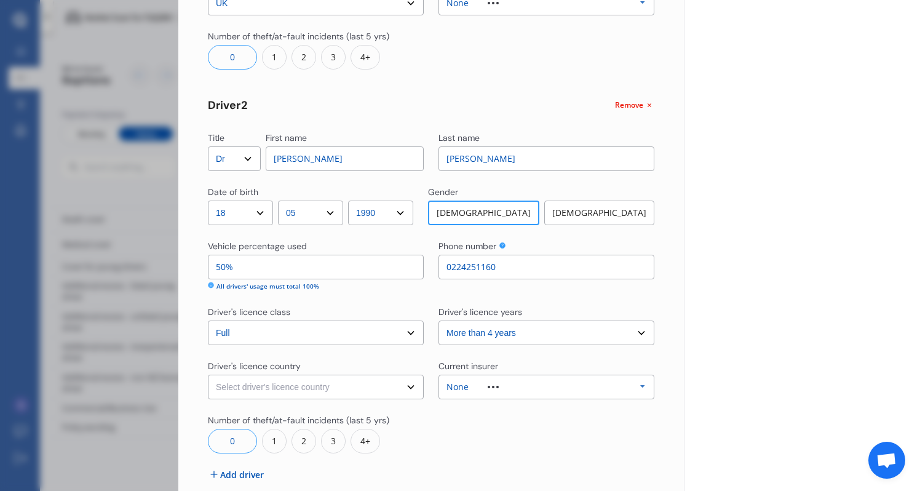
select select "UK"
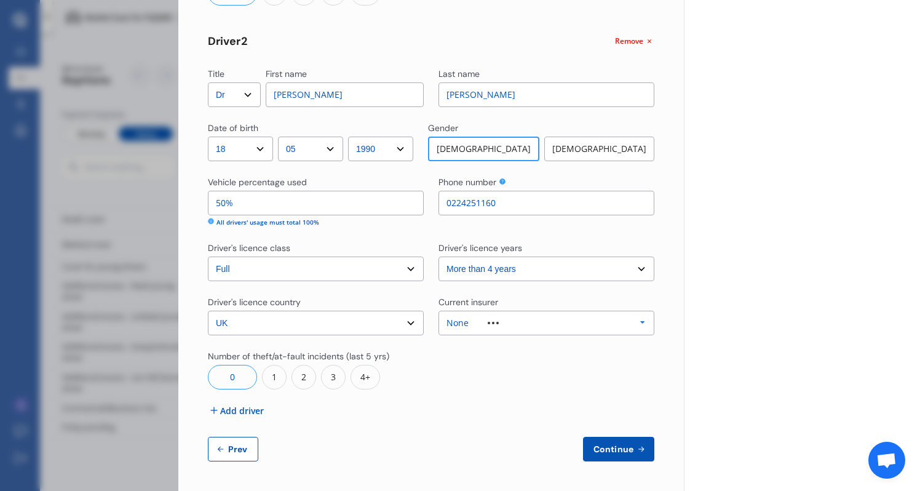
scroll to position [418, 0]
click at [605, 446] on span "Continue" at bounding box center [613, 450] width 45 height 10
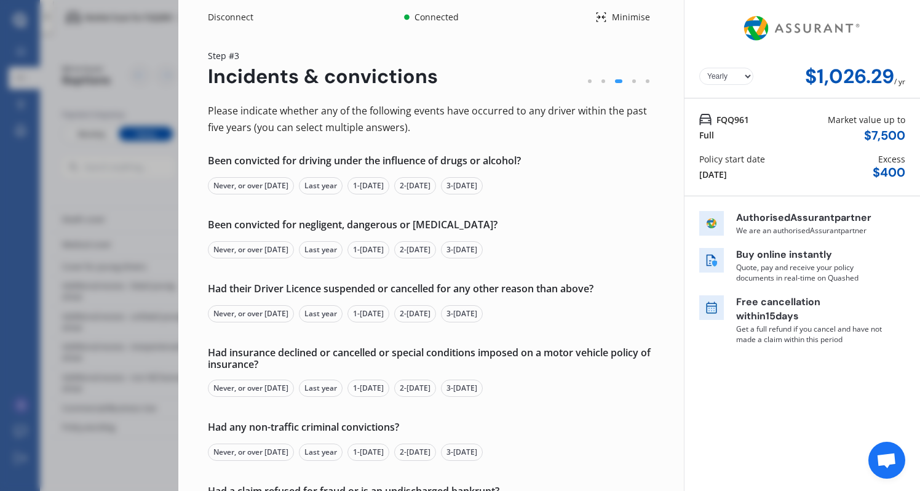
scroll to position [111, 0]
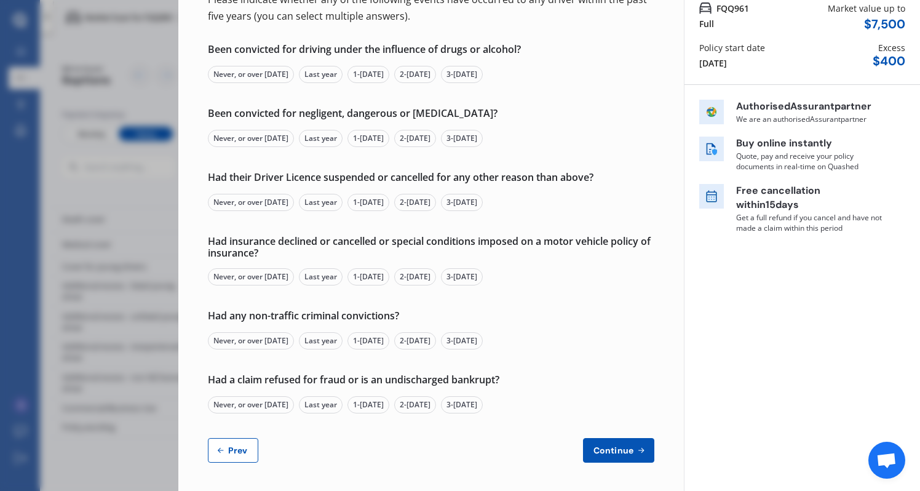
click at [234, 432] on div "Please indicate whether any of the following events have occurred to any driver…" at bounding box center [431, 226] width 446 height 471
click at [232, 448] on span "Prev" at bounding box center [238, 450] width 25 height 10
select select "Miss"
select select "23"
select select "01"
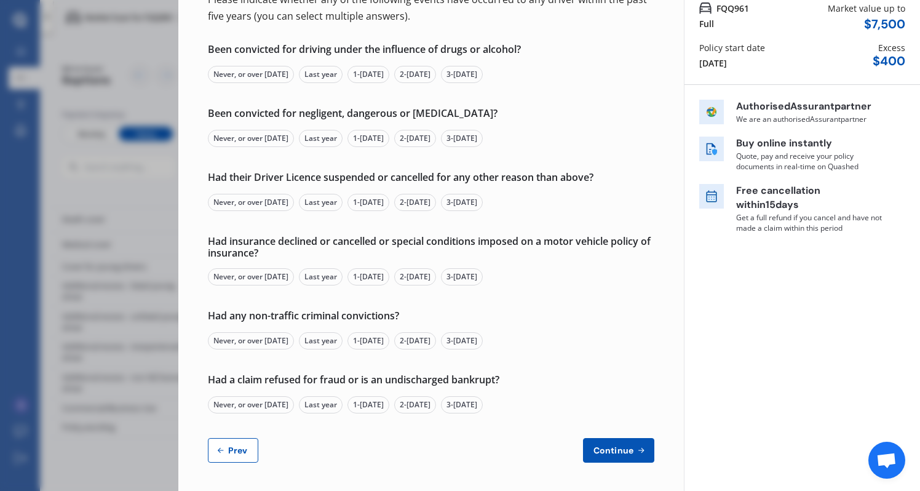
select select "1995"
select select "full"
select select "more than 4 years"
select select "UK"
select select "Dr"
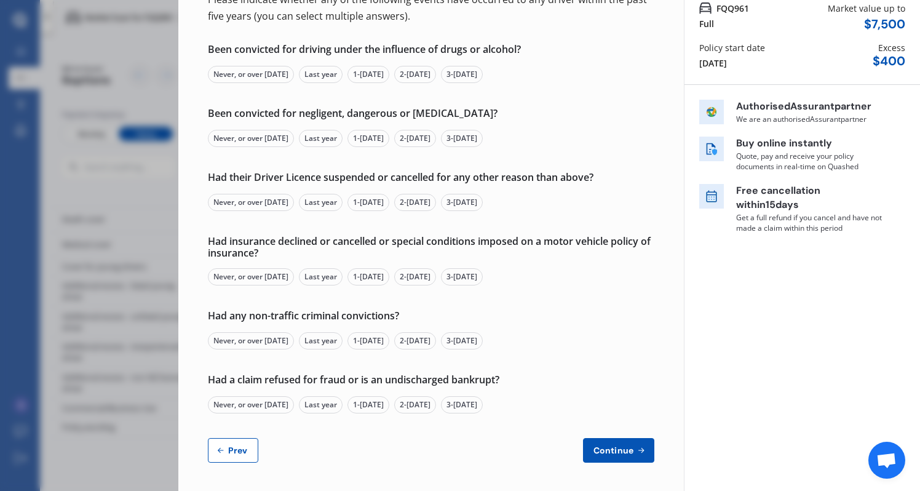
select select "18"
select select "05"
select select "1990"
select select "full"
select select "more than 4 years"
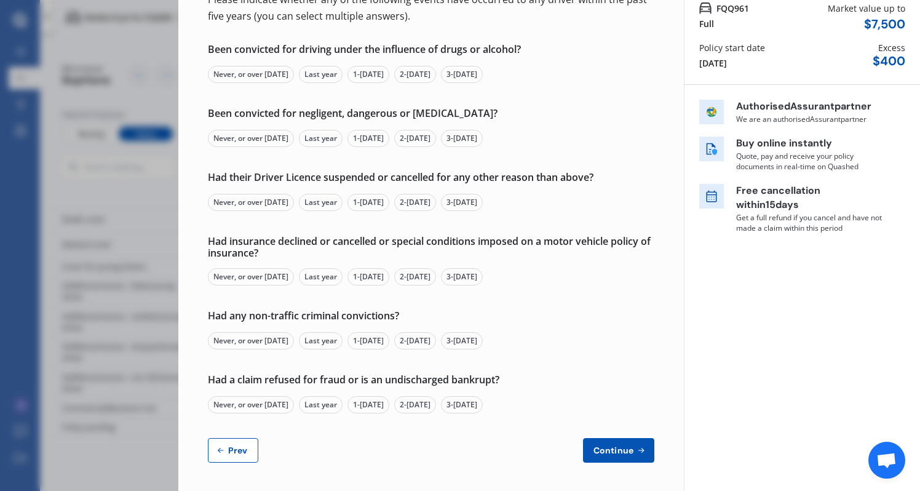
select select "UK"
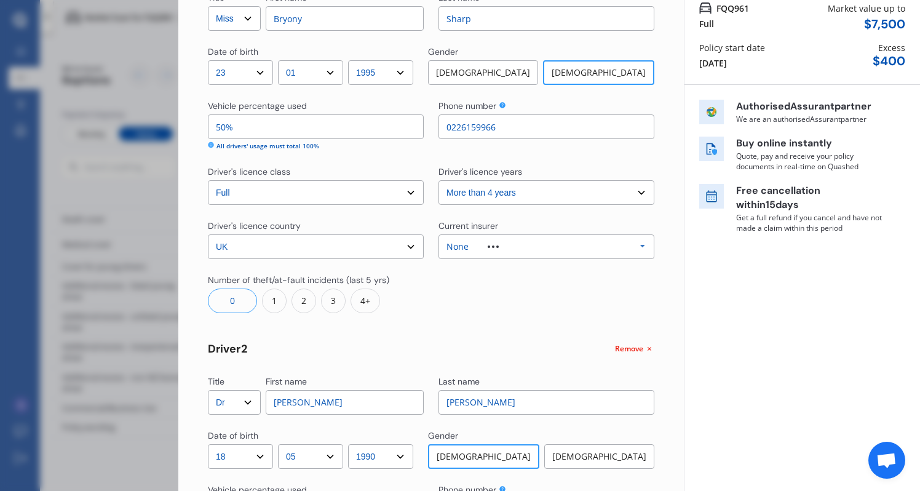
click at [285, 128] on input "50%" at bounding box center [316, 126] width 216 height 25
type input "9%"
type input "91%"
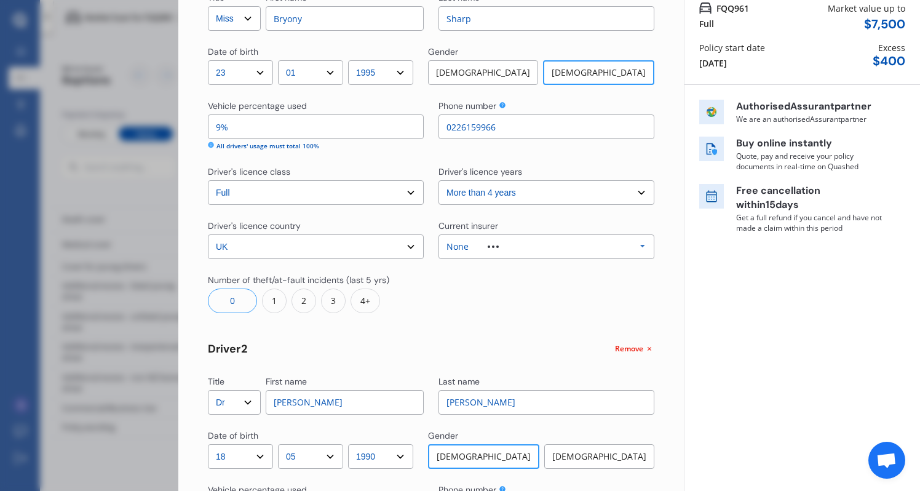
type input "90%"
type input "10%"
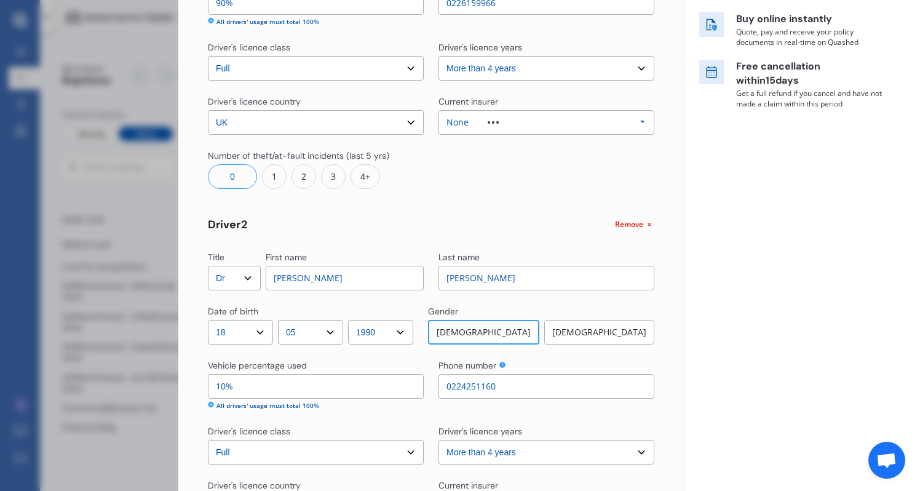
scroll to position [278, 0]
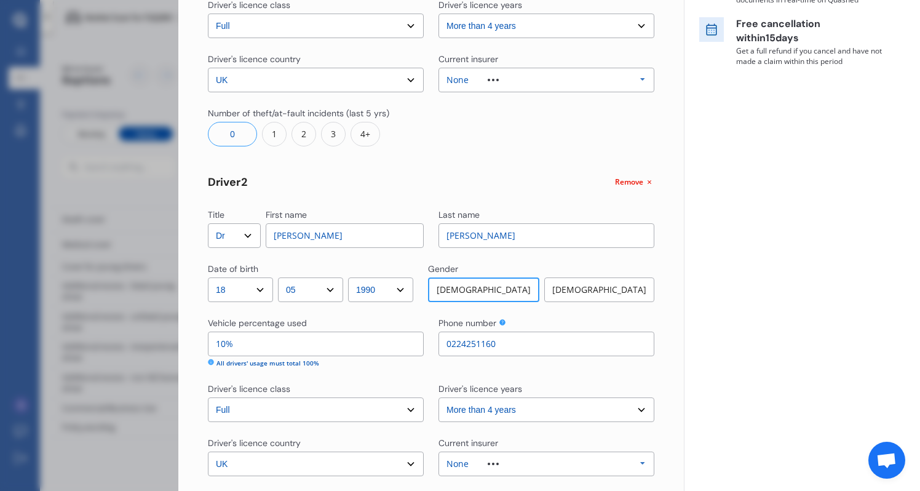
type input "90%"
click at [239, 348] on input "10%" at bounding box center [316, 343] width 216 height 25
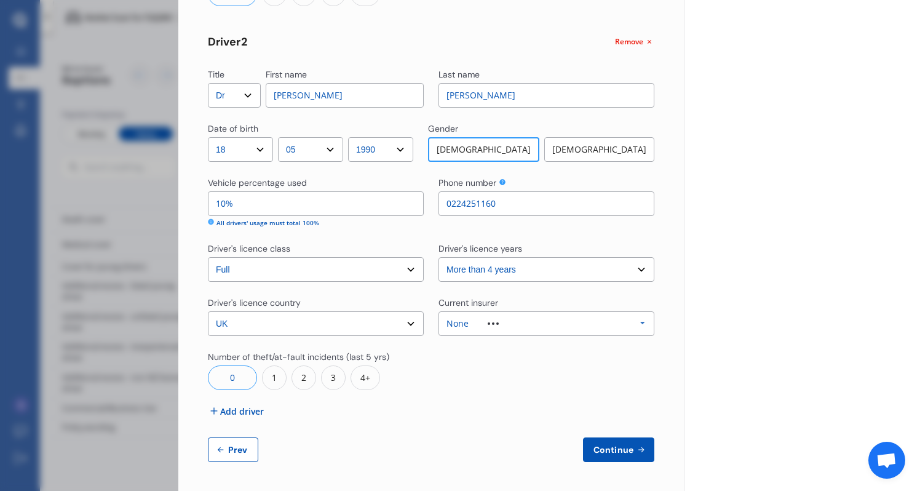
click at [611, 440] on button "Continue" at bounding box center [618, 449] width 71 height 25
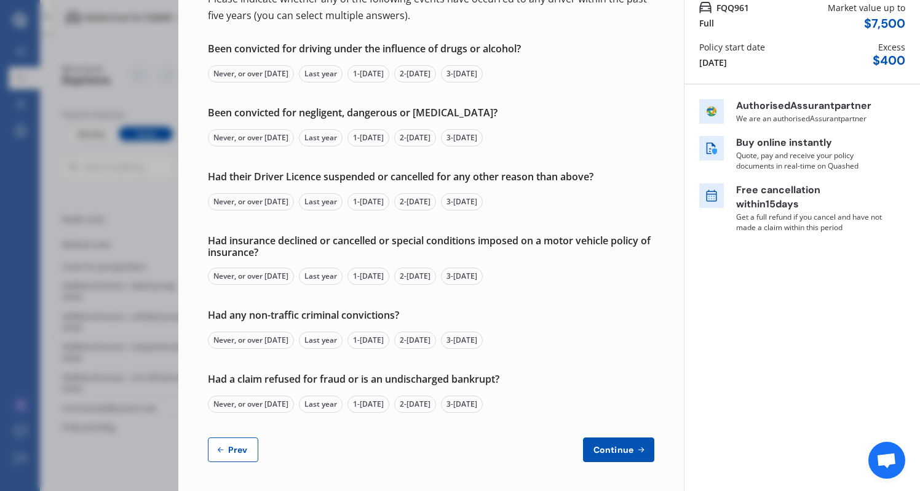
scroll to position [111, 0]
click at [237, 445] on span "Prev" at bounding box center [238, 450] width 25 height 10
select select "Miss"
select select "23"
select select "01"
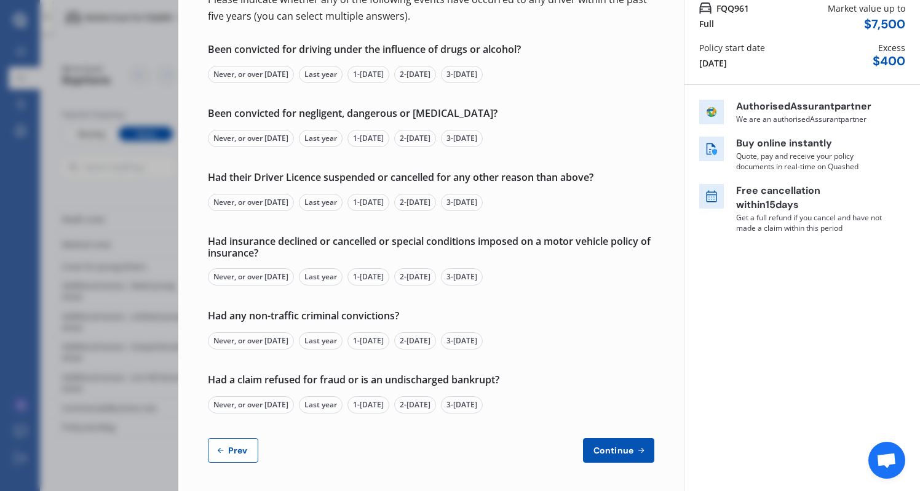
select select "1995"
select select "full"
select select "more than 4 years"
select select "UK"
select select "Dr"
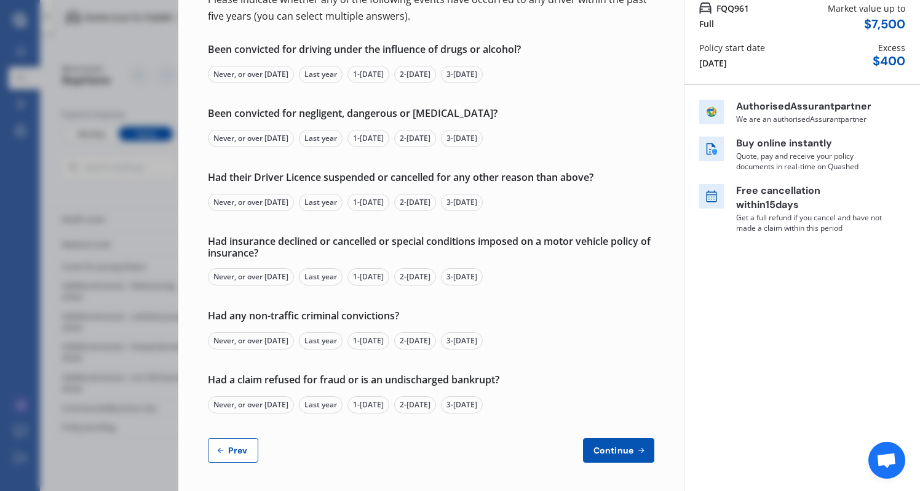
select select "18"
select select "05"
select select "1990"
select select "full"
select select "more than 4 years"
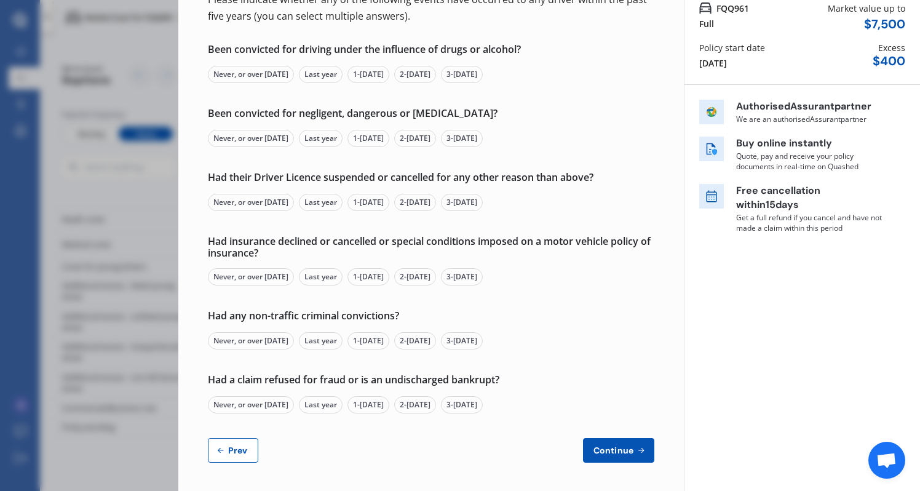
select select "UK"
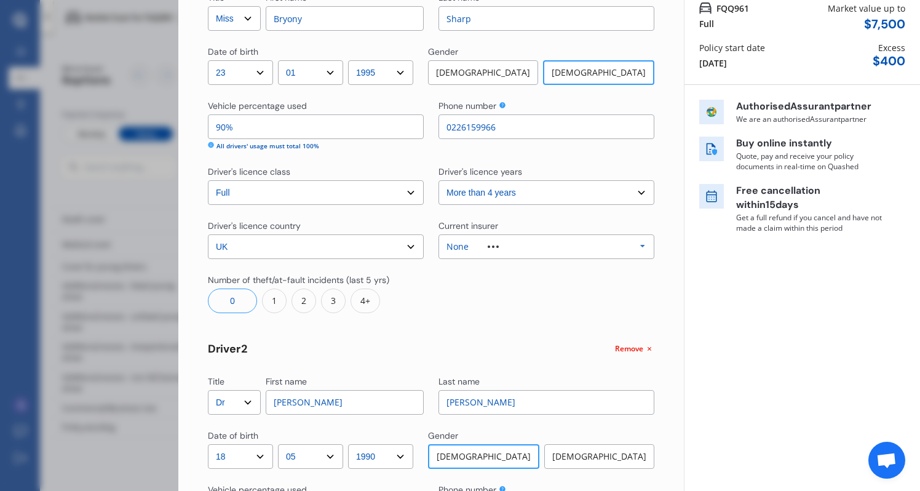
scroll to position [0, 0]
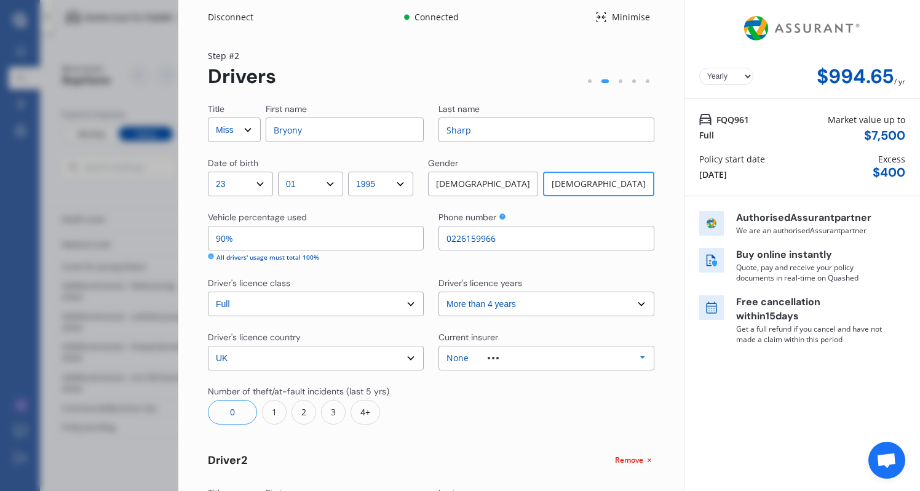
drag, startPoint x: 228, startPoint y: 238, endPoint x: 167, endPoint y: 238, distance: 60.9
click at [167, 238] on div "Disconnect Connected Minimise Yearly Monthly $994.65 / yr Step # 2 Drivers Titl…" at bounding box center [460, 245] width 920 height 491
type input "5%"
type input "95%"
type input "50%"
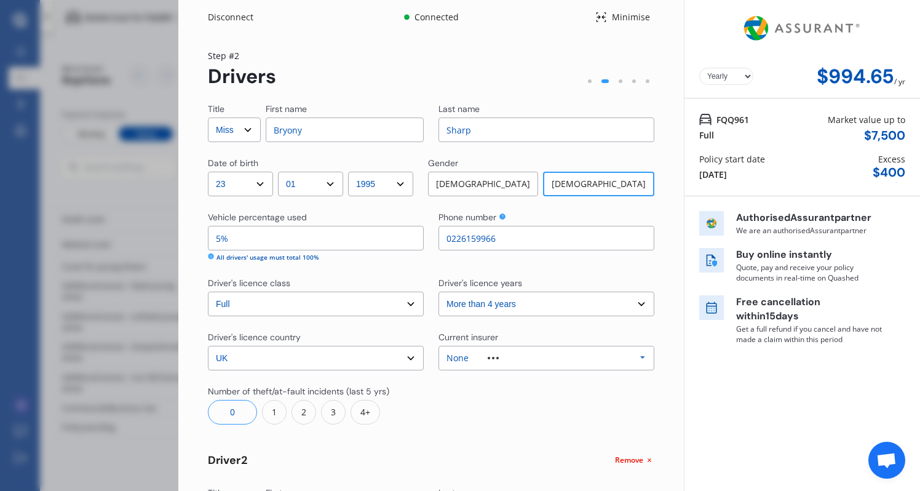
type input "50%"
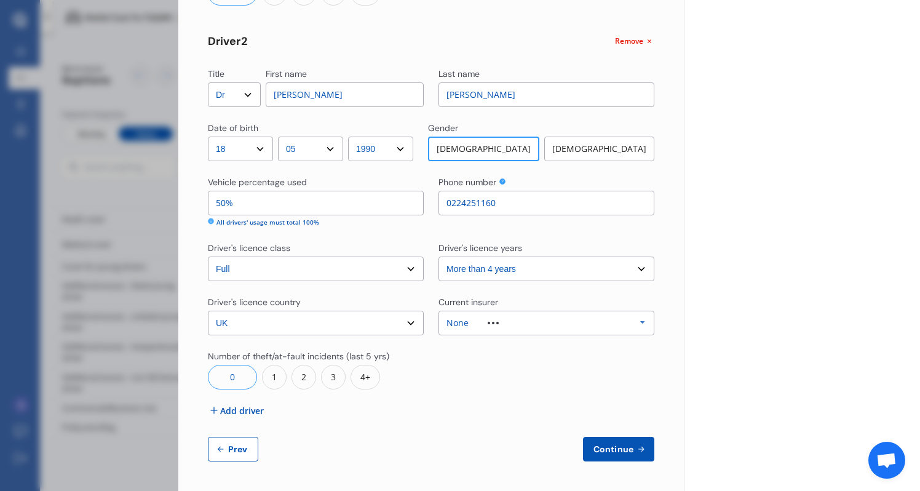
scroll to position [418, 0]
type input "50%"
click at [636, 447] on icon at bounding box center [641, 450] width 10 height 10
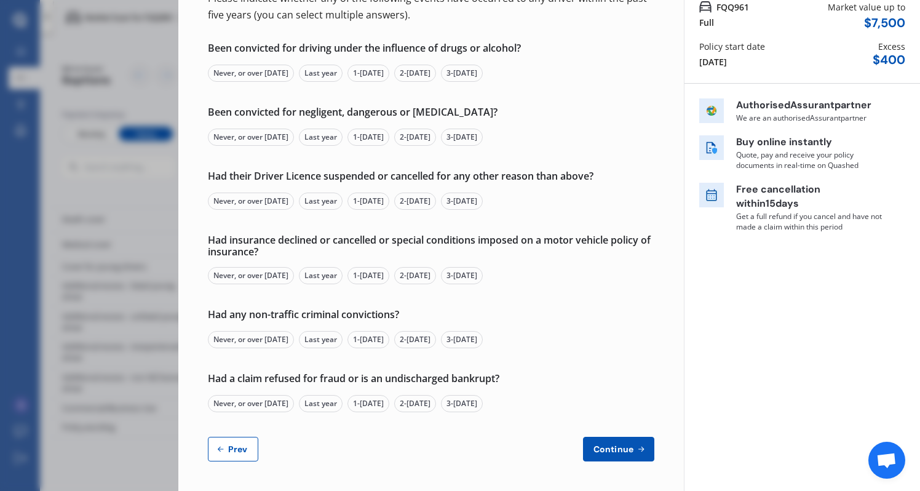
scroll to position [0, 0]
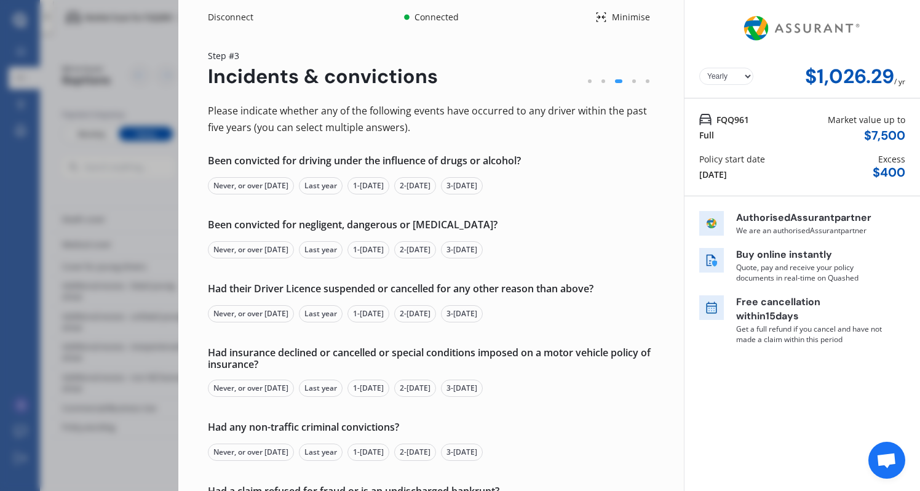
click at [277, 185] on div "Never, or over [DATE]" at bounding box center [251, 185] width 86 height 17
click at [252, 253] on div "Never, or over [DATE]" at bounding box center [251, 249] width 86 height 17
click at [244, 298] on div "Had their Driver Licence suspended or cancelled for any other reason than above…" at bounding box center [431, 302] width 446 height 39
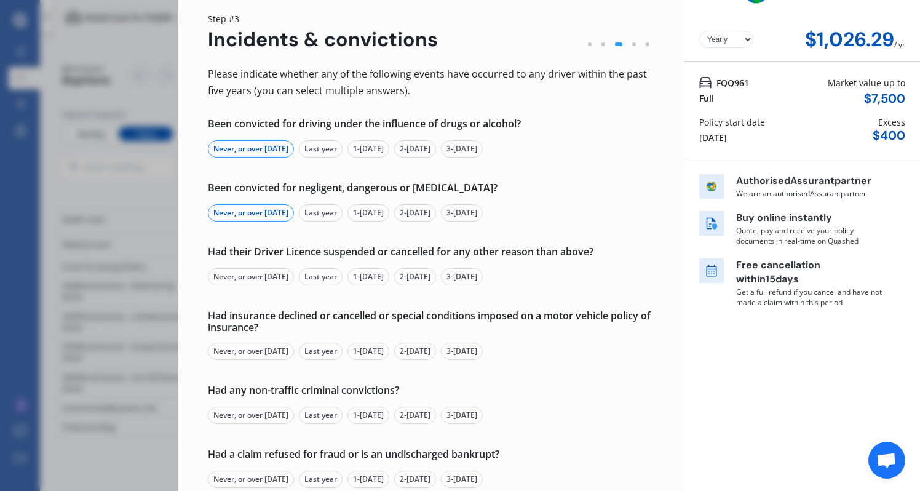
scroll to position [52, 0]
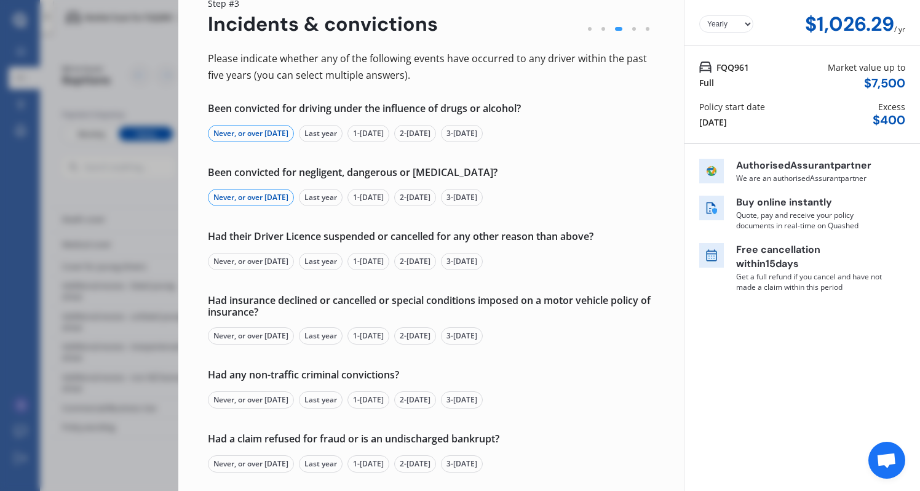
click at [254, 264] on div "Never, or over [DATE]" at bounding box center [251, 261] width 86 height 17
click at [242, 325] on div "Had insurance declined or cancelled or special conditions imposed on a motor ve…" at bounding box center [431, 320] width 446 height 50
click at [242, 330] on div "Never, or over [DATE]" at bounding box center [251, 335] width 86 height 17
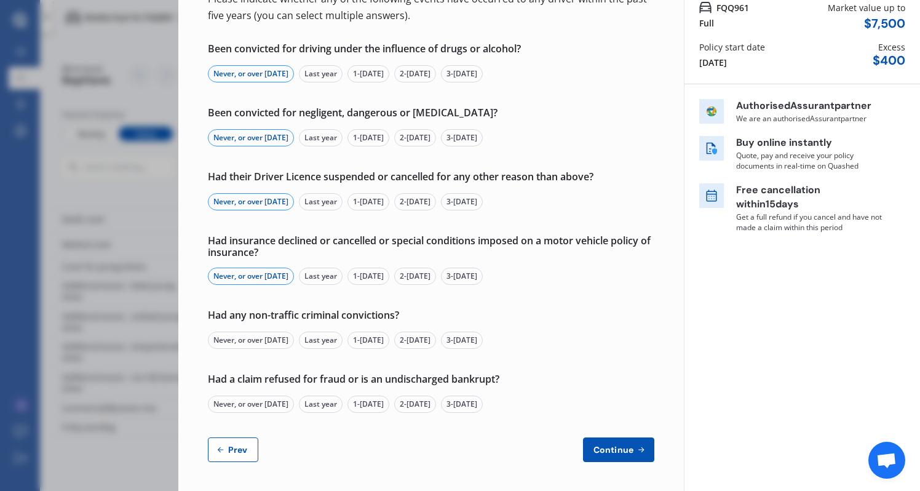
click at [243, 323] on div "Had any non-traffic criminal convictions? Never, or over 5 yrs ago Last year 1-…" at bounding box center [431, 328] width 446 height 39
click at [243, 336] on div "Never, or over [DATE]" at bounding box center [251, 340] width 86 height 17
click at [242, 409] on div "Never, or over [DATE]" at bounding box center [251, 404] width 86 height 17
click at [599, 454] on span "Continue" at bounding box center [613, 450] width 45 height 10
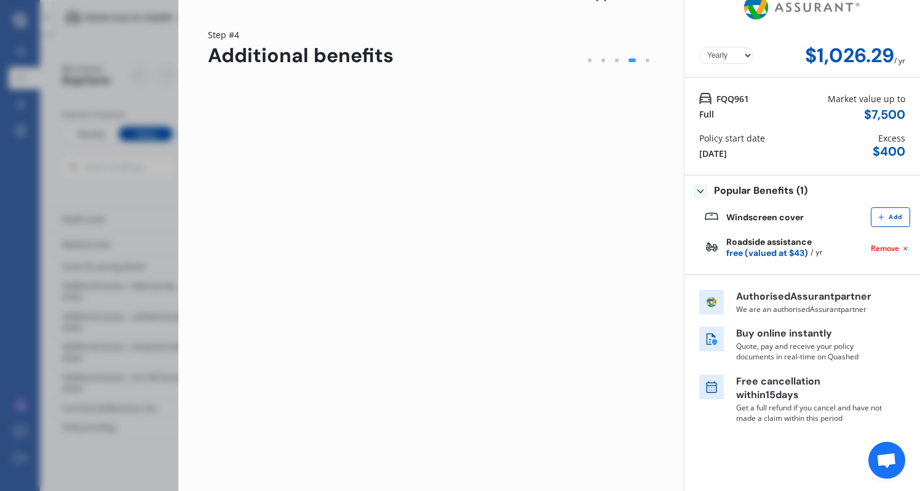
scroll to position [0, 0]
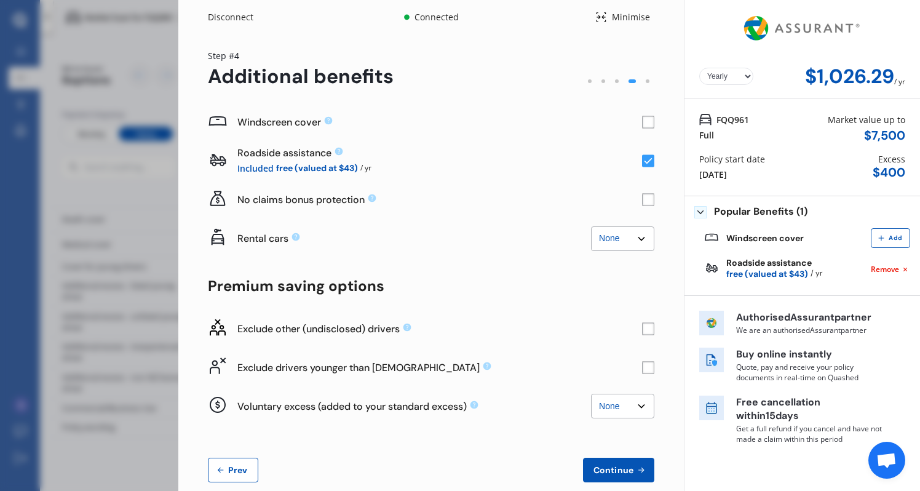
click at [644, 201] on rect at bounding box center [648, 200] width 12 height 12
click at [642, 119] on rect at bounding box center [648, 122] width 12 height 12
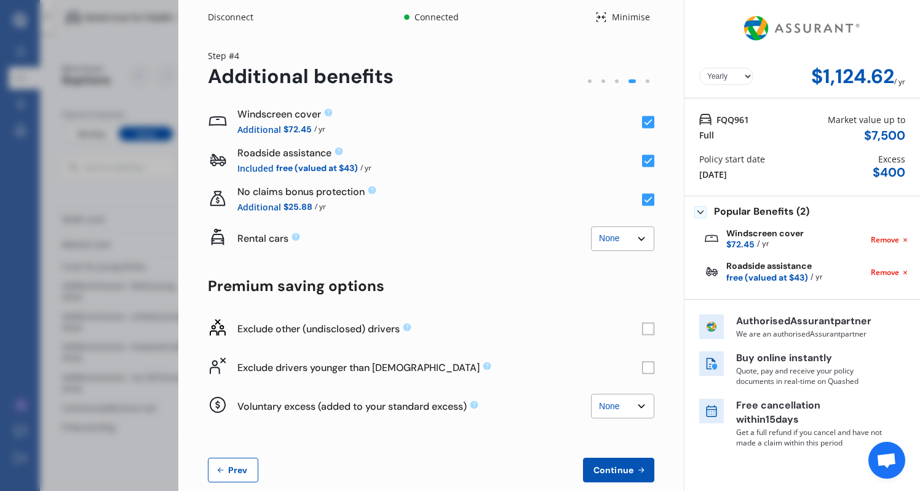
click at [642, 364] on rect at bounding box center [648, 367] width 12 height 12
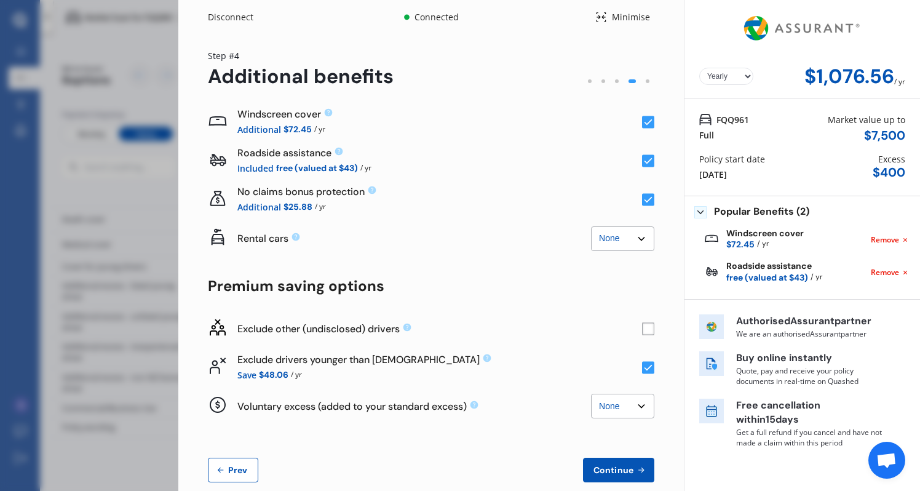
click at [644, 326] on rect at bounding box center [648, 328] width 12 height 12
click at [644, 326] on icon at bounding box center [648, 329] width 8 height 6
click at [643, 329] on rect at bounding box center [648, 328] width 12 height 12
click at [644, 329] on icon at bounding box center [648, 329] width 8 height 6
click at [753, 65] on div "Yearly Monthly $89.77 / mo" at bounding box center [802, 76] width 206 height 23
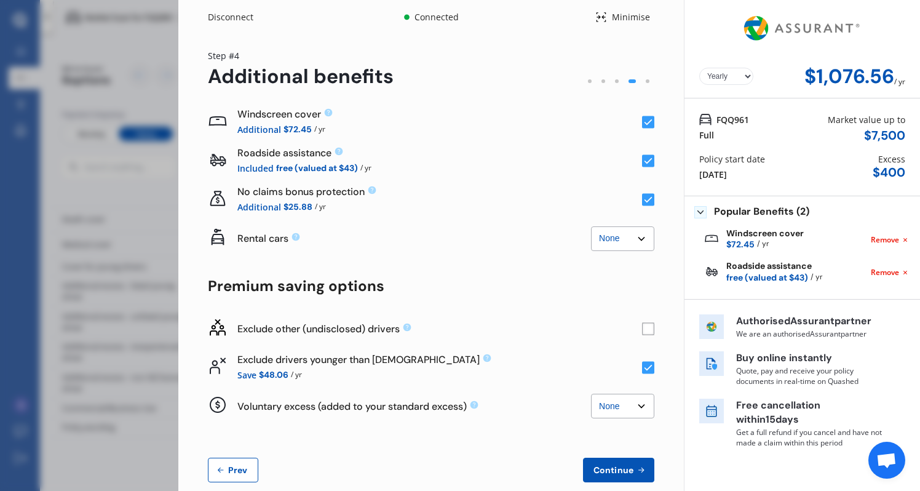
click at [642, 325] on rect at bounding box center [648, 328] width 12 height 12
click at [630, 462] on button "Continue" at bounding box center [618, 470] width 71 height 25
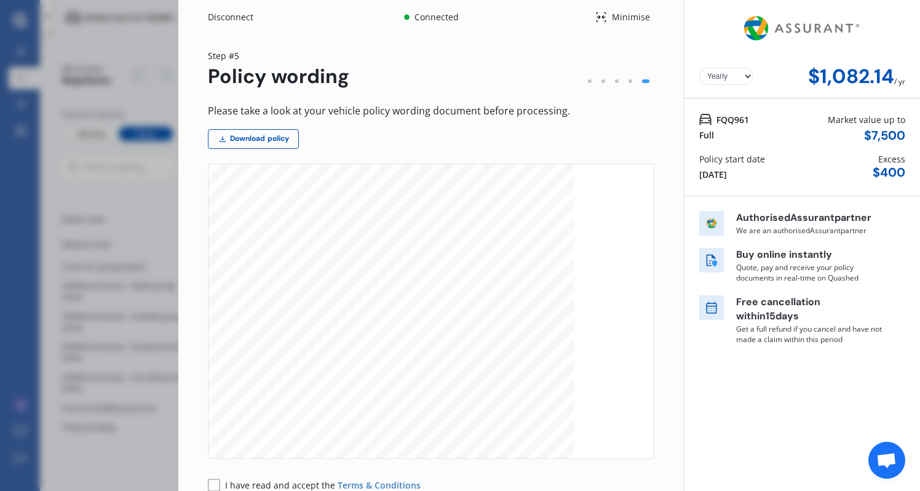
scroll to position [93, 0]
select select "Yearly"
click at [634, 18] on div "Minimise" at bounding box center [630, 17] width 47 height 12
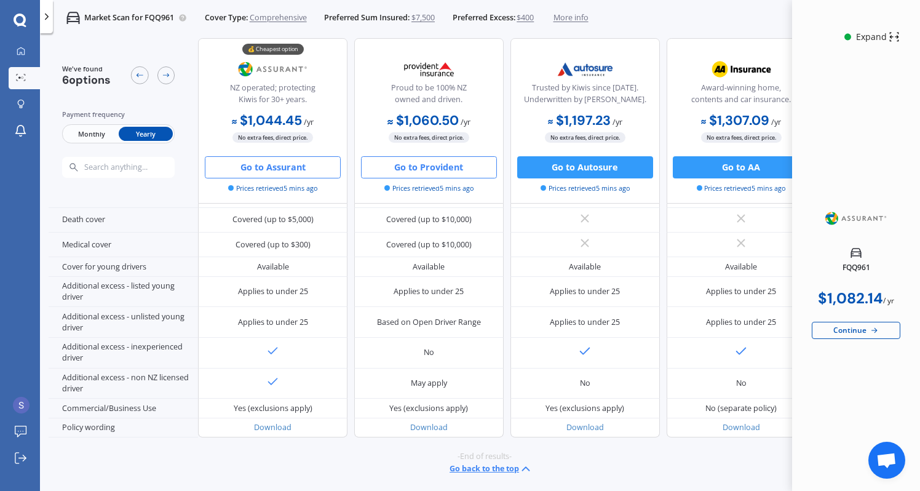
click at [441, 172] on button "Go to Provident" at bounding box center [429, 167] width 136 height 22
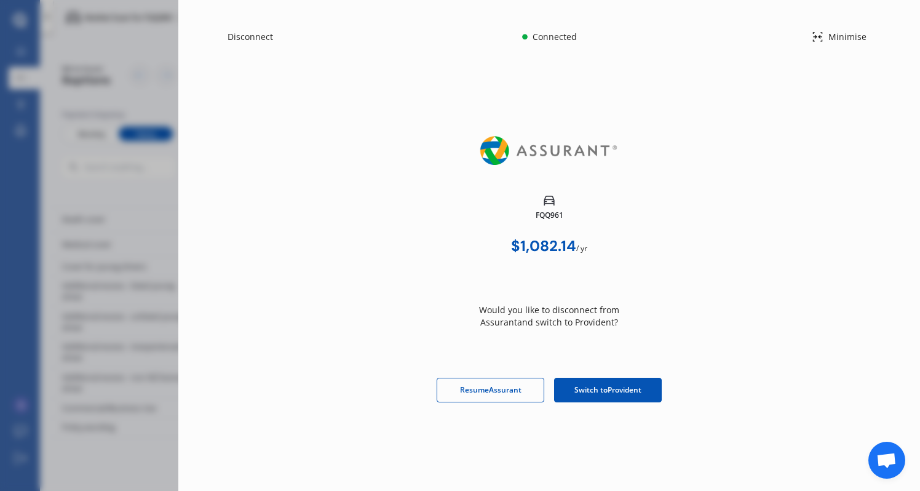
click at [596, 404] on div "FQQ961 $1,082.14 / yr Would you like to disconnect from Assurant and switch to …" at bounding box center [549, 277] width 702 height 309
click at [596, 390] on span "Switch to Provident" at bounding box center [607, 389] width 67 height 11
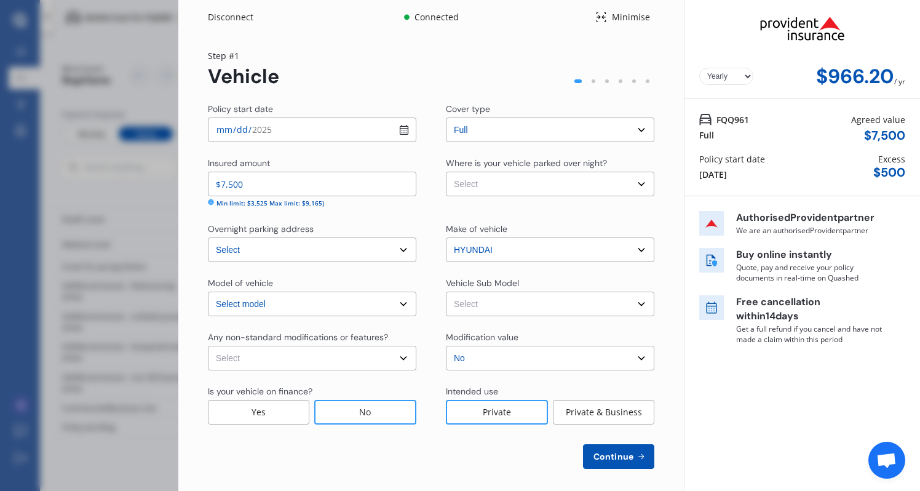
select select "OFF-STREET"
select select "NZVHYUN2010AEBX"
select select "none"
click at [600, 454] on span "Continue" at bounding box center [613, 456] width 45 height 10
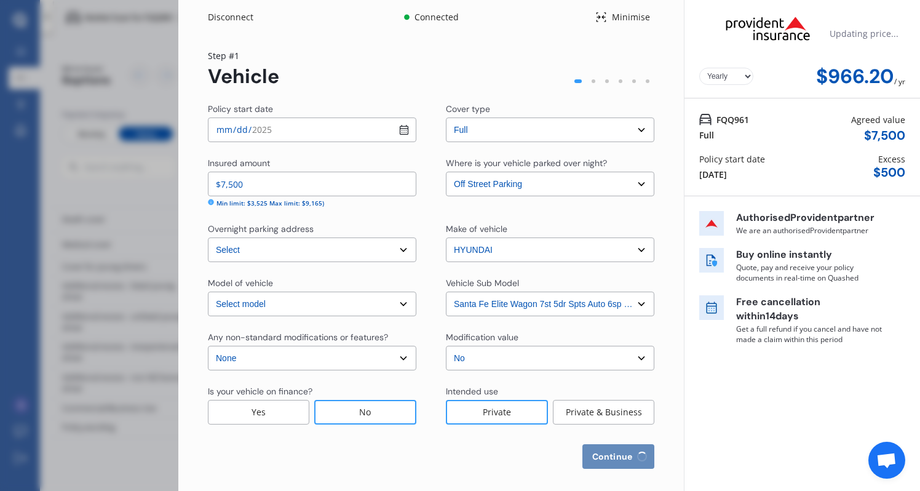
select select "23"
select select "01"
select select "1995"
select select "NZ_FULL"
select select "0"
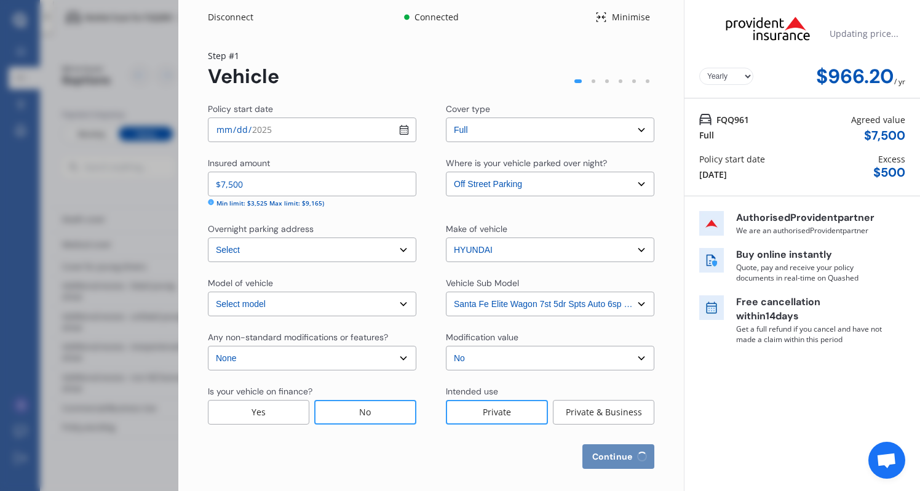
select select "25"
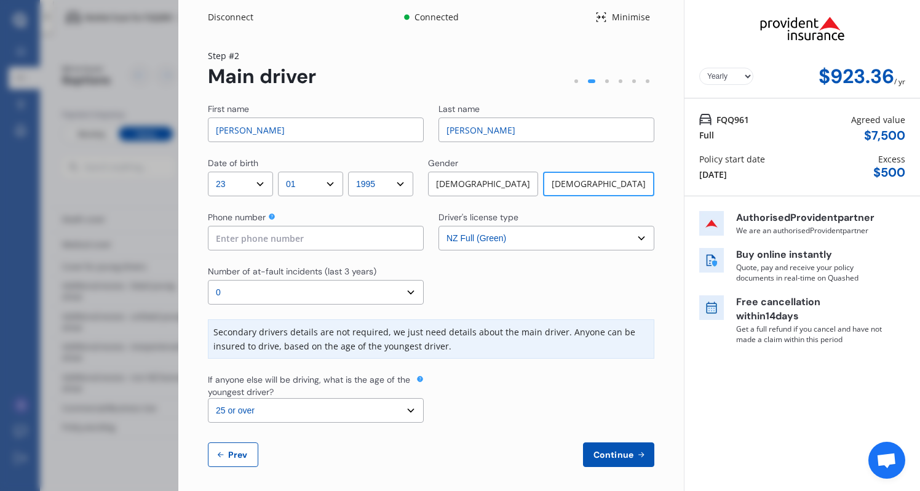
click at [368, 127] on input "Sam" at bounding box center [316, 129] width 216 height 25
select select "18"
select select "05"
select select "1990"
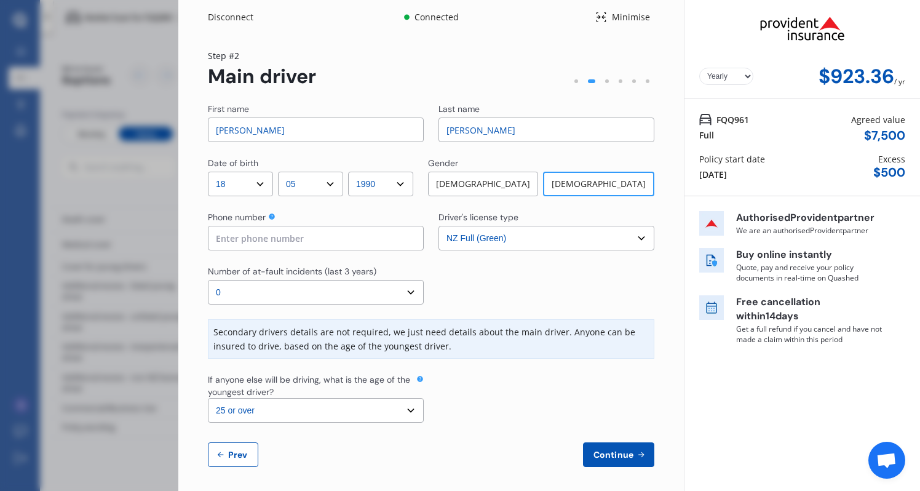
click at [513, 284] on div at bounding box center [546, 284] width 216 height 39
click at [513, 186] on div "[DEMOGRAPHIC_DATA]" at bounding box center [483, 184] width 110 height 25
select select "UK_FULL"
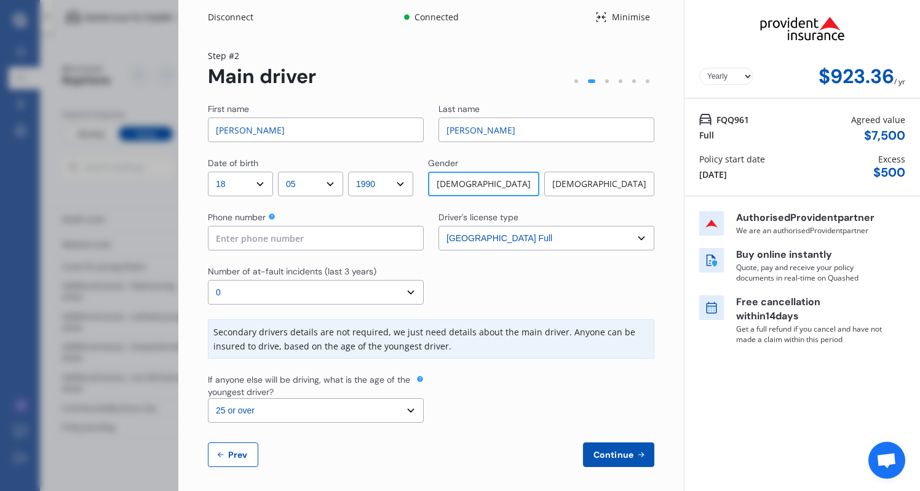
click at [464, 285] on div at bounding box center [546, 284] width 216 height 39
type input "0224251160"
click at [592, 447] on button "Continue" at bounding box center [618, 454] width 71 height 25
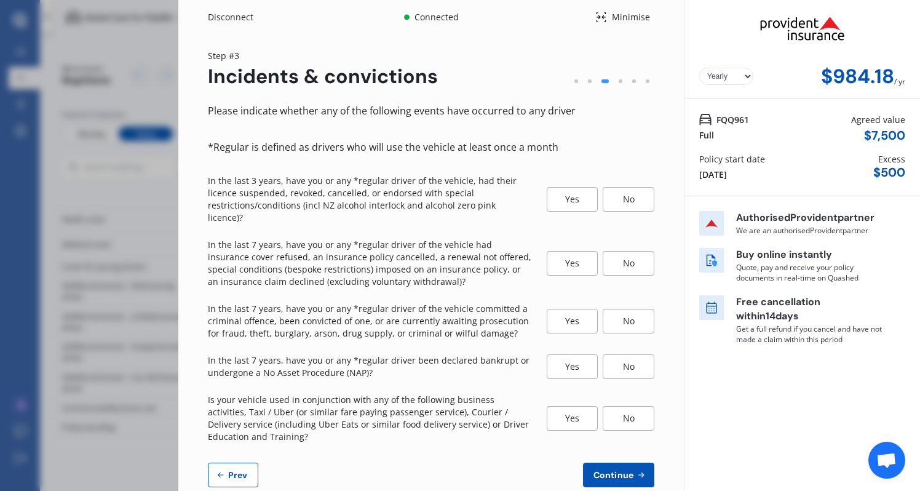
click at [614, 187] on div "No" at bounding box center [629, 199] width 52 height 25
click at [615, 275] on div "Please indicate whether any of the following events have occurred to any driver…" at bounding box center [431, 295] width 446 height 384
click at [617, 254] on div "No" at bounding box center [629, 263] width 52 height 25
click at [615, 309] on div "No" at bounding box center [629, 321] width 52 height 25
click at [616, 354] on div "No" at bounding box center [629, 366] width 52 height 25
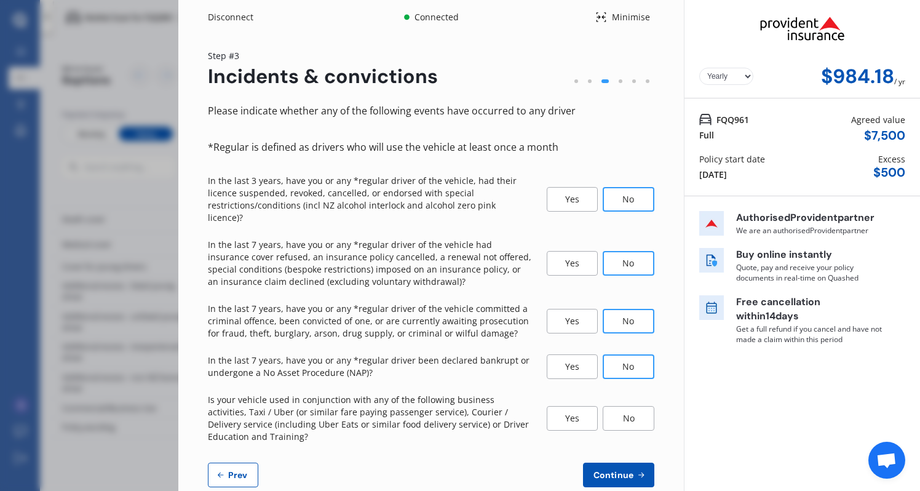
click at [616, 406] on div "No" at bounding box center [629, 418] width 52 height 25
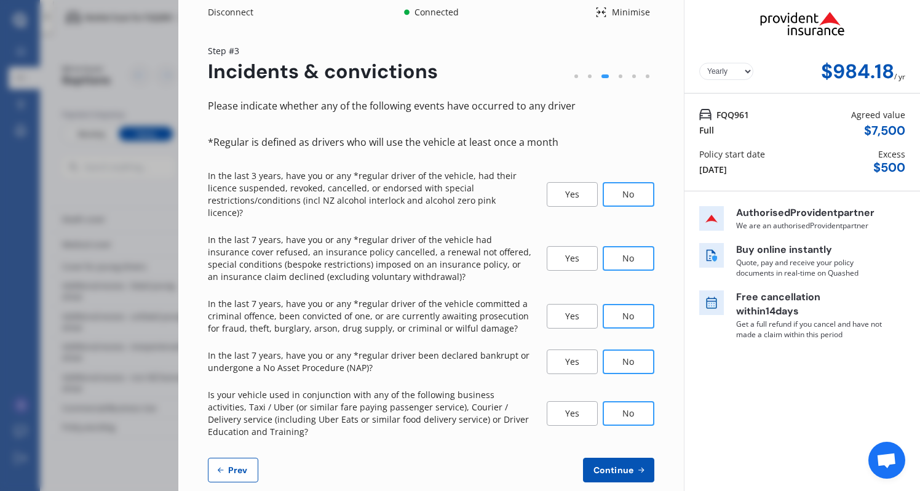
scroll to position [4, 0]
click at [613, 466] on span "Continue" at bounding box center [613, 471] width 45 height 10
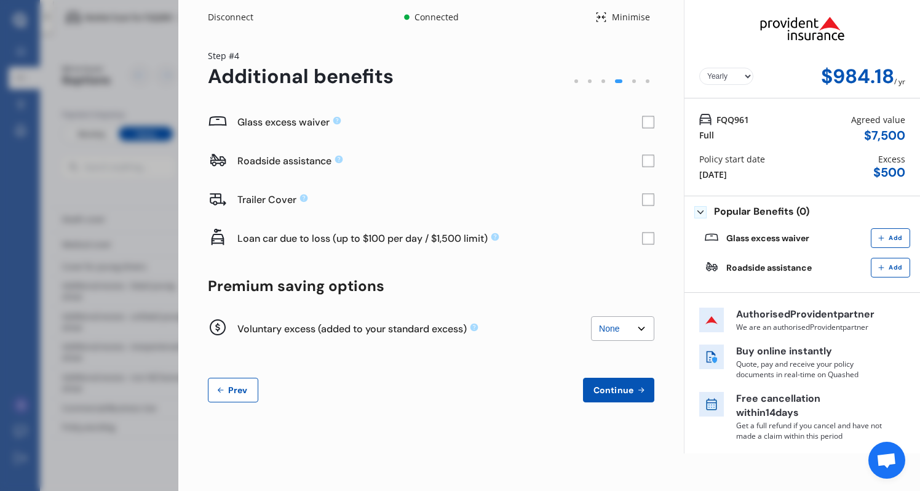
scroll to position [0, 0]
click at [651, 123] on rect at bounding box center [648, 122] width 12 height 12
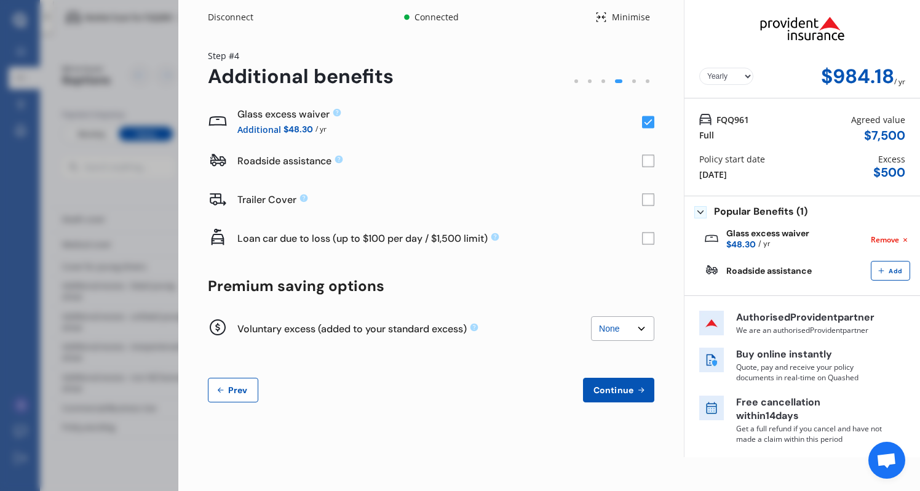
click at [651, 167] on rect at bounding box center [649, 161] width 12 height 12
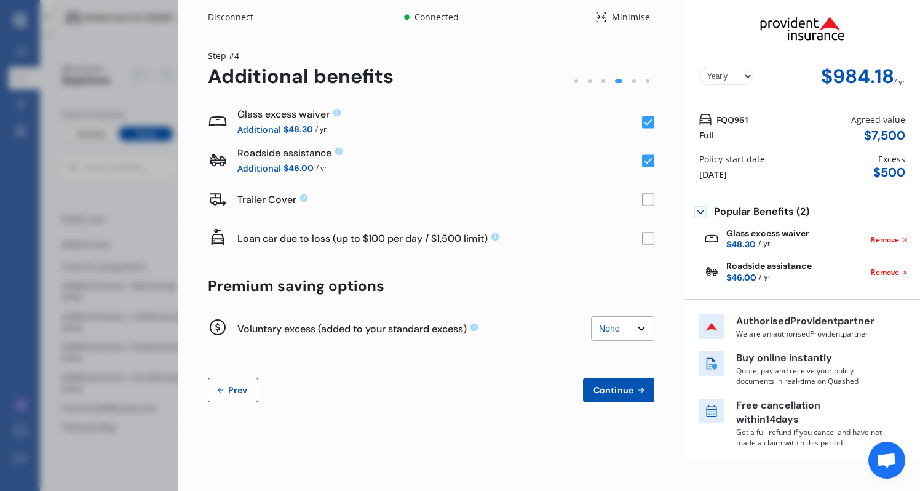
click at [651, 234] on rect at bounding box center [648, 238] width 12 height 12
click at [623, 385] on span "Continue" at bounding box center [613, 390] width 45 height 10
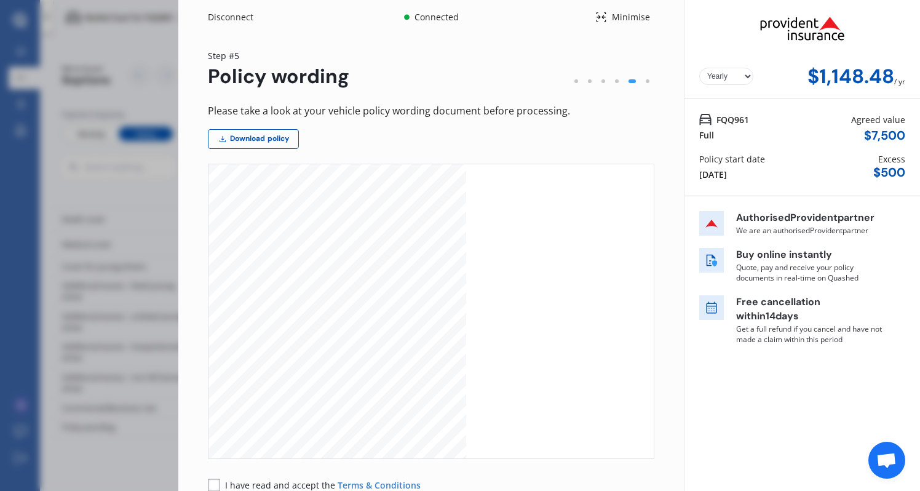
click at [610, 18] on div "Minimise" at bounding box center [630, 17] width 47 height 12
click at [608, 15] on div "Market Scan for FQQ961 Cover Type: Comprehensive Preferred Sum Insured: $7,500 …" at bounding box center [480, 18] width 880 height 36
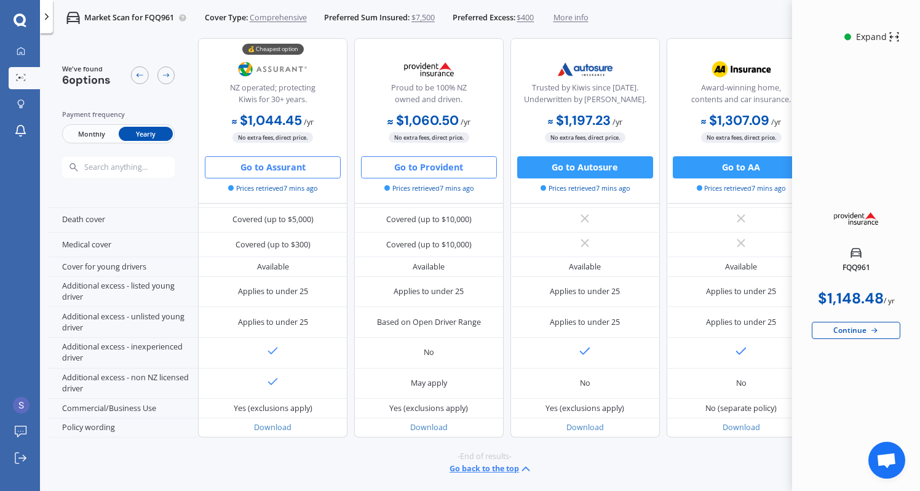
click at [295, 175] on button "Go to Assurant" at bounding box center [273, 167] width 136 height 22
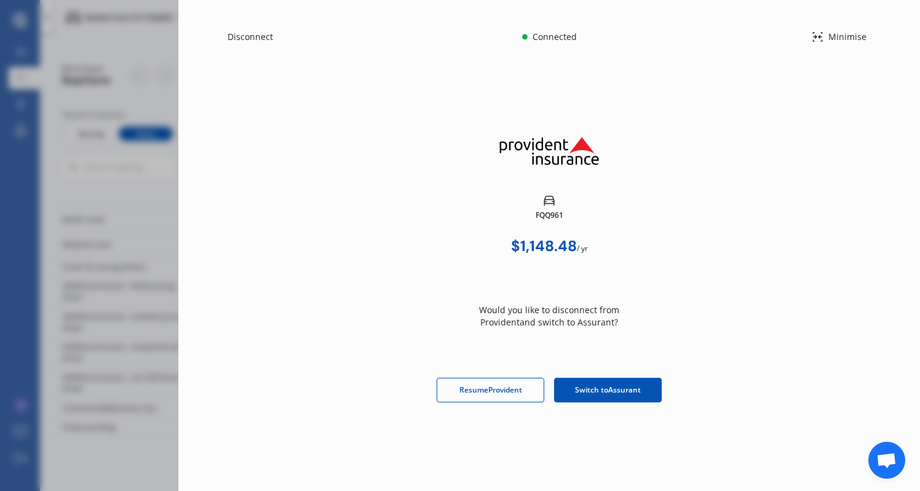
click at [586, 384] on span "Switch to Assurant" at bounding box center [608, 389] width 66 height 11
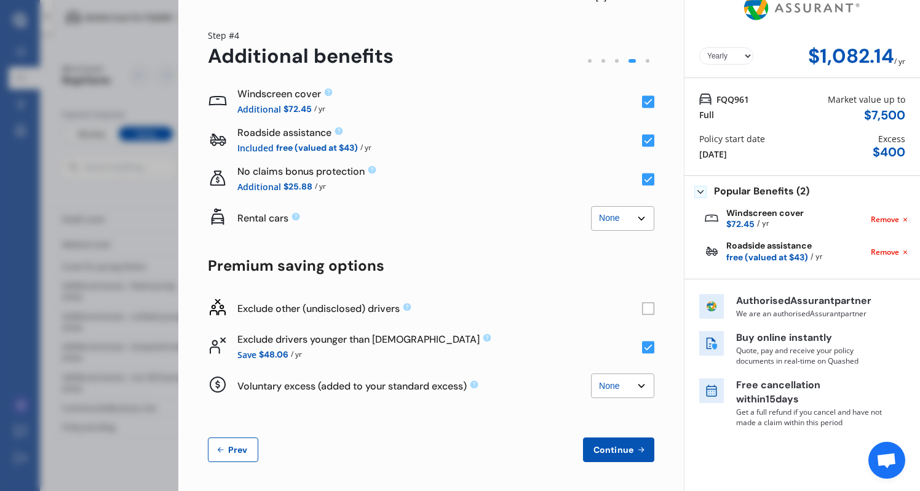
scroll to position [20, 0]
click at [605, 455] on button "Continue" at bounding box center [618, 450] width 71 height 25
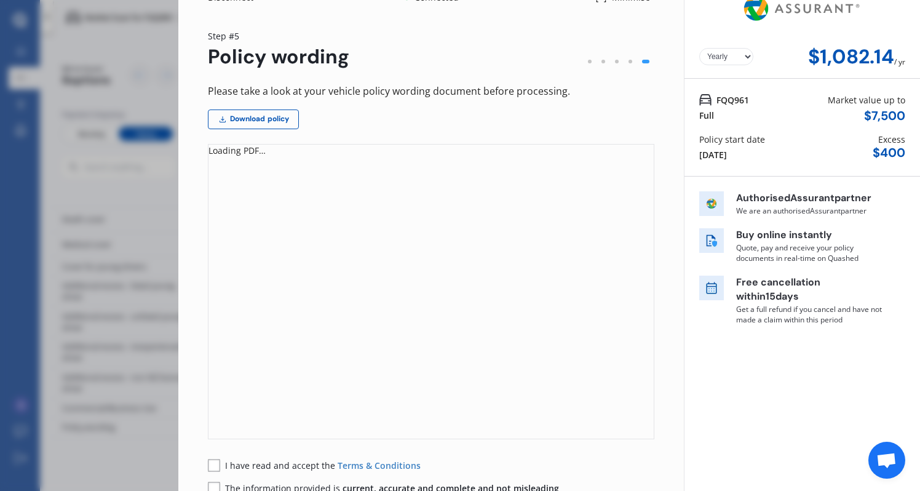
select select "Monthly"
click at [726, 59] on div "Yearly Monthly $90.27 / mo" at bounding box center [802, 29] width 236 height 98
click at [537, 143] on div "Please take a look at your vehicle policy wording document before processing. D…" at bounding box center [431, 311] width 446 height 456
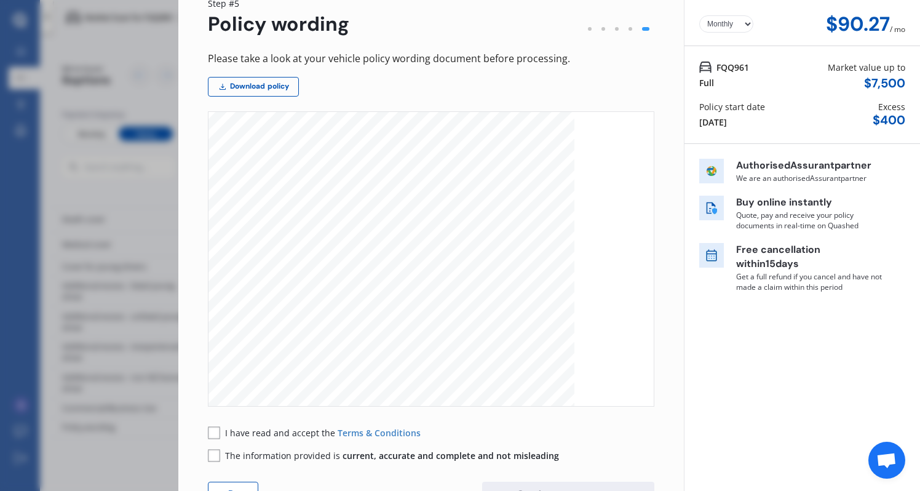
scroll to position [138, 0]
click at [222, 432] on div "I have read and accept the Terms & Conditions" at bounding box center [314, 432] width 213 height 13
click at [217, 454] on rect at bounding box center [214, 455] width 12 height 12
click at [216, 434] on rect at bounding box center [214, 432] width 12 height 12
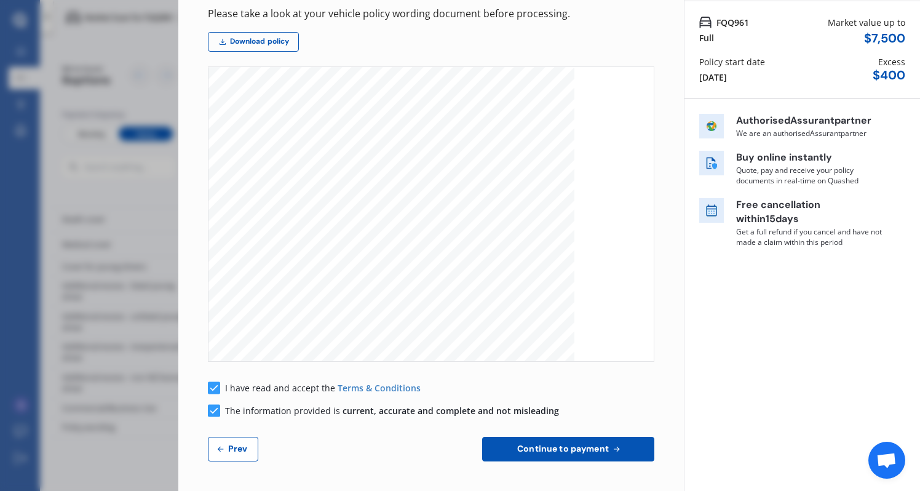
scroll to position [97, 0]
click at [611, 452] on icon at bounding box center [616, 450] width 10 height 10
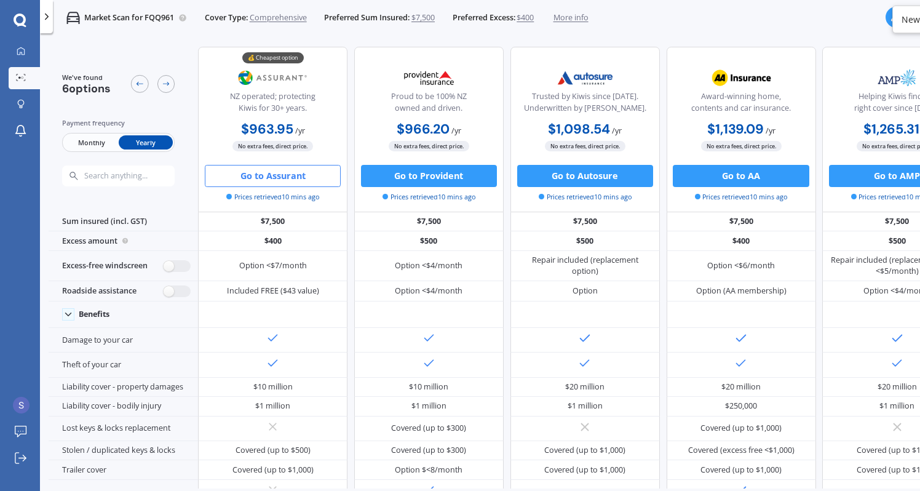
click at [270, 184] on button "Go to Assurant" at bounding box center [273, 176] width 136 height 22
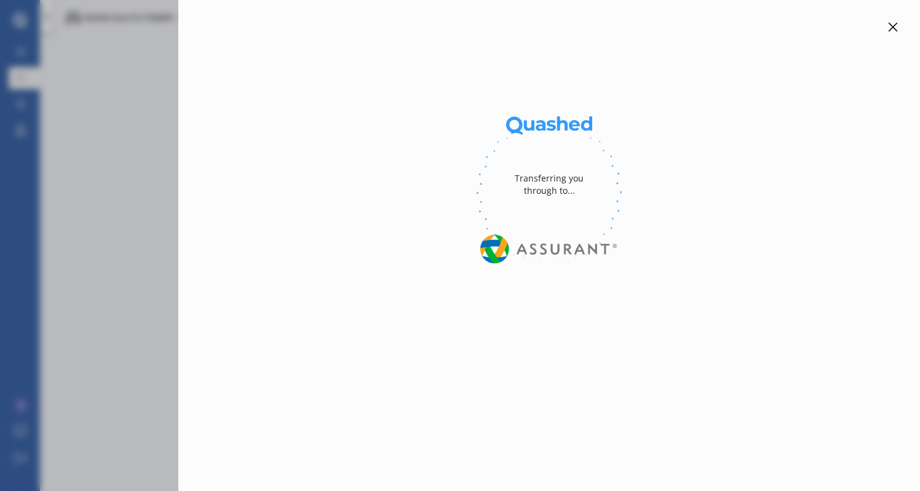
select select "Monthly"
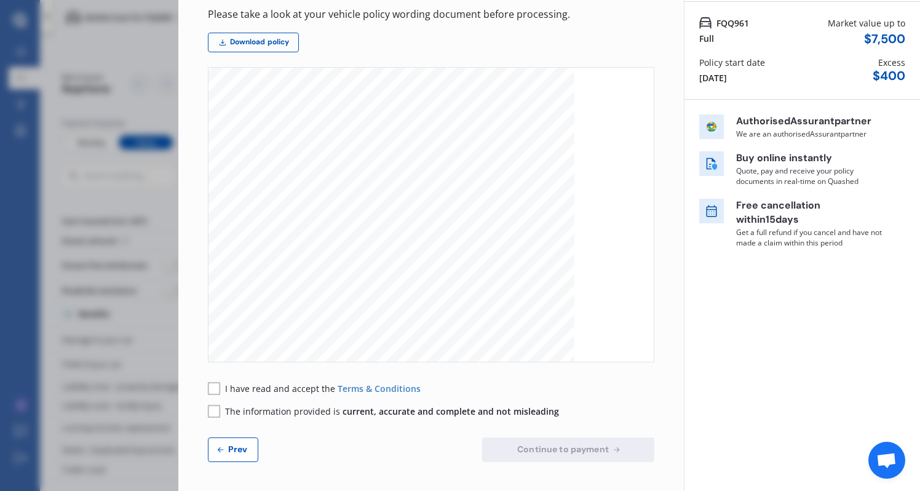
scroll to position [29, 0]
click at [351, 386] on span "Terms & Conditions" at bounding box center [379, 389] width 83 height 12
click at [213, 390] on rect at bounding box center [214, 388] width 12 height 12
click at [216, 413] on rect at bounding box center [214, 411] width 12 height 12
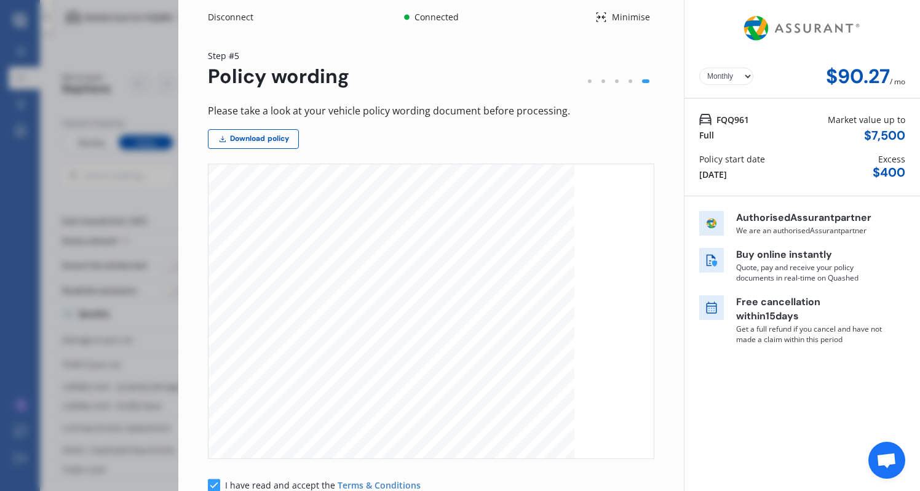
click at [583, 79] on div at bounding box center [590, 81] width 14 height 14
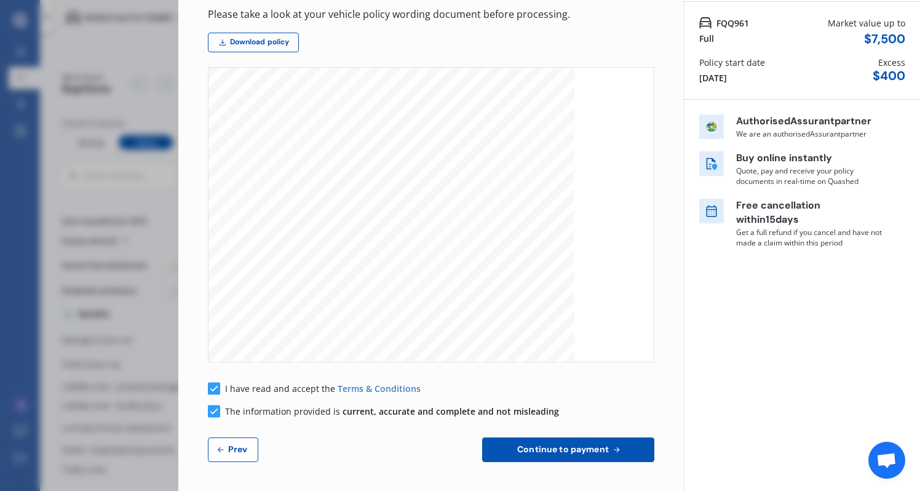
click at [223, 451] on icon at bounding box center [221, 450] width 10 height 10
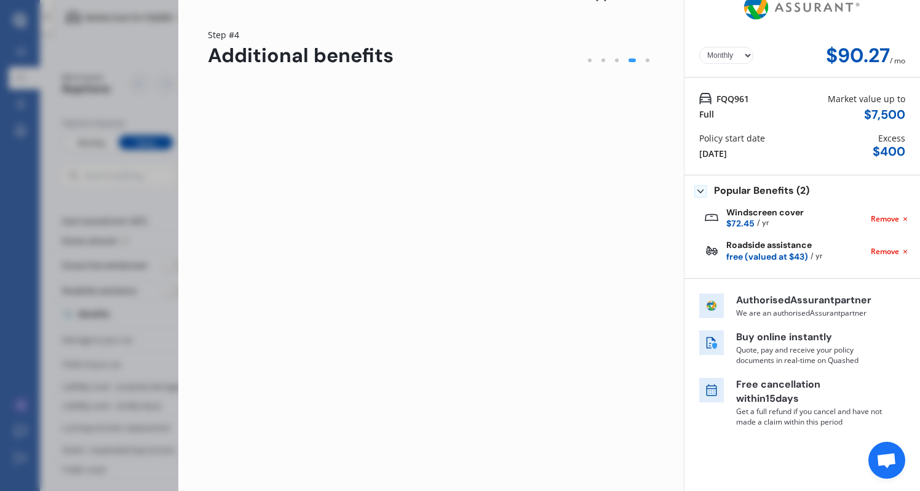
scroll to position [20, 0]
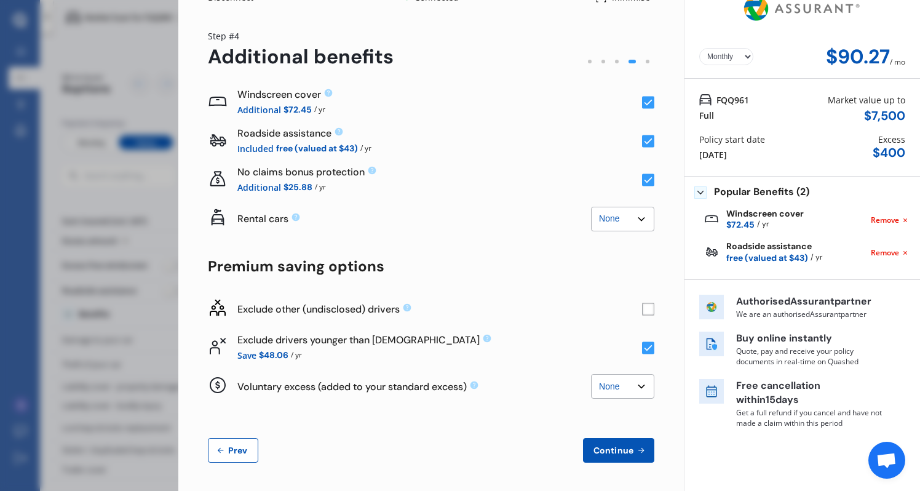
click at [223, 451] on icon at bounding box center [221, 450] width 10 height 10
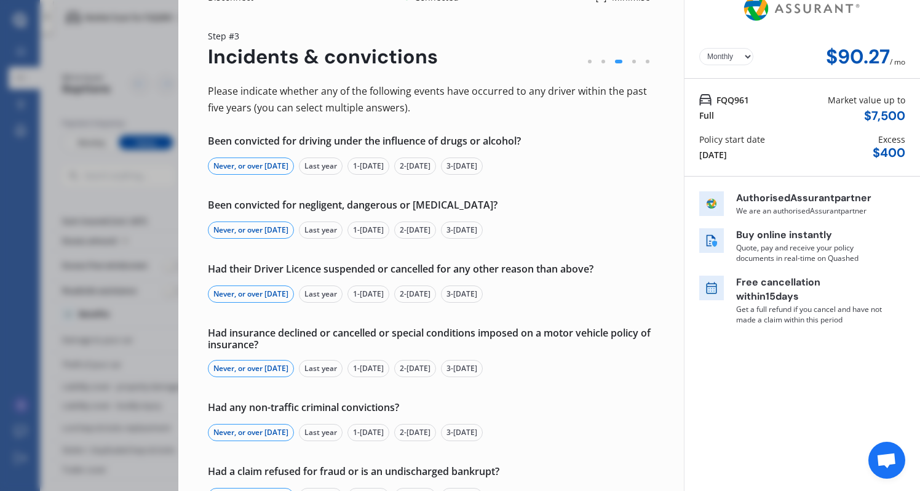
click at [223, 451] on div "Please indicate whether any of the following events have occurred to any driver…" at bounding box center [431, 318] width 446 height 471
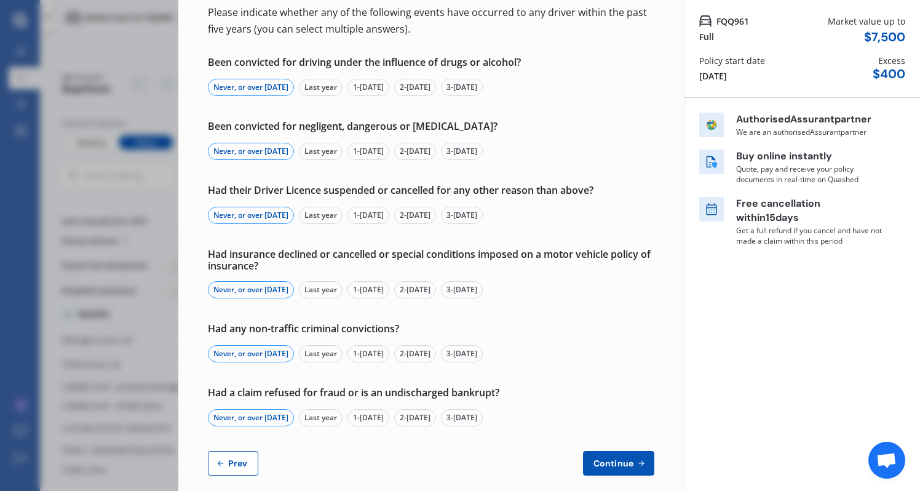
scroll to position [111, 0]
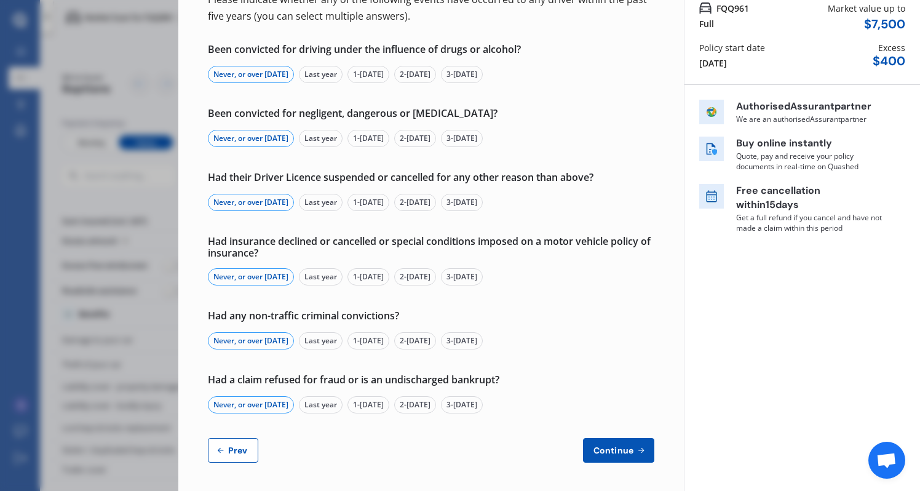
click at [224, 443] on button "Prev" at bounding box center [233, 450] width 50 height 25
select select "Miss"
select select "23"
select select "01"
select select "1995"
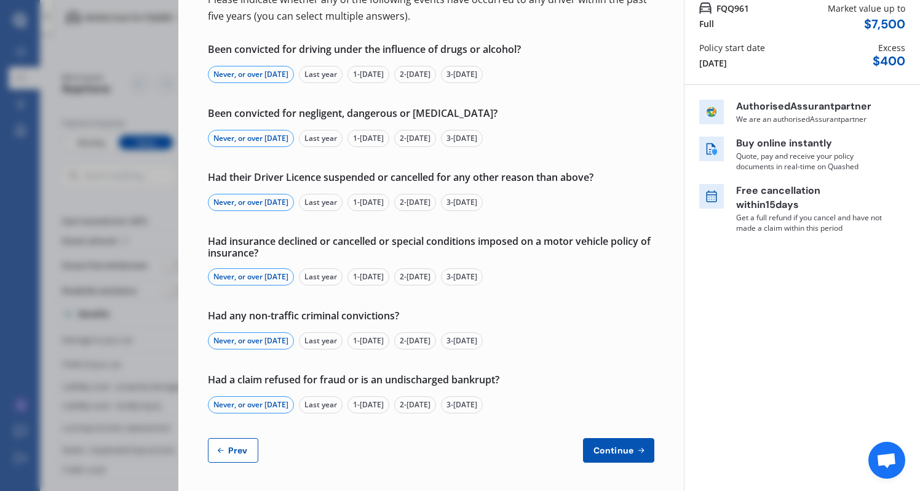
select select "full"
select select "more than 4 years"
select select "UK"
select select "Dr"
select select "18"
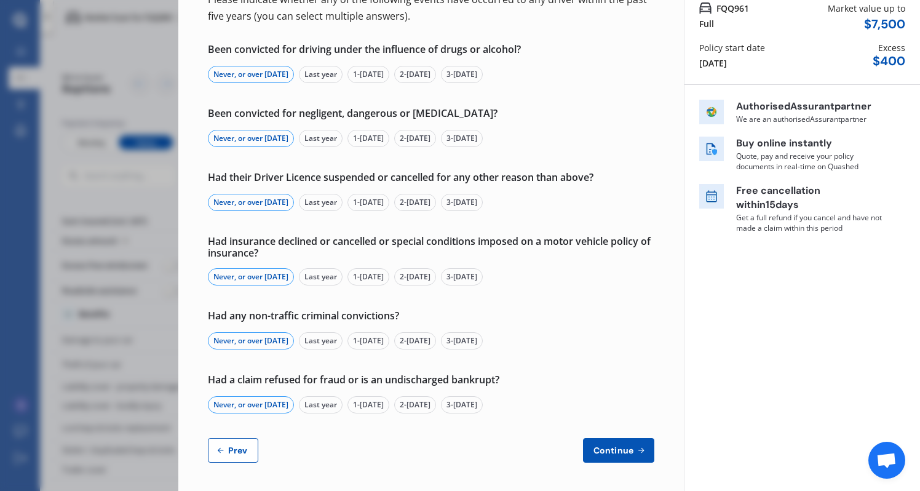
select select "05"
select select "1990"
select select "full"
select select "more than 4 years"
select select "UK"
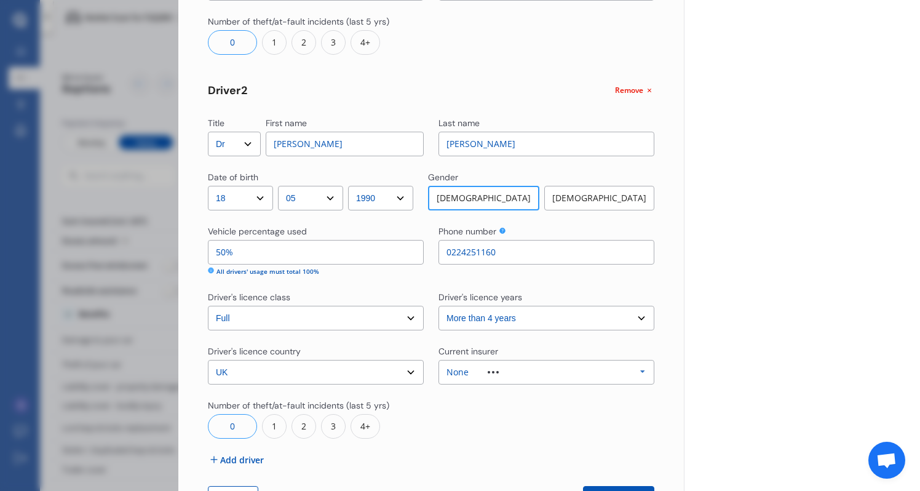
scroll to position [403, 0]
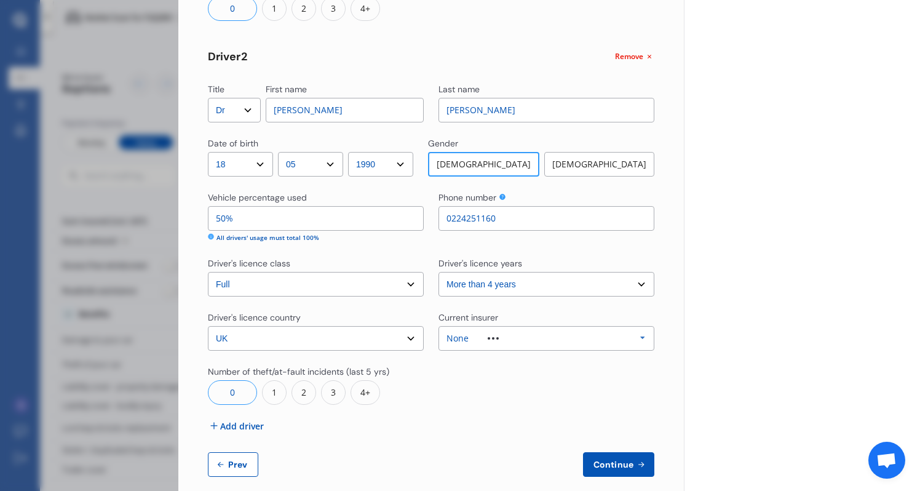
click at [601, 462] on span "Continue" at bounding box center [613, 464] width 45 height 10
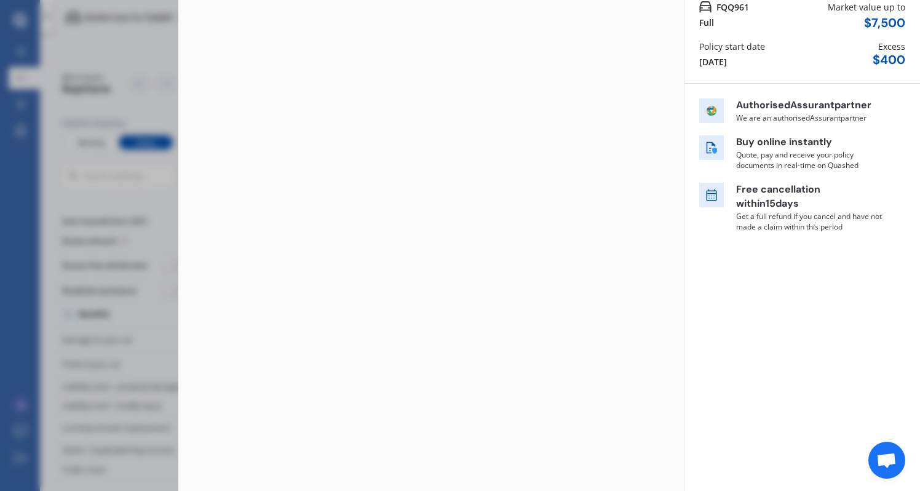
scroll to position [0, 0]
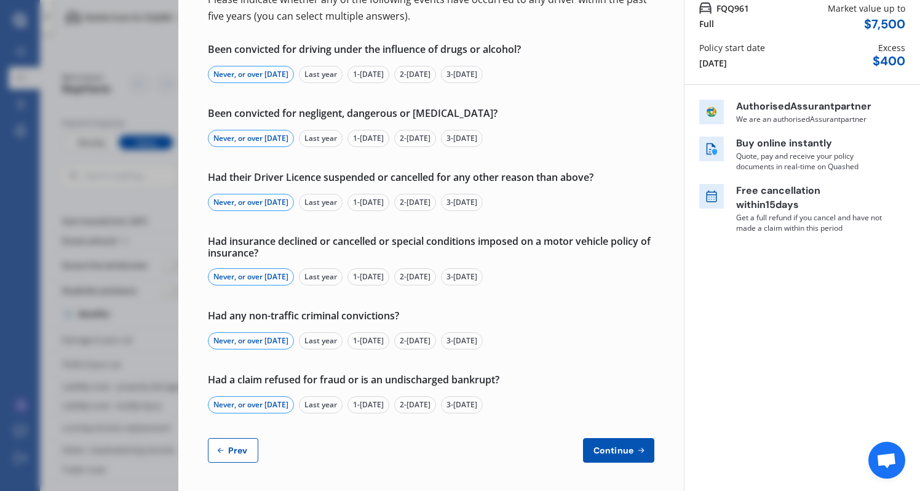
click at [606, 446] on span "Continue" at bounding box center [613, 450] width 45 height 10
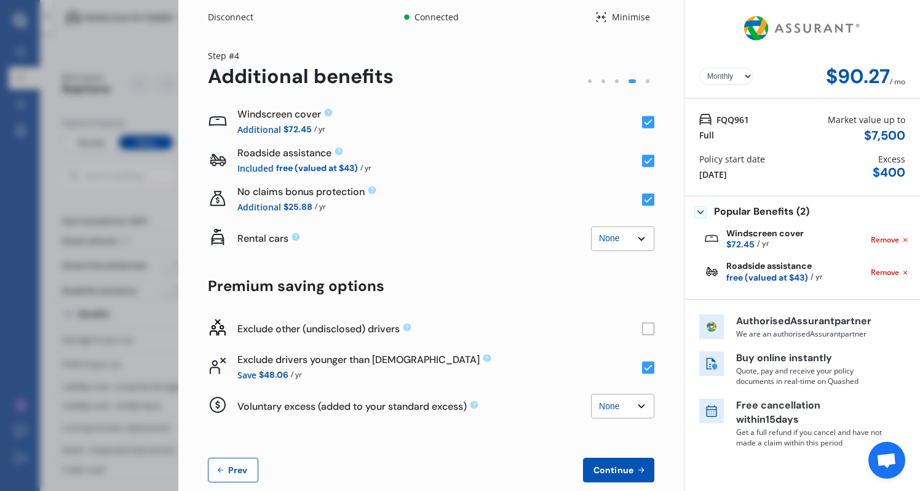
click at [608, 473] on span "Continue" at bounding box center [613, 470] width 45 height 10
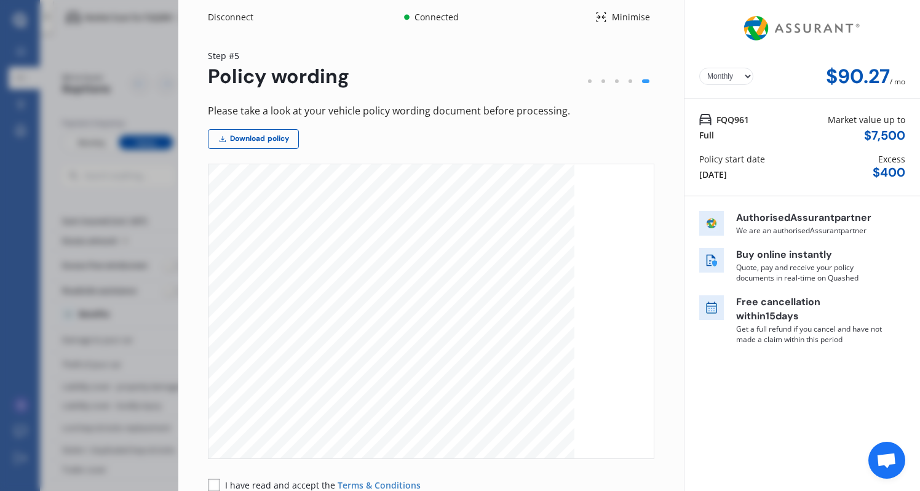
scroll to position [97, 0]
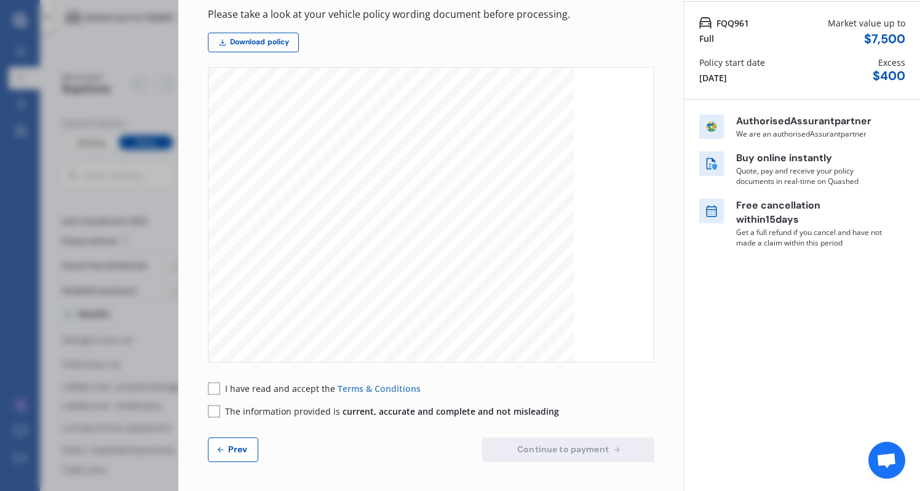
click at [218, 387] on rect at bounding box center [214, 388] width 12 height 12
click at [216, 412] on rect at bounding box center [214, 411] width 12 height 12
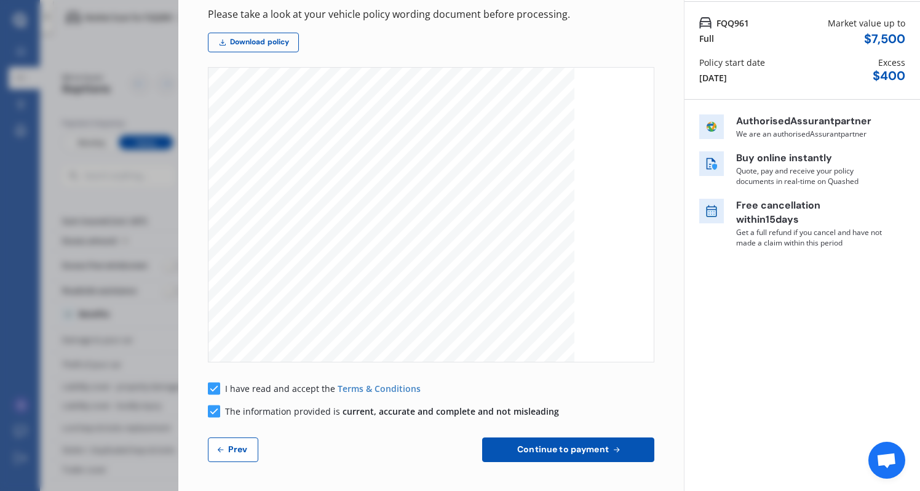
click at [500, 444] on button "Continue to payment" at bounding box center [568, 449] width 172 height 25
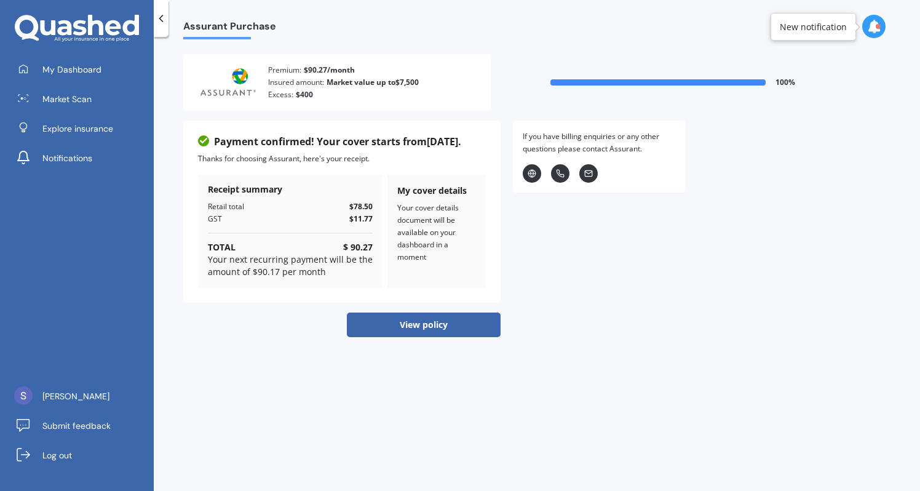
click at [474, 318] on button "View policy" at bounding box center [424, 324] width 154 height 25
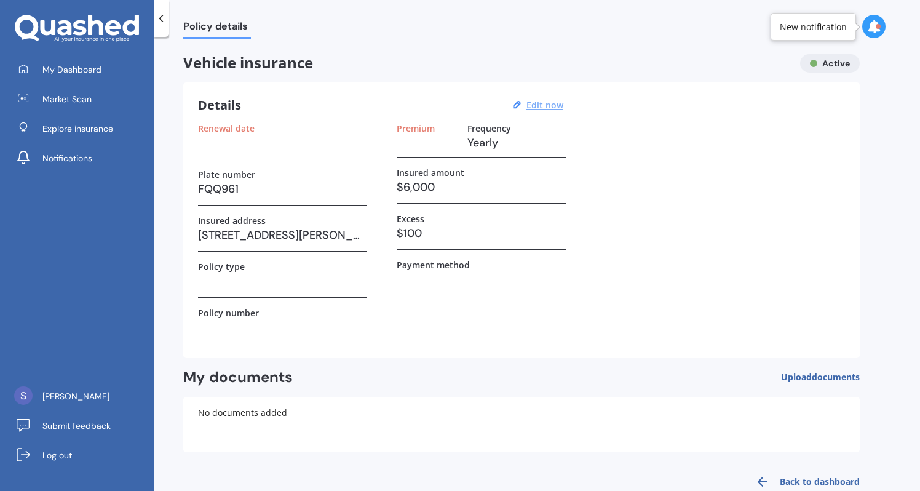
click at [533, 105] on u "Edit now" at bounding box center [544, 105] width 37 height 12
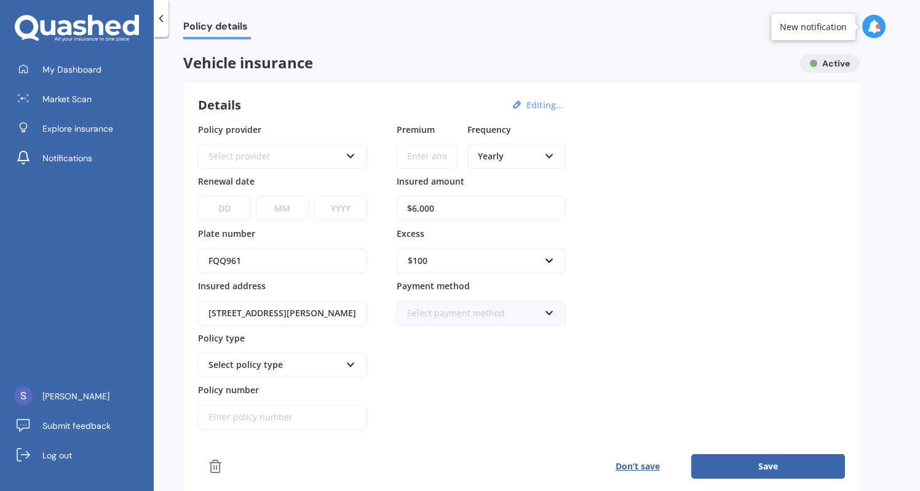
click at [509, 161] on div "Yearly" at bounding box center [508, 156] width 61 height 14
click at [628, 119] on div "Details Editing... Policy provider Select provider AA AMI AMP ANZ ASB Aioi Niss…" at bounding box center [521, 287] width 676 height 411
click at [238, 30] on span "Policy details" at bounding box center [217, 28] width 68 height 17
click at [112, 61] on link "My Dashboard" at bounding box center [81, 69] width 145 height 25
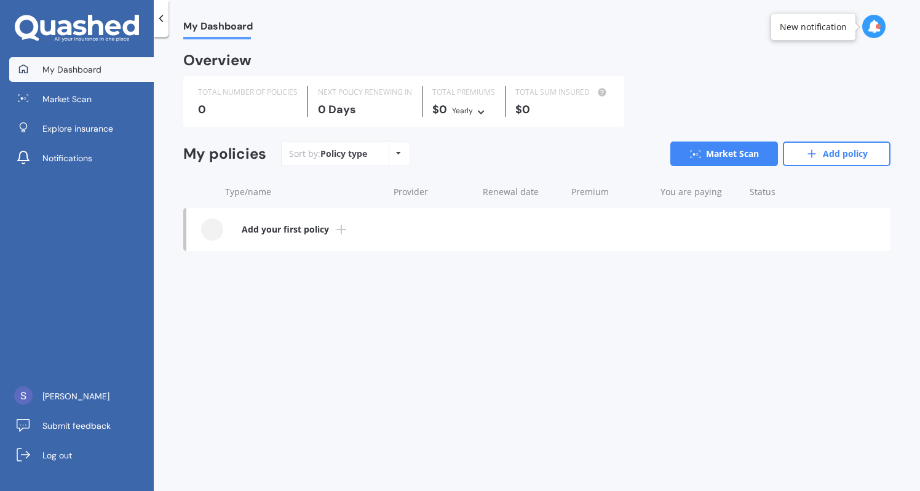
click at [360, 149] on div "Policy type" at bounding box center [343, 154] width 47 height 12
click at [400, 154] on div "Policy type Alphabetical Date added Renewing next" at bounding box center [398, 154] width 19 height 22
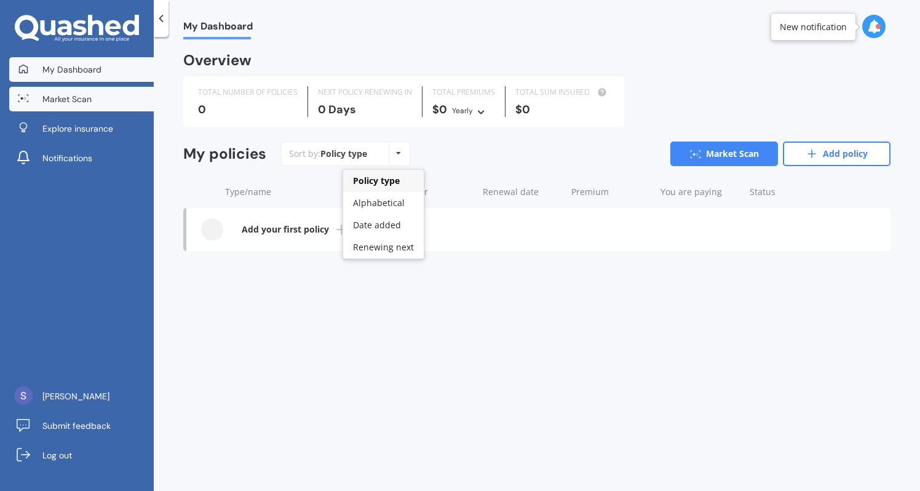
click at [111, 87] on link "Market Scan" at bounding box center [81, 99] width 145 height 25
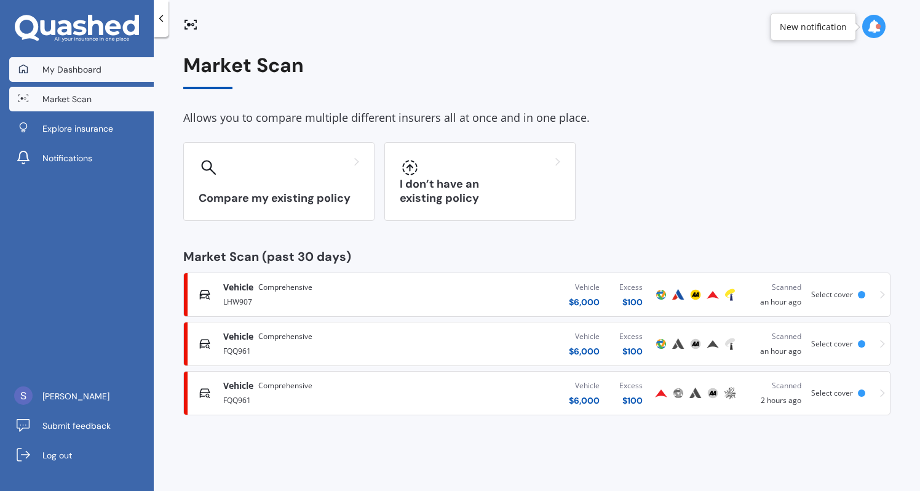
click at [104, 67] on link "My Dashboard" at bounding box center [81, 69] width 145 height 25
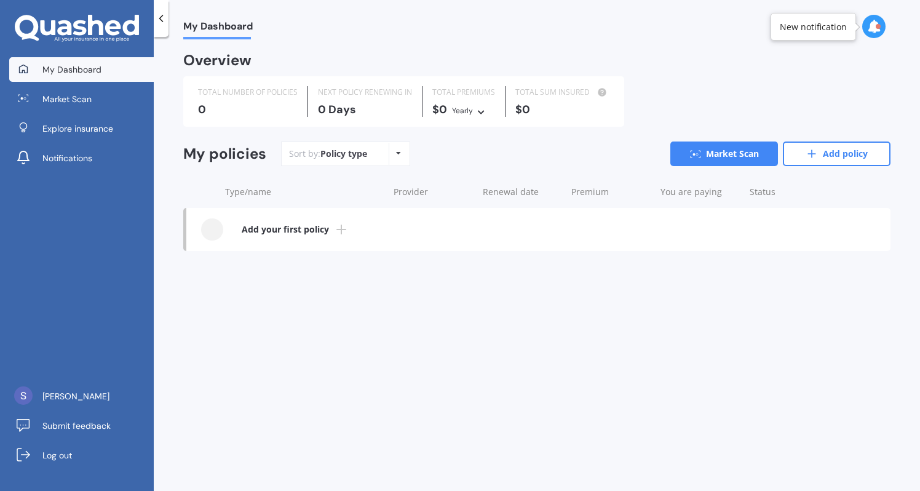
click at [389, 155] on div "Policy type Alphabetical Date added Renewing next" at bounding box center [398, 154] width 19 height 22
click at [279, 125] on div "Overview TOTAL NUMBER OF POLICIES 0 NEXT POLICY RENEWING IN 0 Days TOTAL PREMIU…" at bounding box center [536, 164] width 707 height 221
click at [860, 23] on div "New notification" at bounding box center [817, 27] width 92 height 28
click at [871, 25] on icon at bounding box center [874, 27] width 14 height 14
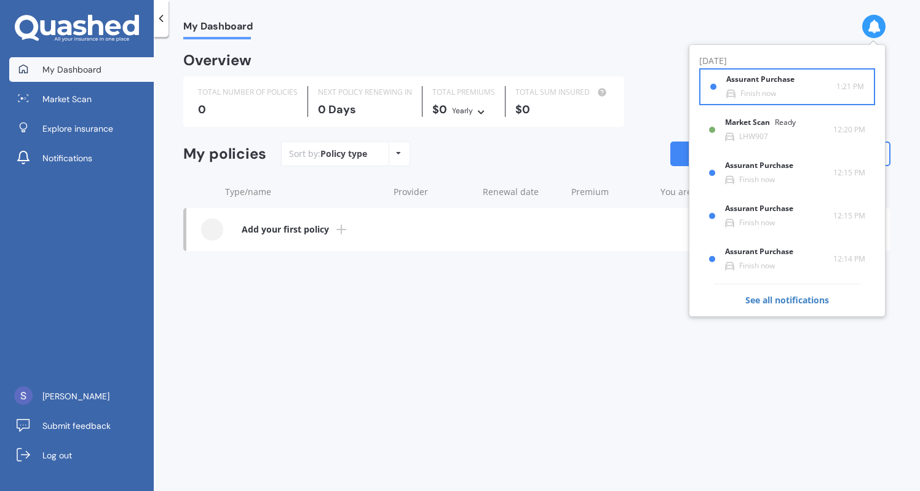
click at [799, 95] on div "Assurant Purchase Finish now" at bounding box center [781, 86] width 110 height 23
click at [766, 82] on b "Assurant Purchase" at bounding box center [762, 79] width 73 height 9
click at [763, 299] on span "See all notifications" at bounding box center [787, 294] width 146 height 23
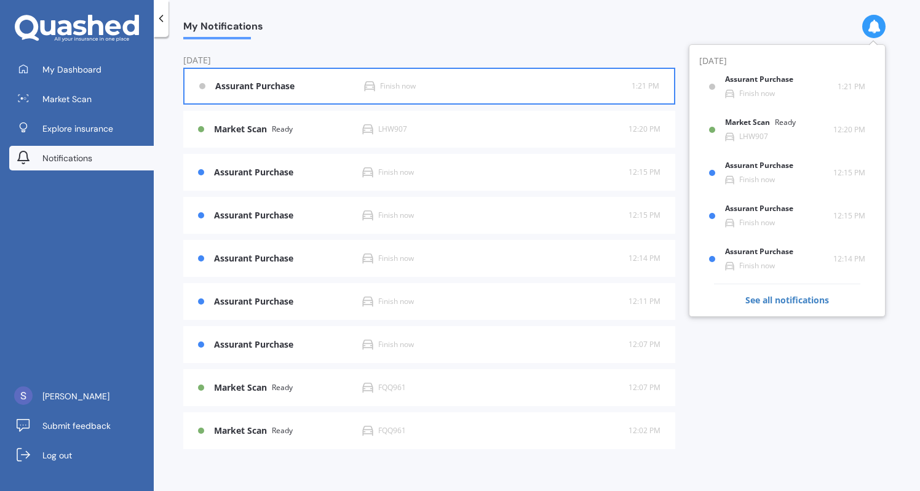
click at [508, 79] on div "Assurant Purchase Finish now 1:21 PM 1:21 PM" at bounding box center [429, 86] width 460 height 34
click at [456, 84] on div "Finish now" at bounding box center [498, 86] width 268 height 11
click at [298, 88] on b "Assurant Purchase" at bounding box center [257, 86] width 84 height 10
click at [235, 86] on b "Assurant Purchase" at bounding box center [257, 86] width 84 height 10
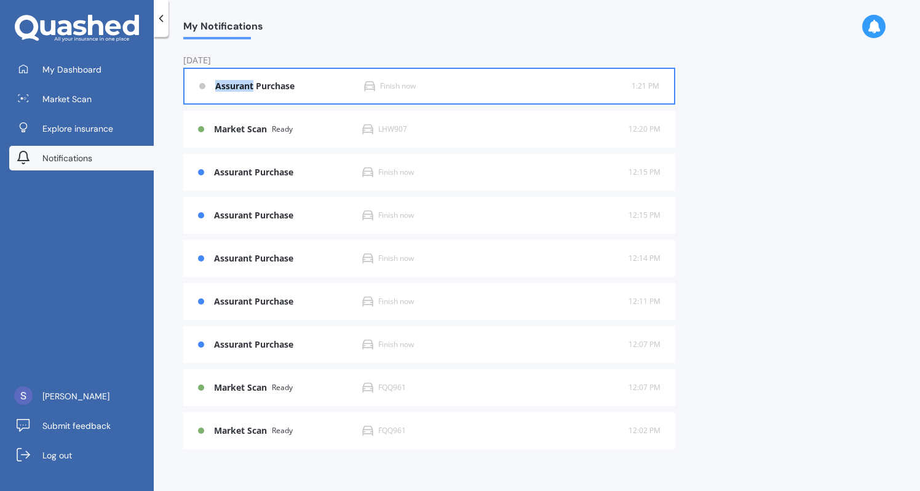
click at [235, 86] on b "Assurant Purchase" at bounding box center [257, 86] width 84 height 10
click at [338, 85] on div "Assurant Purchase" at bounding box center [289, 86] width 149 height 10
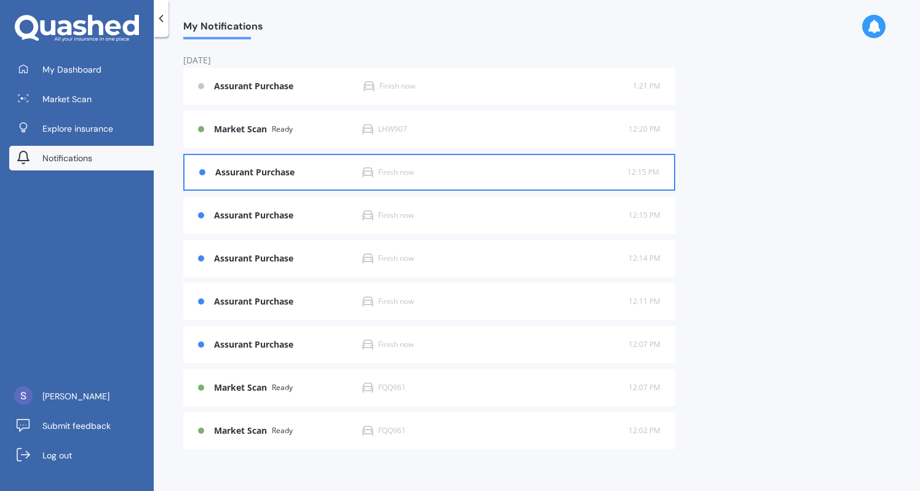
click at [268, 174] on b "Assurant Purchase" at bounding box center [257, 172] width 84 height 10
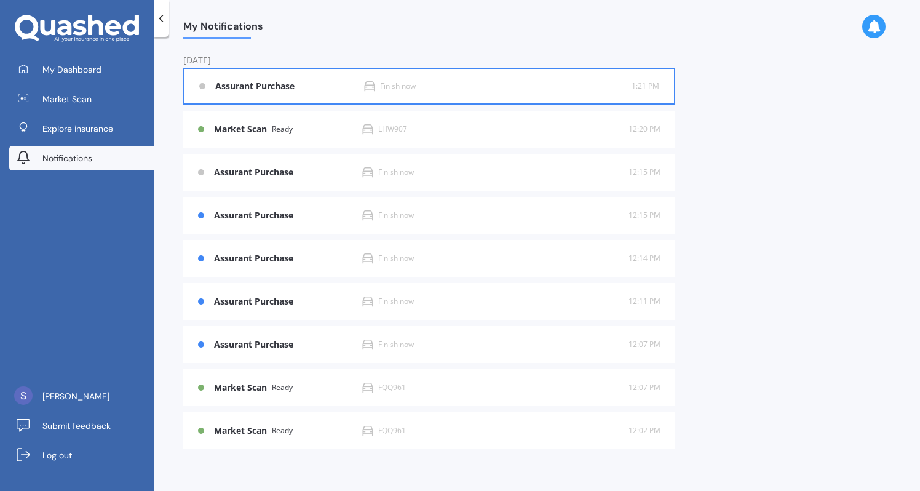
click at [271, 93] on div "Assurant Purchase Finish now 1:21 PM 1:21 PM" at bounding box center [429, 86] width 460 height 34
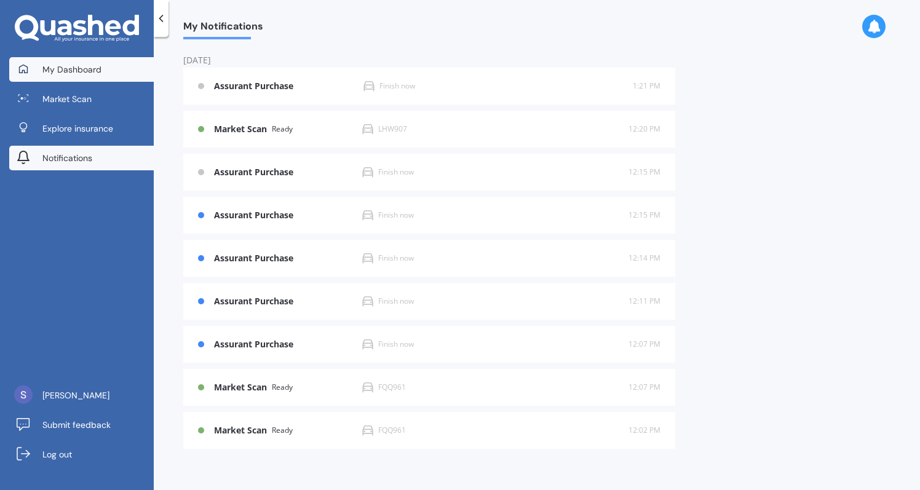
click at [117, 72] on link "My Dashboard" at bounding box center [81, 69] width 145 height 25
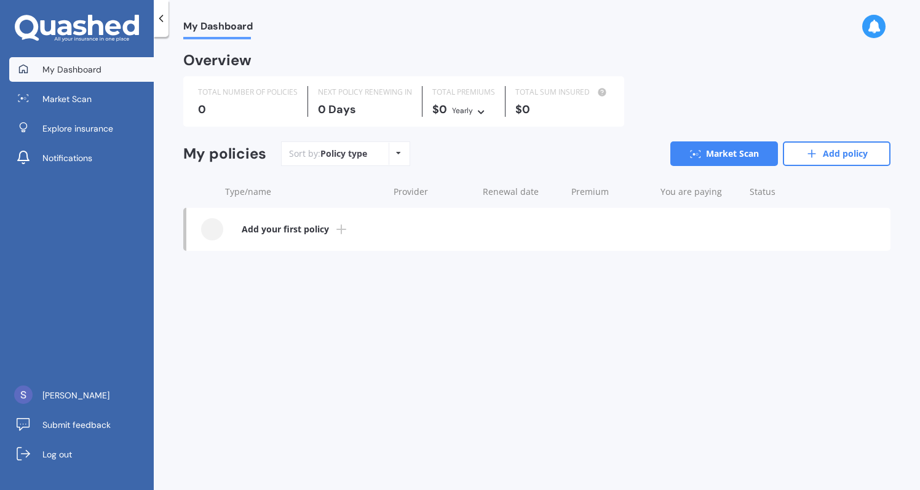
click at [319, 244] on link "Add your first policy" at bounding box center [538, 229] width 704 height 43
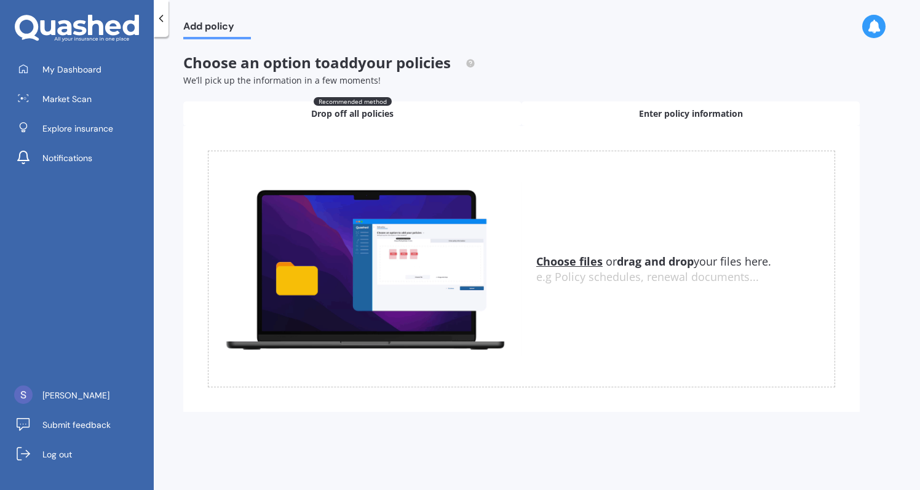
click at [639, 109] on span "Enter policy information" at bounding box center [691, 114] width 104 height 12
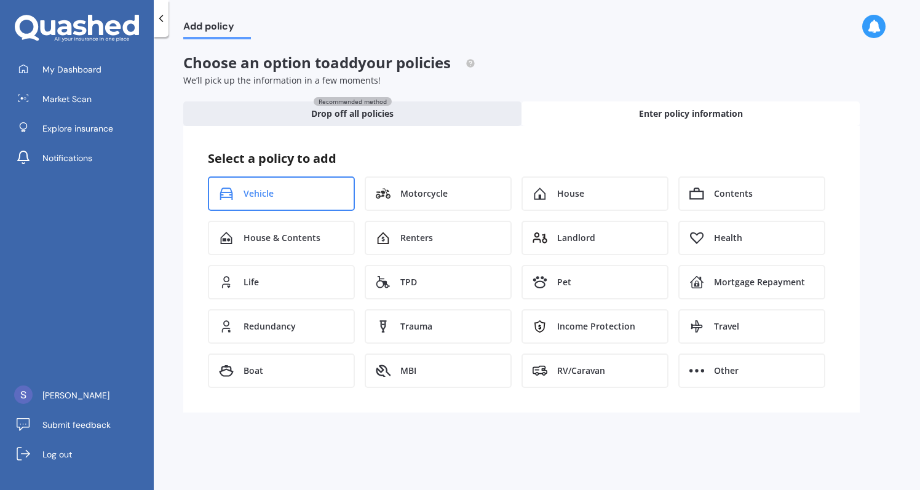
click at [300, 188] on div "Vehicle" at bounding box center [281, 193] width 147 height 34
